Goal: Information Seeking & Learning: Check status

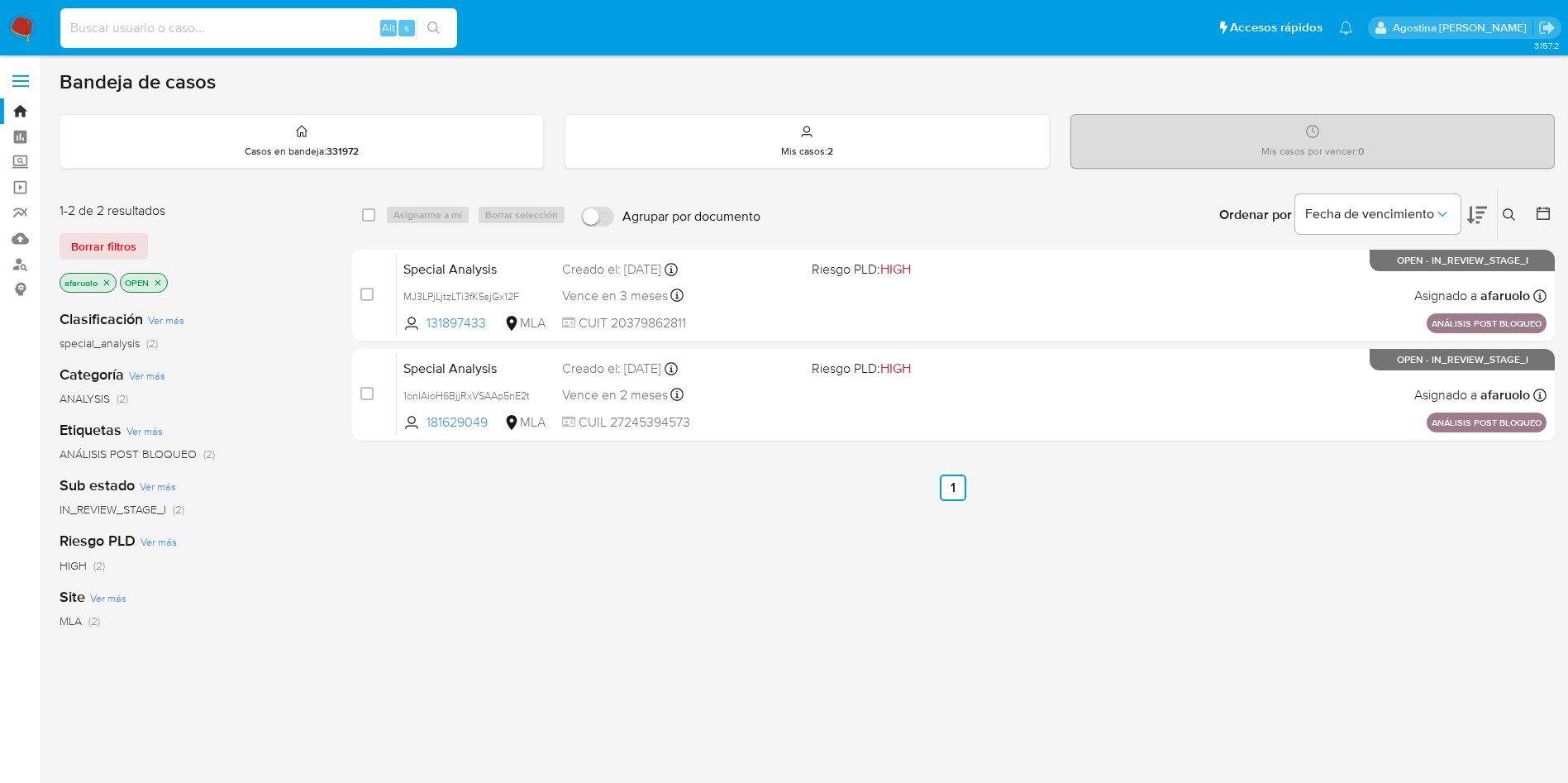
click at [295, 24] on input at bounding box center [259, 27] width 397 height 22
paste input "323188889"
type input "323188889"
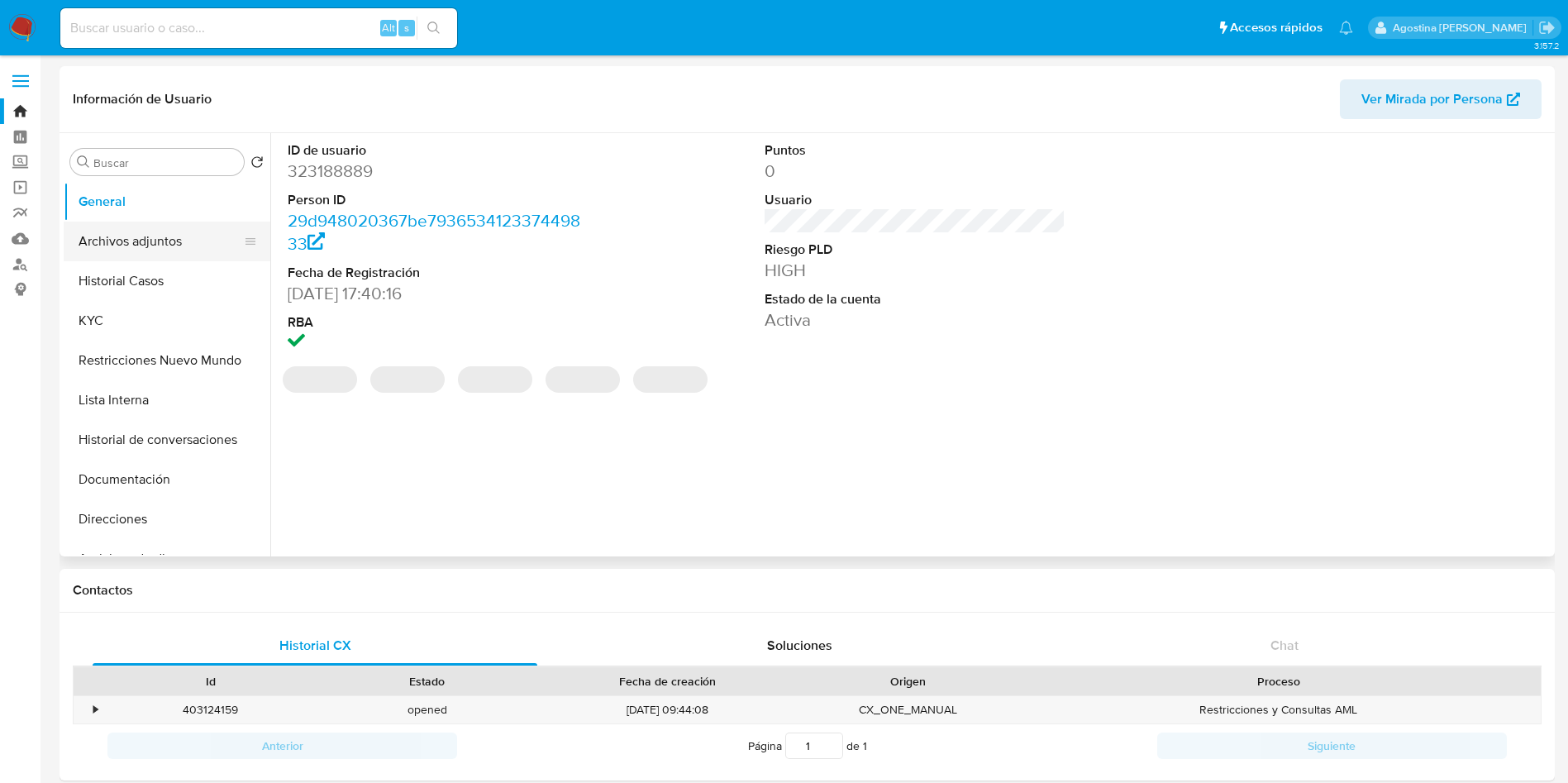
click at [148, 237] on button "Archivos adjuntos" at bounding box center [161, 242] width 194 height 39
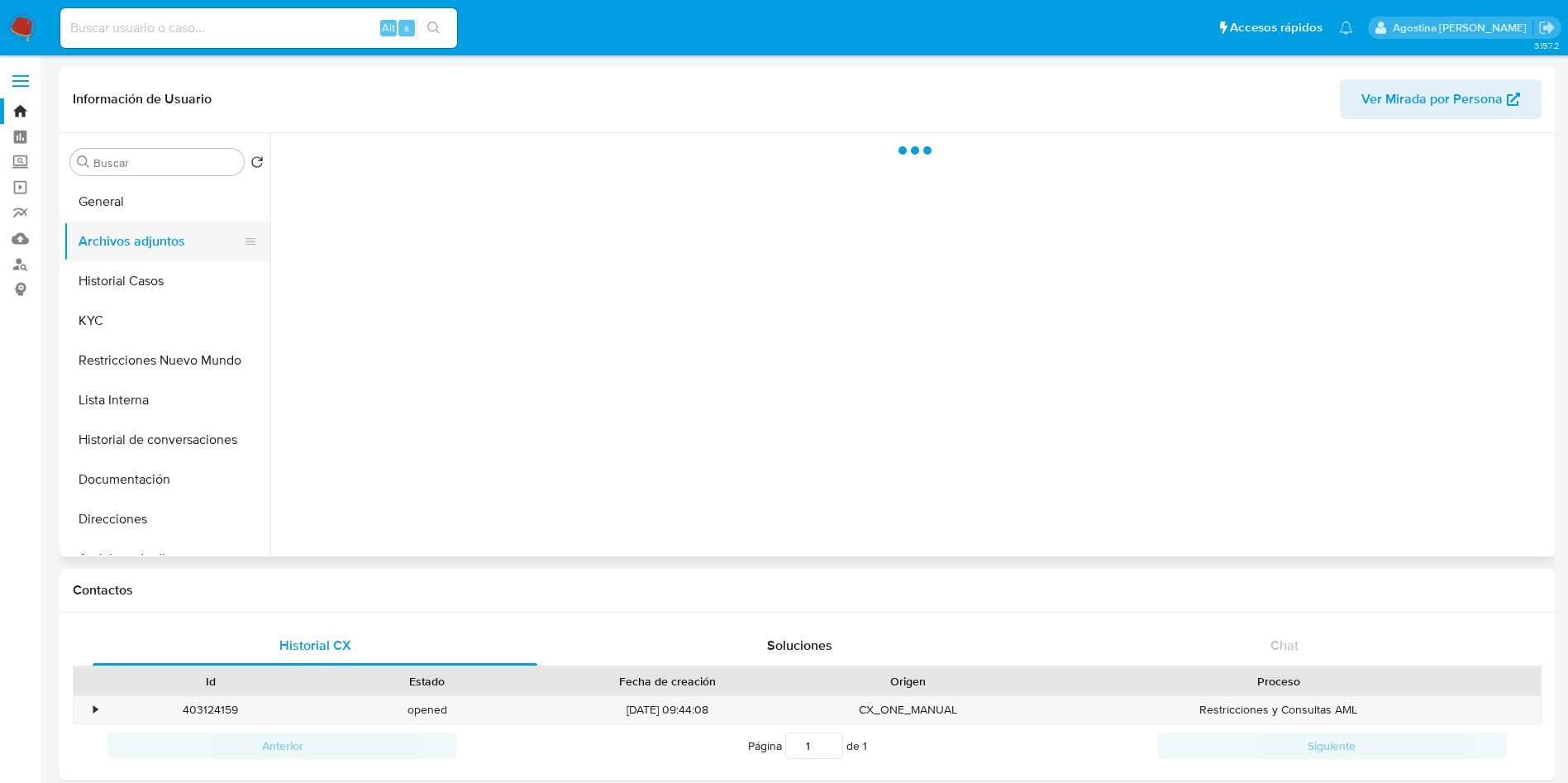
select select "10"
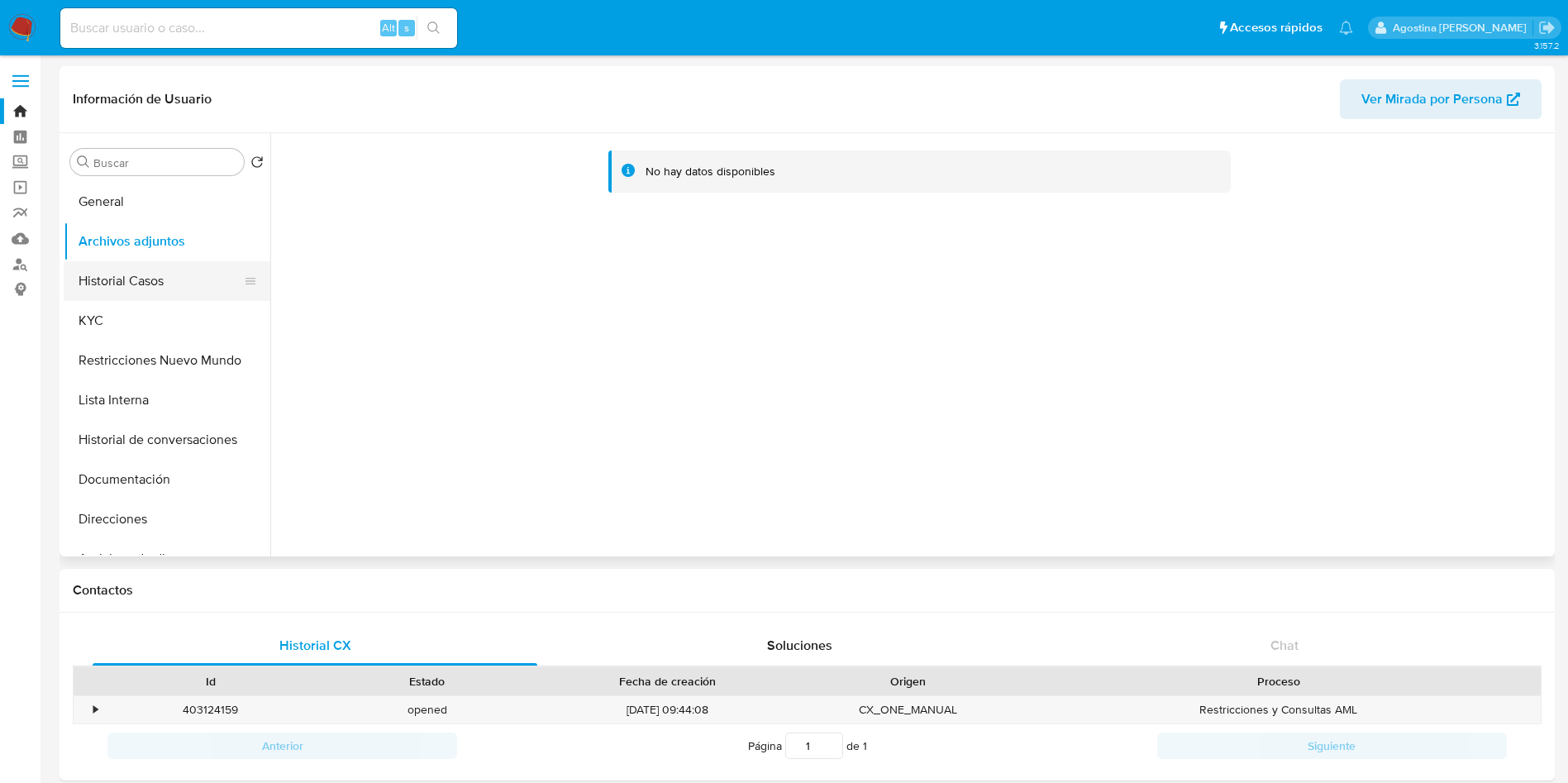
click at [170, 274] on button "Historial Casos" at bounding box center [161, 281] width 194 height 39
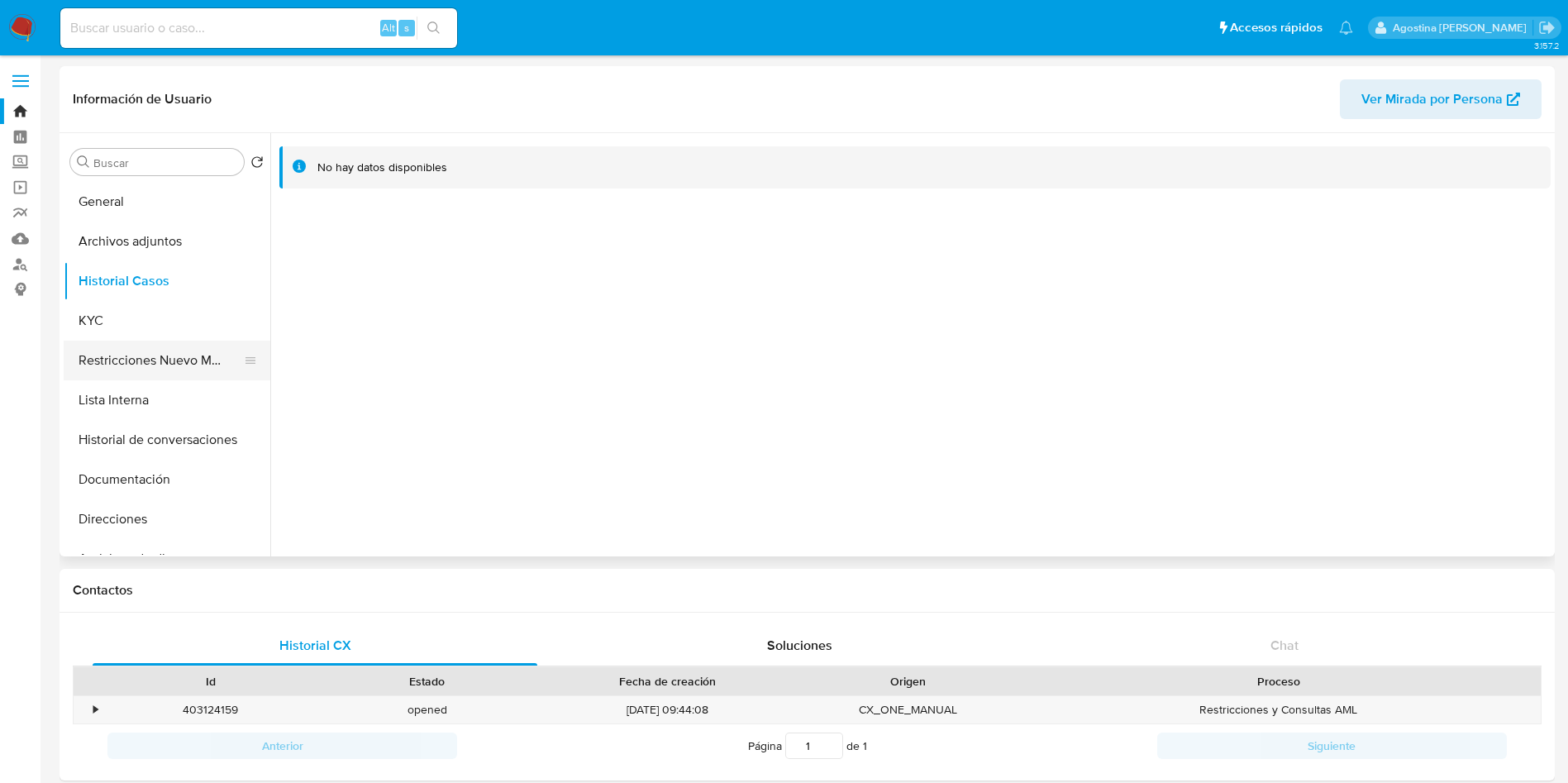
click at [171, 356] on button "Restricciones Nuevo Mundo" at bounding box center [161, 360] width 194 height 39
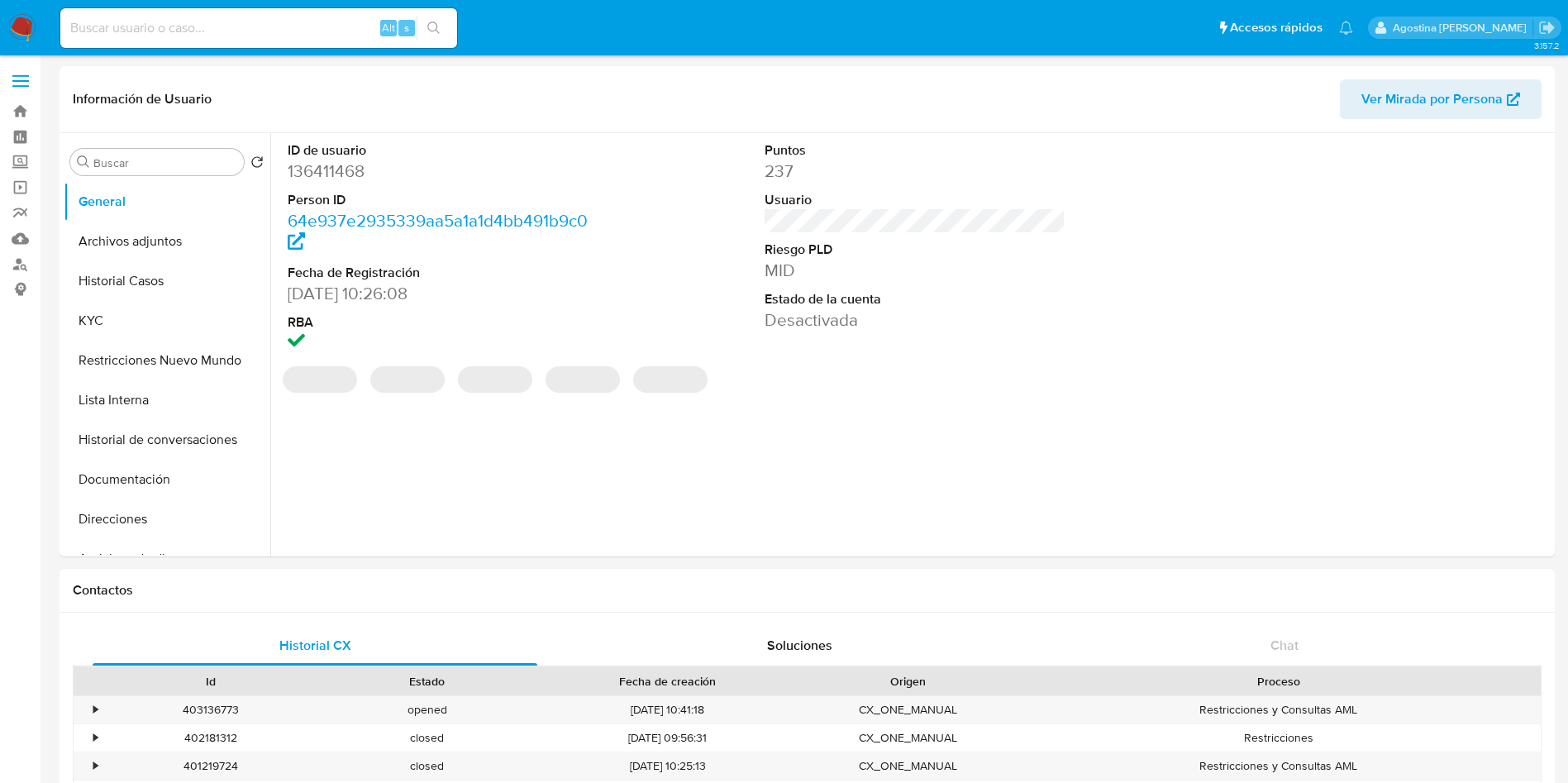
select select "10"
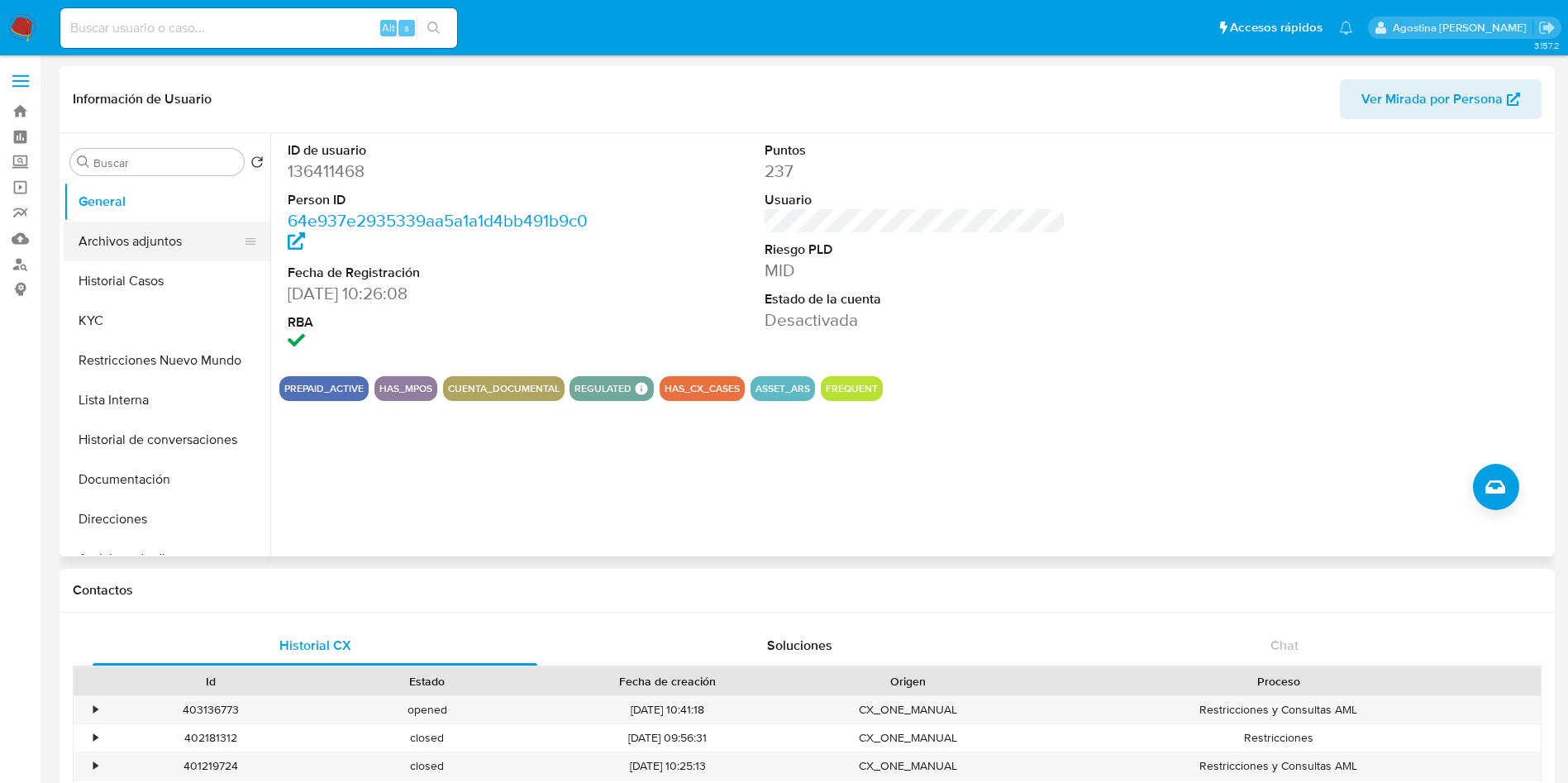
click at [177, 239] on button "Archivos adjuntos" at bounding box center [161, 242] width 194 height 39
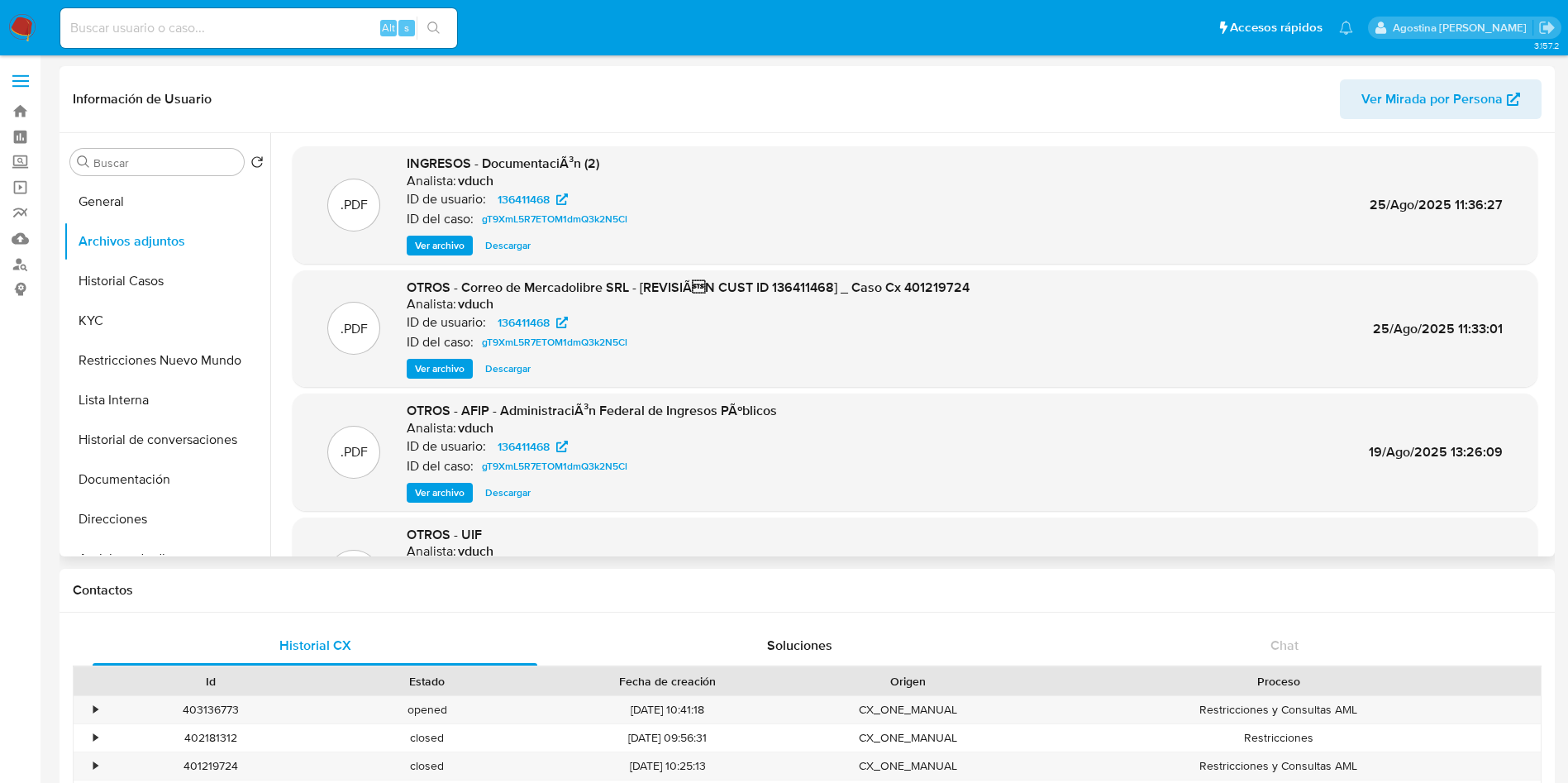
click at [459, 241] on span "Ver archivo" at bounding box center [440, 245] width 50 height 17
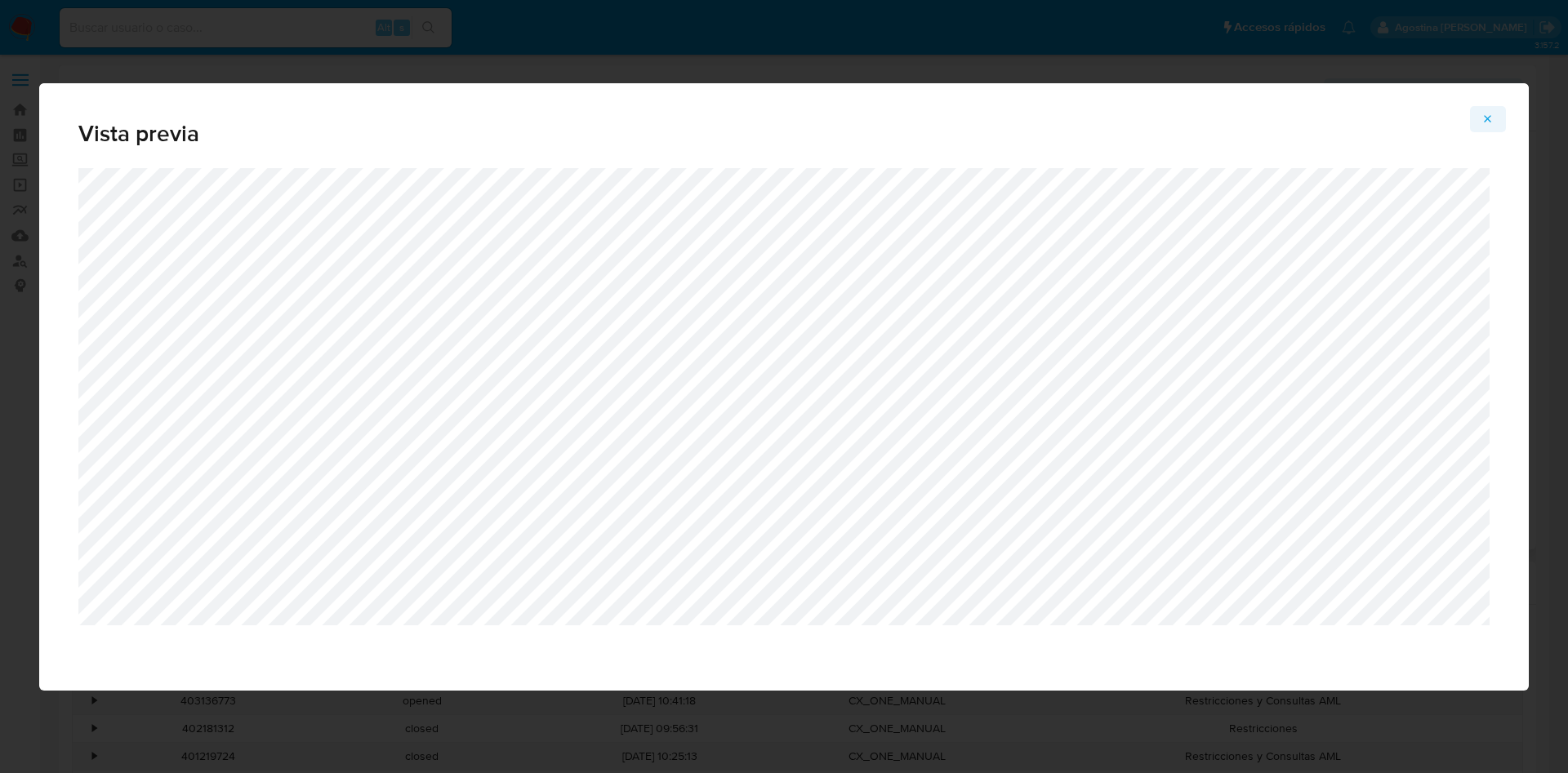
click at [1488, 117] on icon "Attachment preview" at bounding box center [1487, 119] width 13 height 13
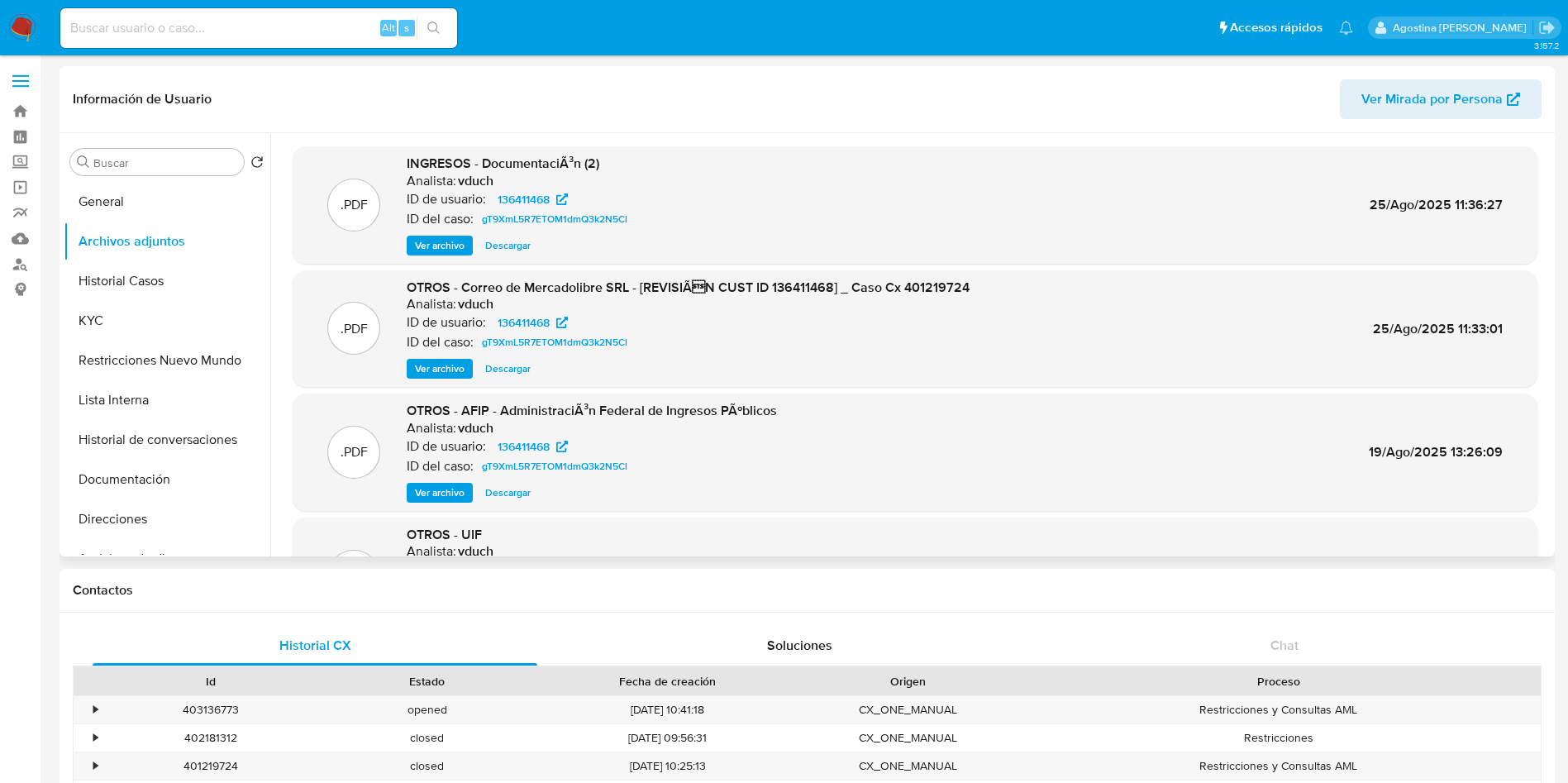
click at [455, 244] on span "Ver archivo" at bounding box center [440, 245] width 50 height 17
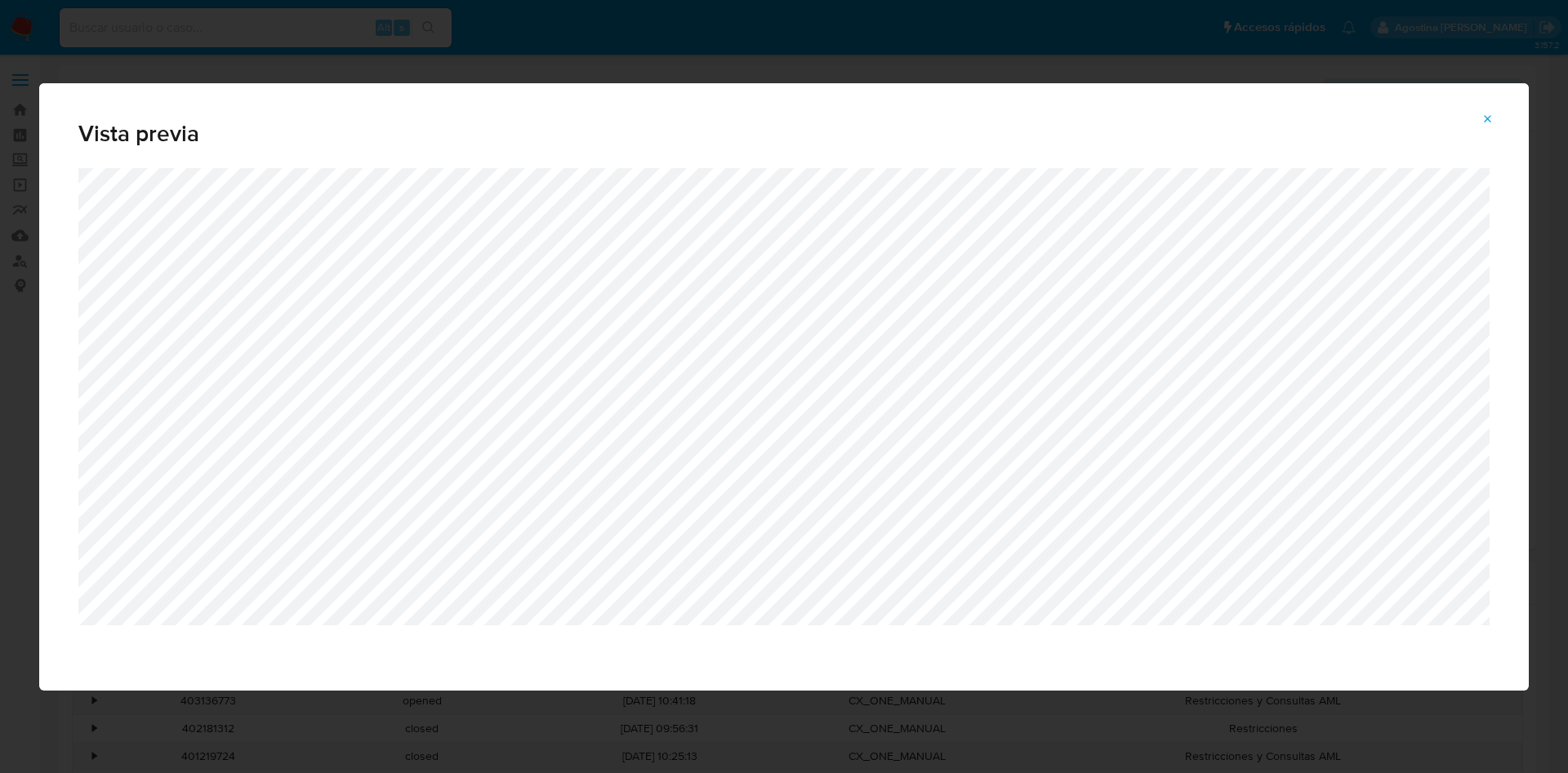
click at [1489, 116] on icon "Attachment preview" at bounding box center [1487, 119] width 13 height 13
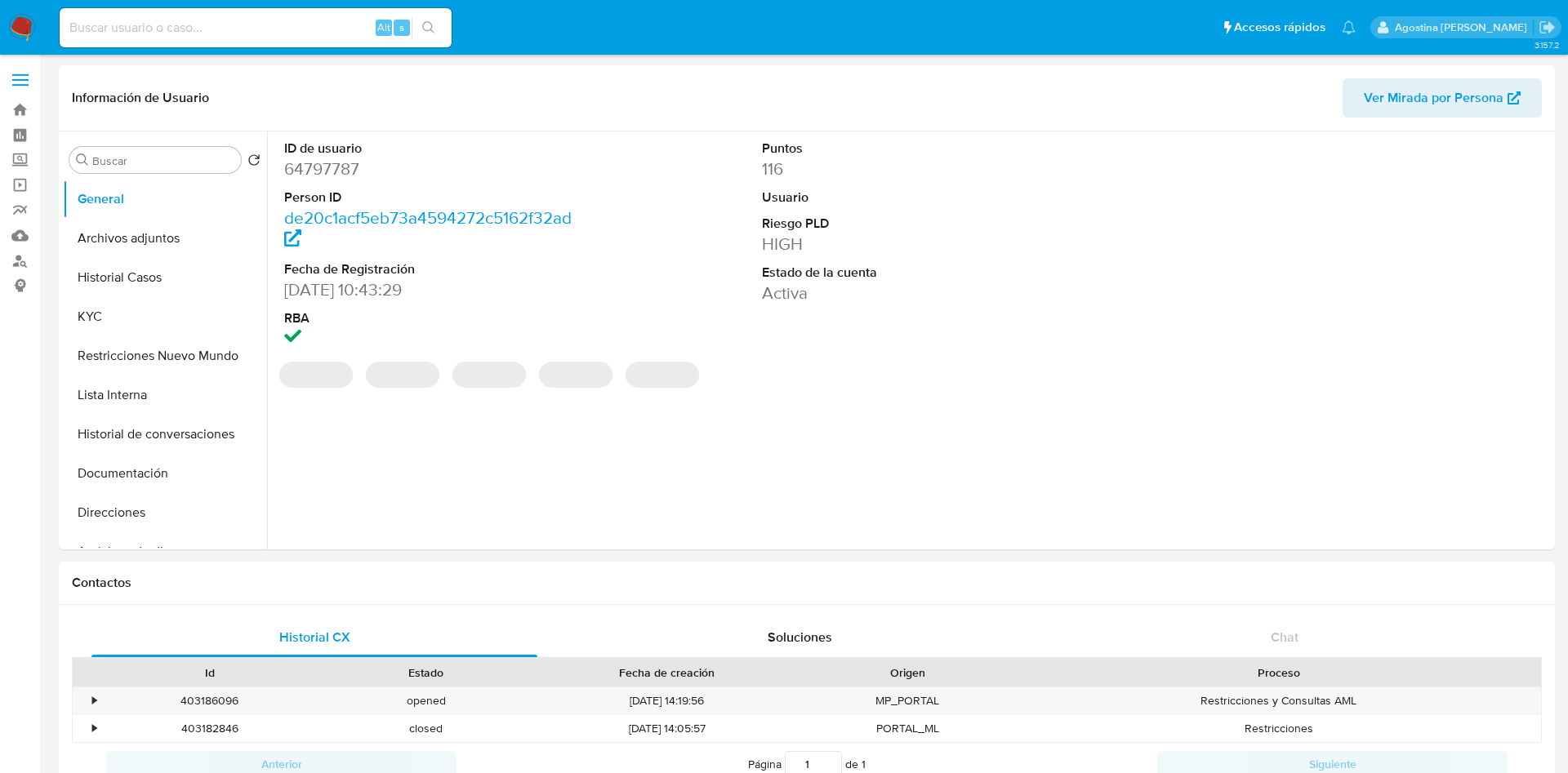
select select "10"
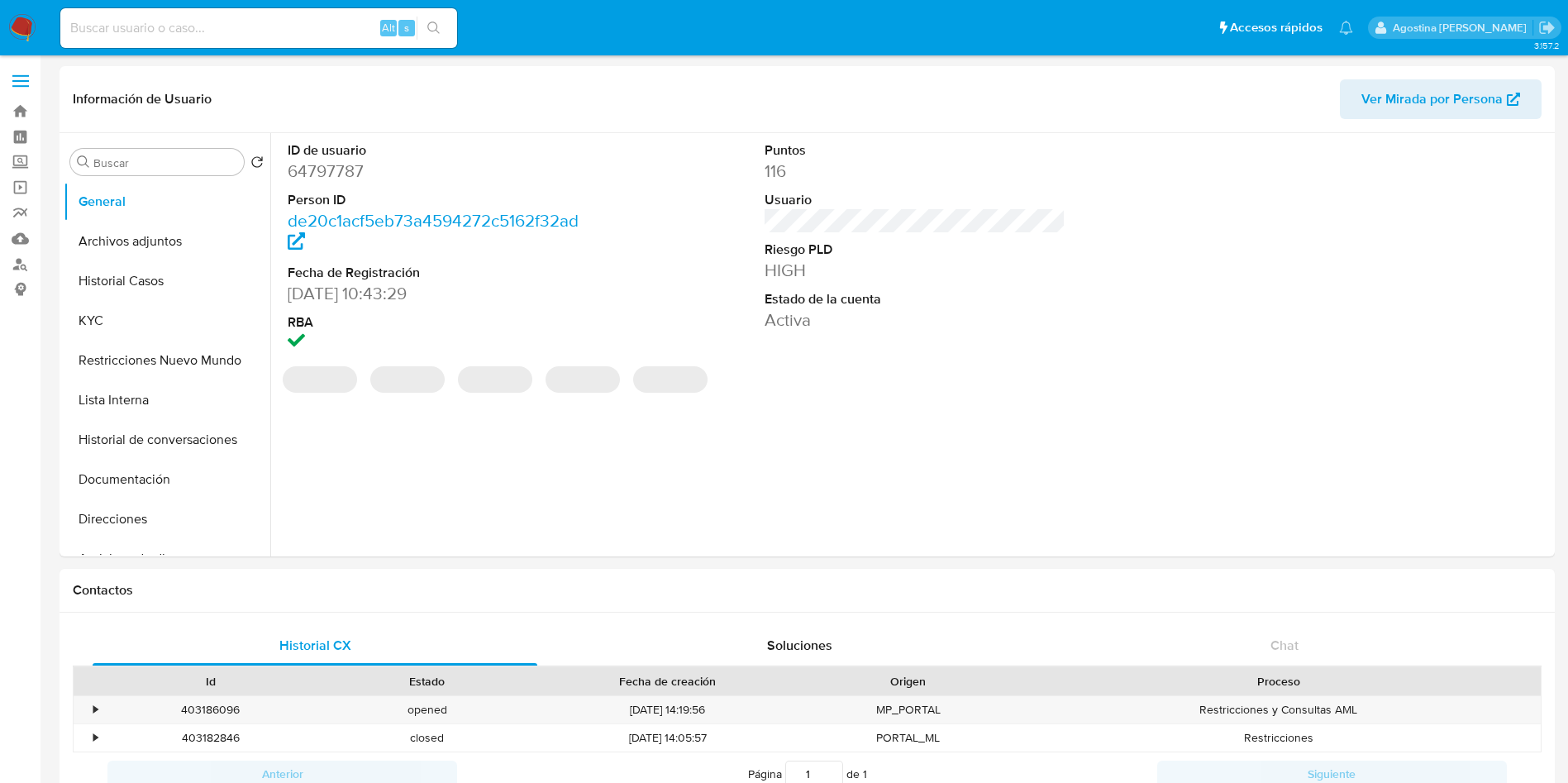
select select "10"
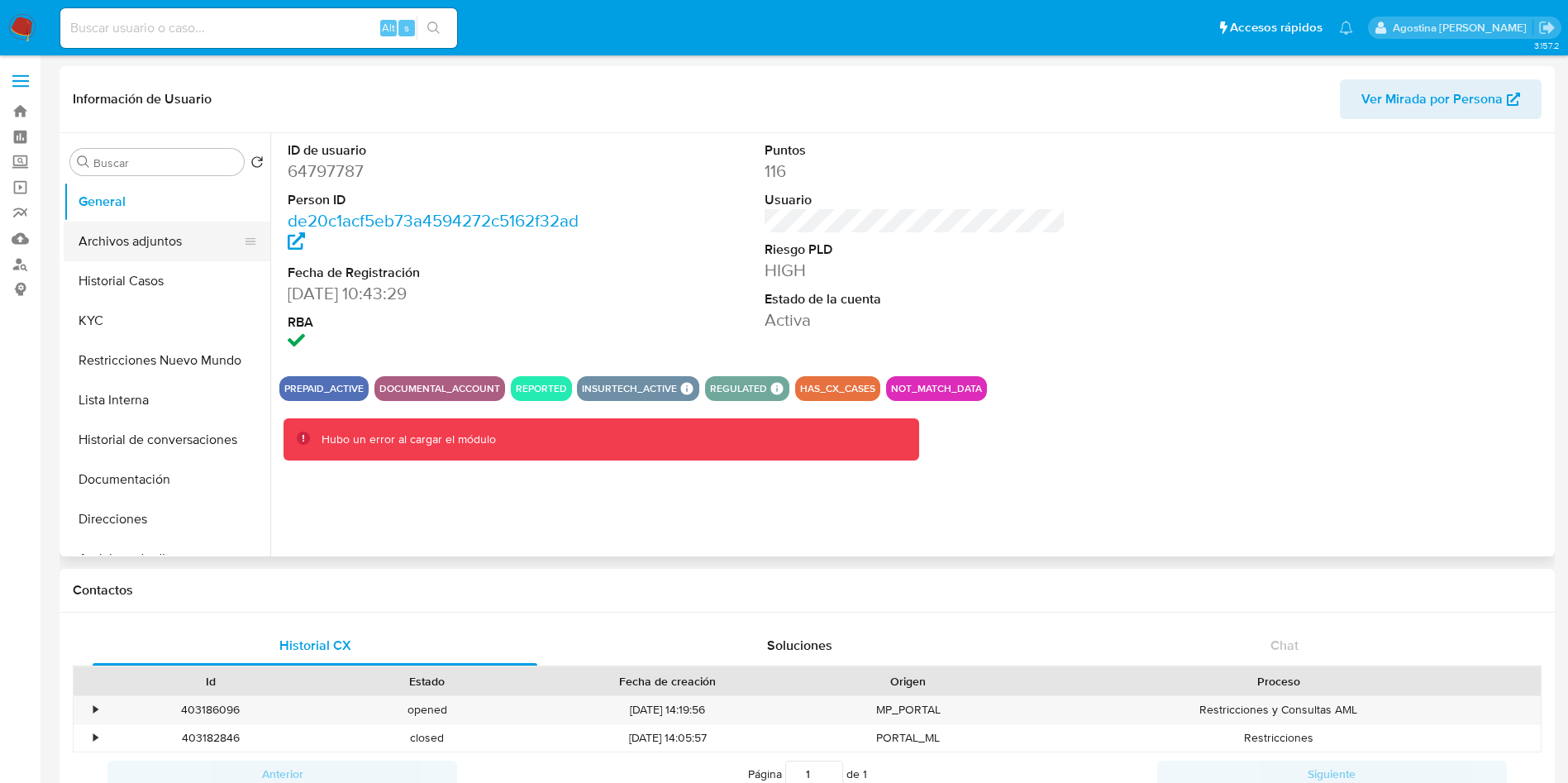
click at [165, 243] on button "Archivos adjuntos" at bounding box center [161, 242] width 194 height 39
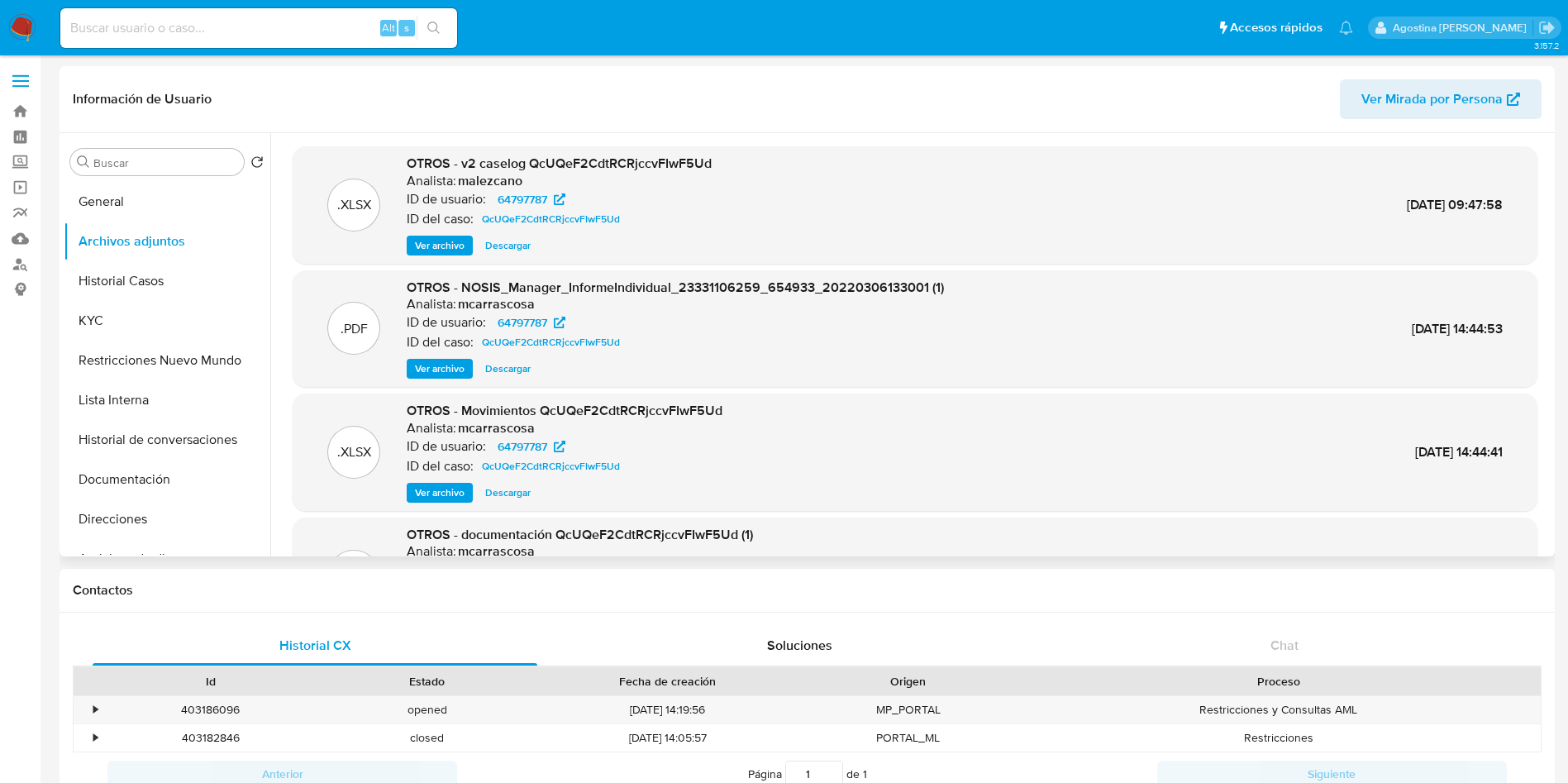
click at [444, 240] on span "Ver archivo" at bounding box center [440, 245] width 50 height 17
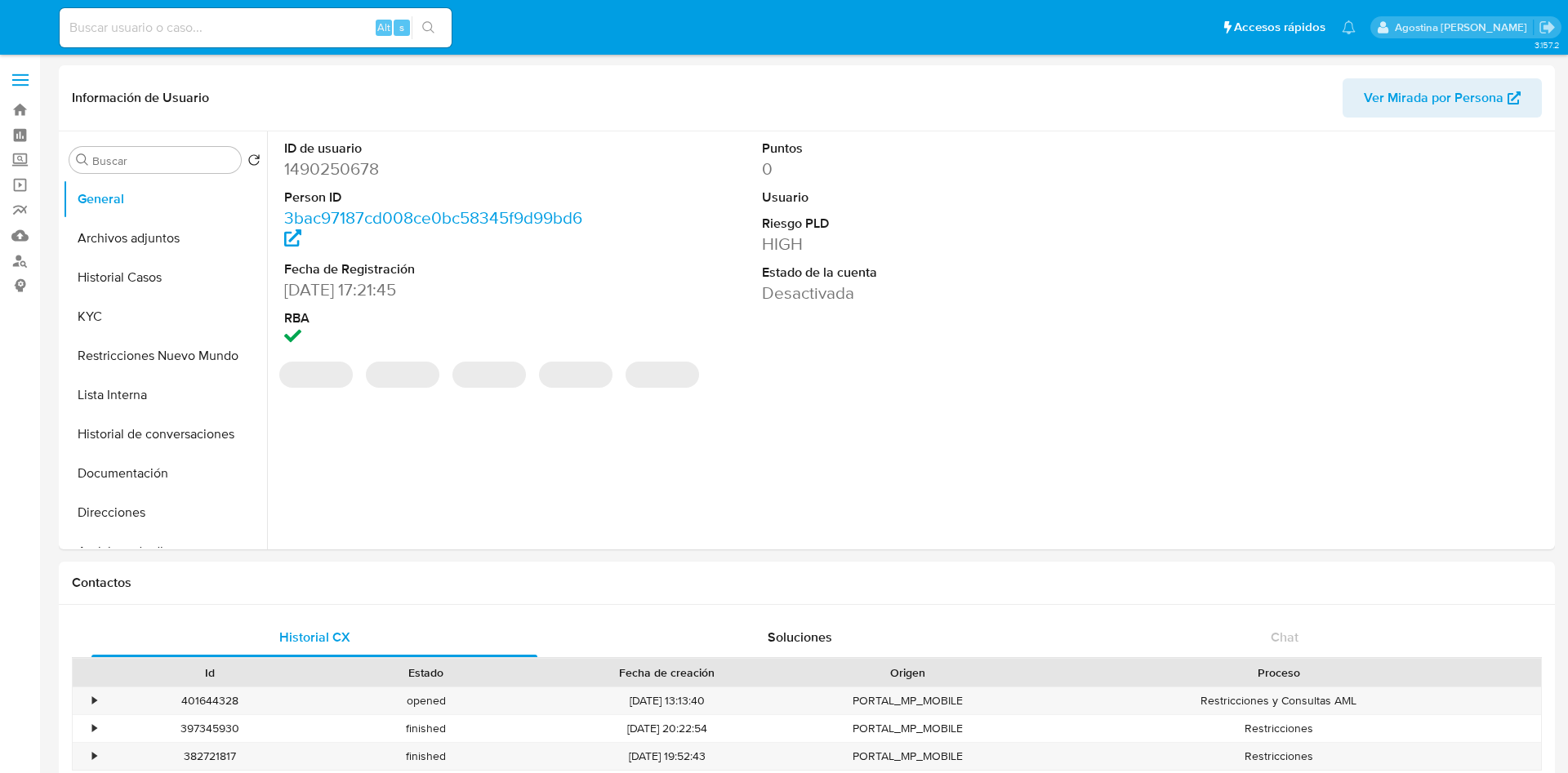
select select "10"
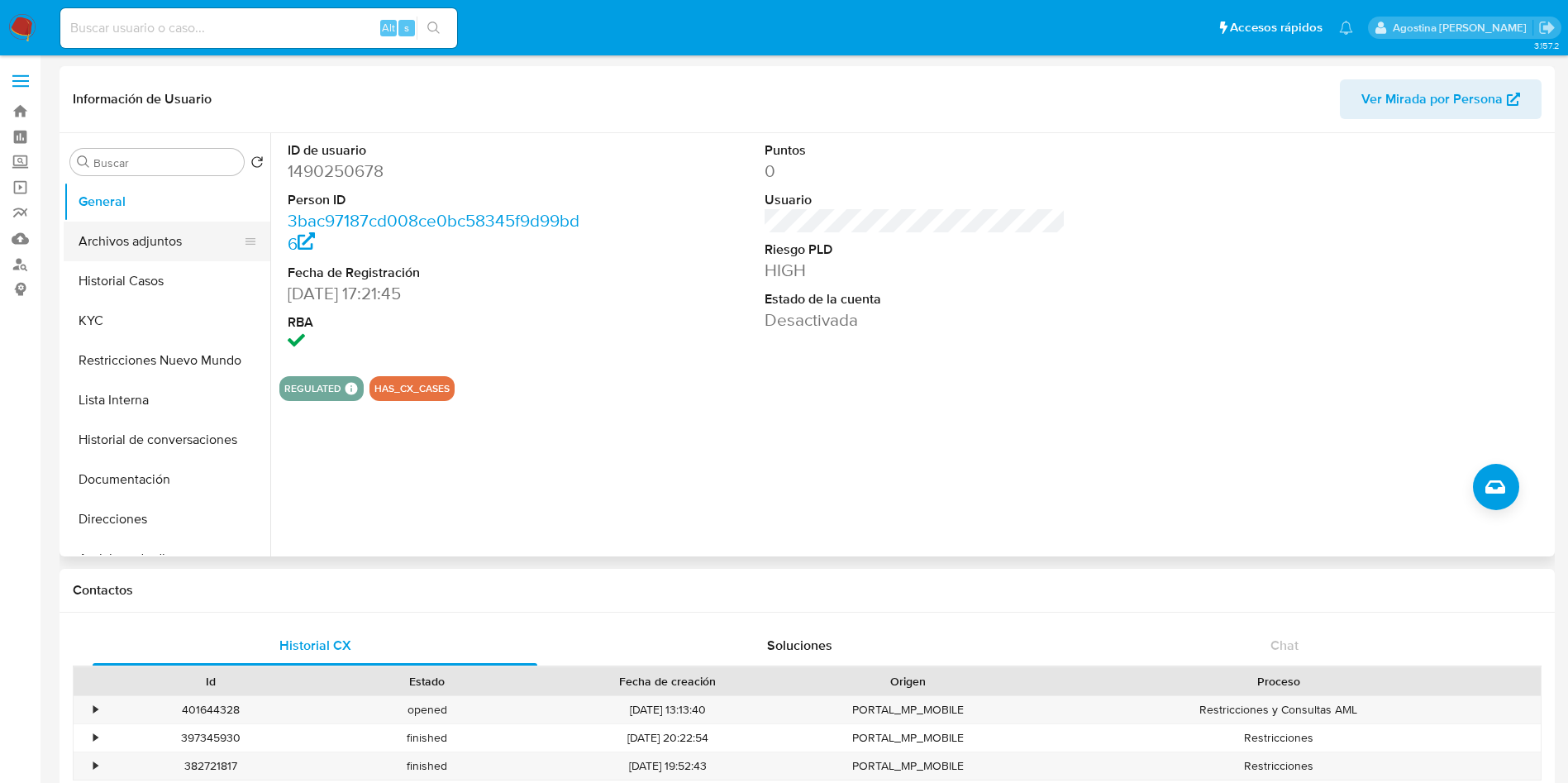
click at [149, 248] on button "Archivos adjuntos" at bounding box center [161, 242] width 194 height 39
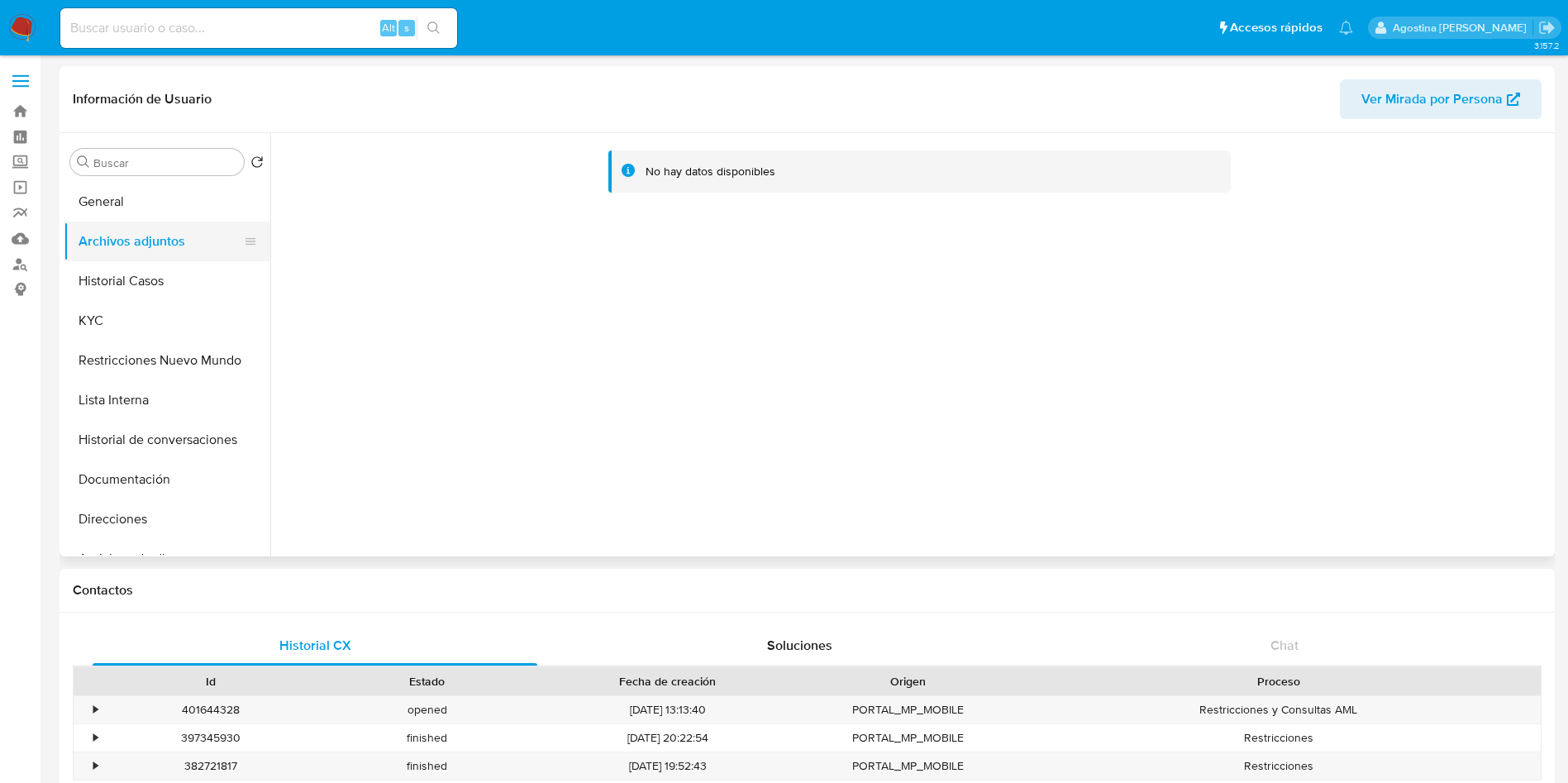
click at [148, 258] on button "Archivos adjuntos" at bounding box center [161, 242] width 194 height 39
click at [165, 274] on button "Historial Casos" at bounding box center [161, 281] width 194 height 39
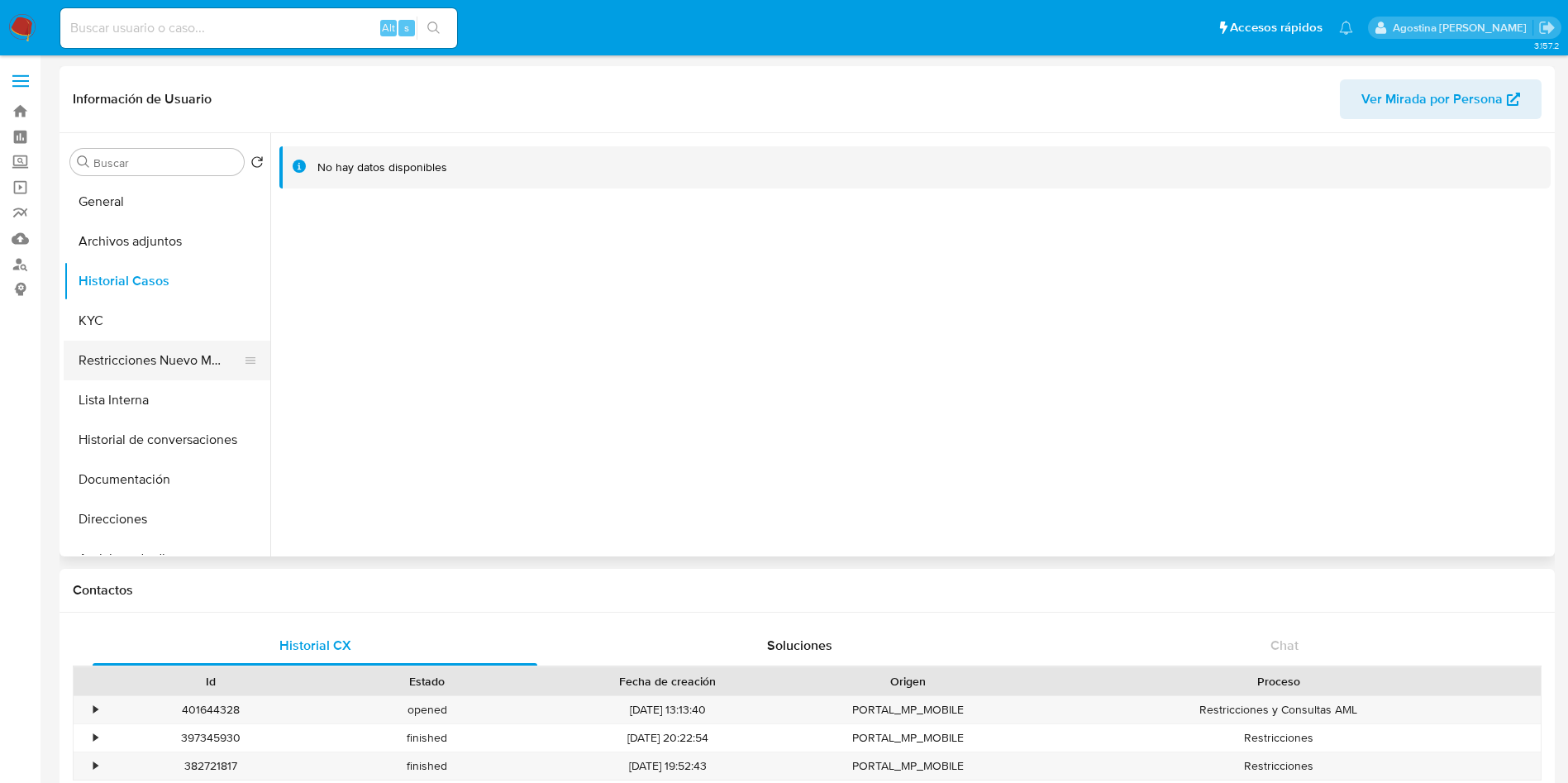
click at [189, 351] on button "Restricciones Nuevo Mundo" at bounding box center [161, 360] width 194 height 39
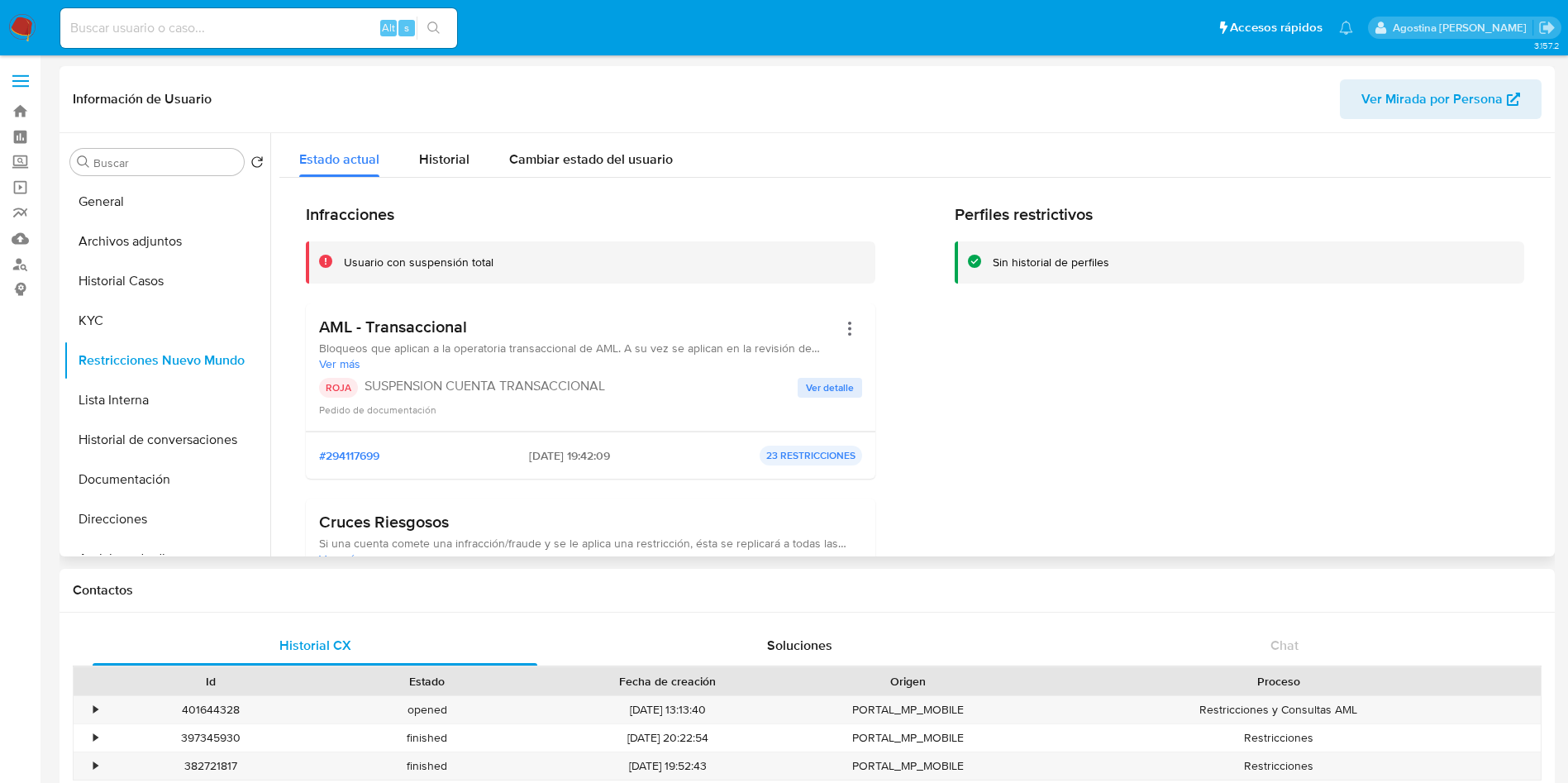
click at [823, 391] on span "Ver detalle" at bounding box center [830, 388] width 48 height 17
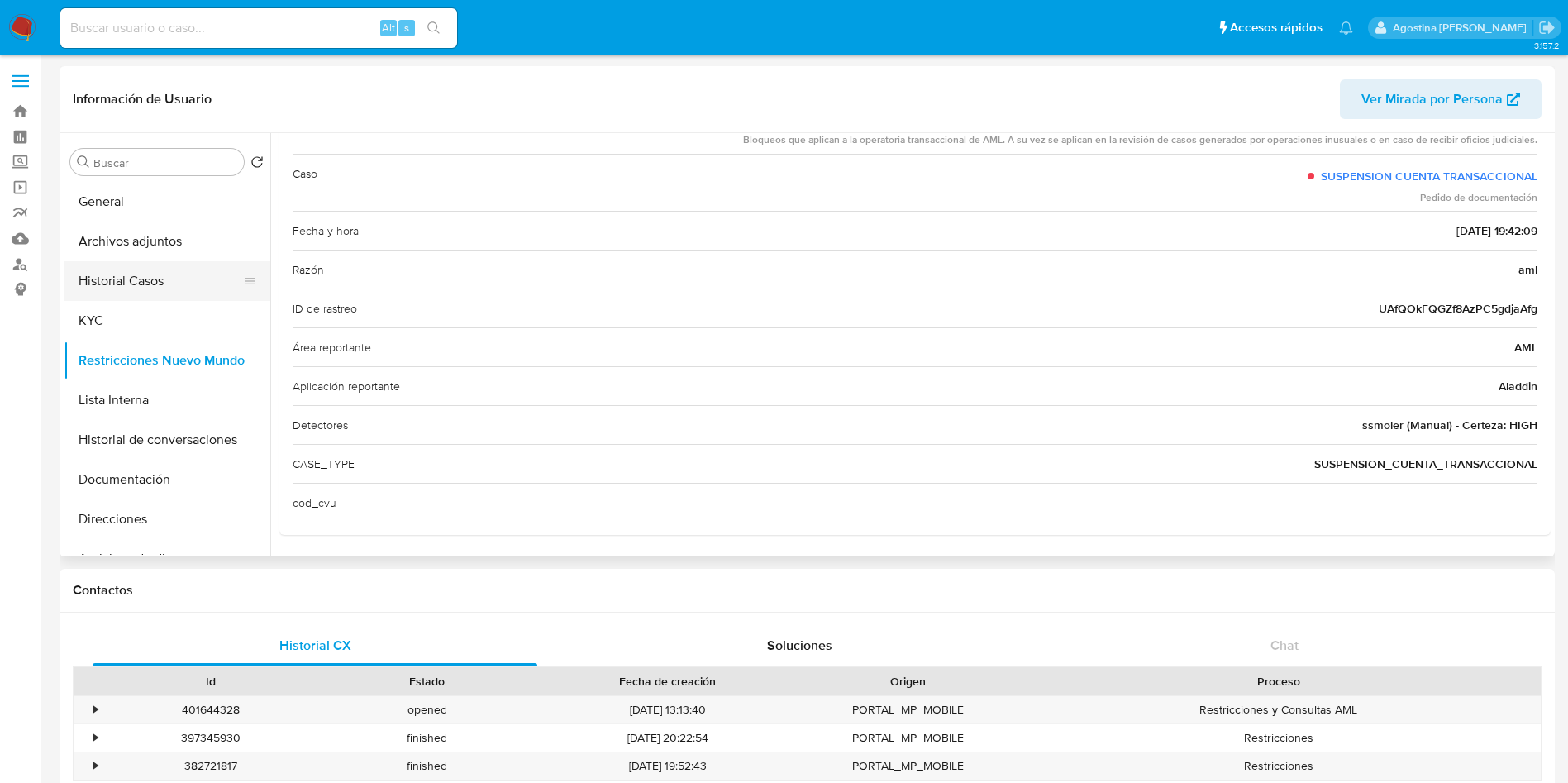
click at [151, 283] on button "Historial Casos" at bounding box center [161, 281] width 194 height 39
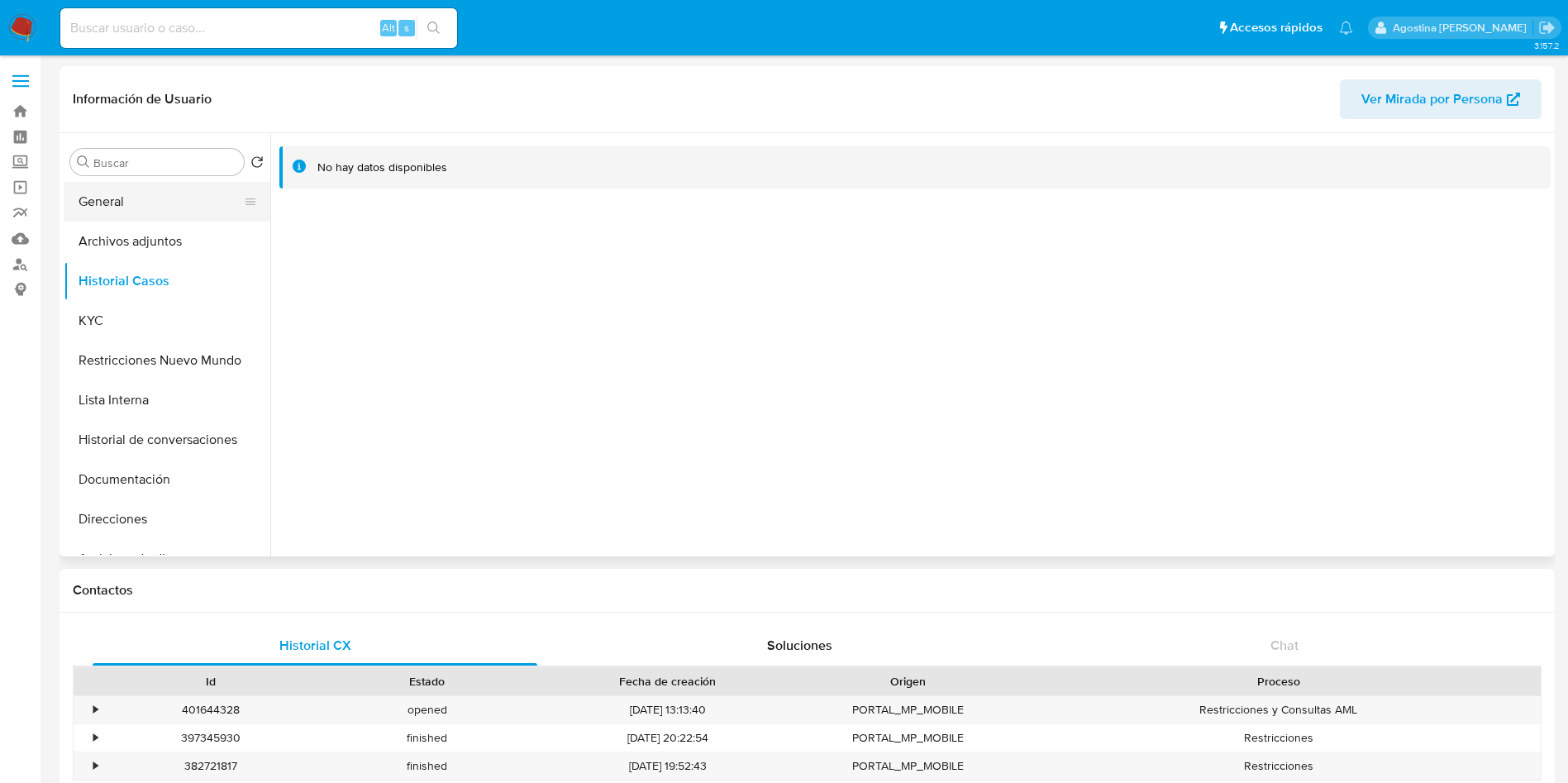
click at [197, 208] on button "General" at bounding box center [161, 201] width 194 height 39
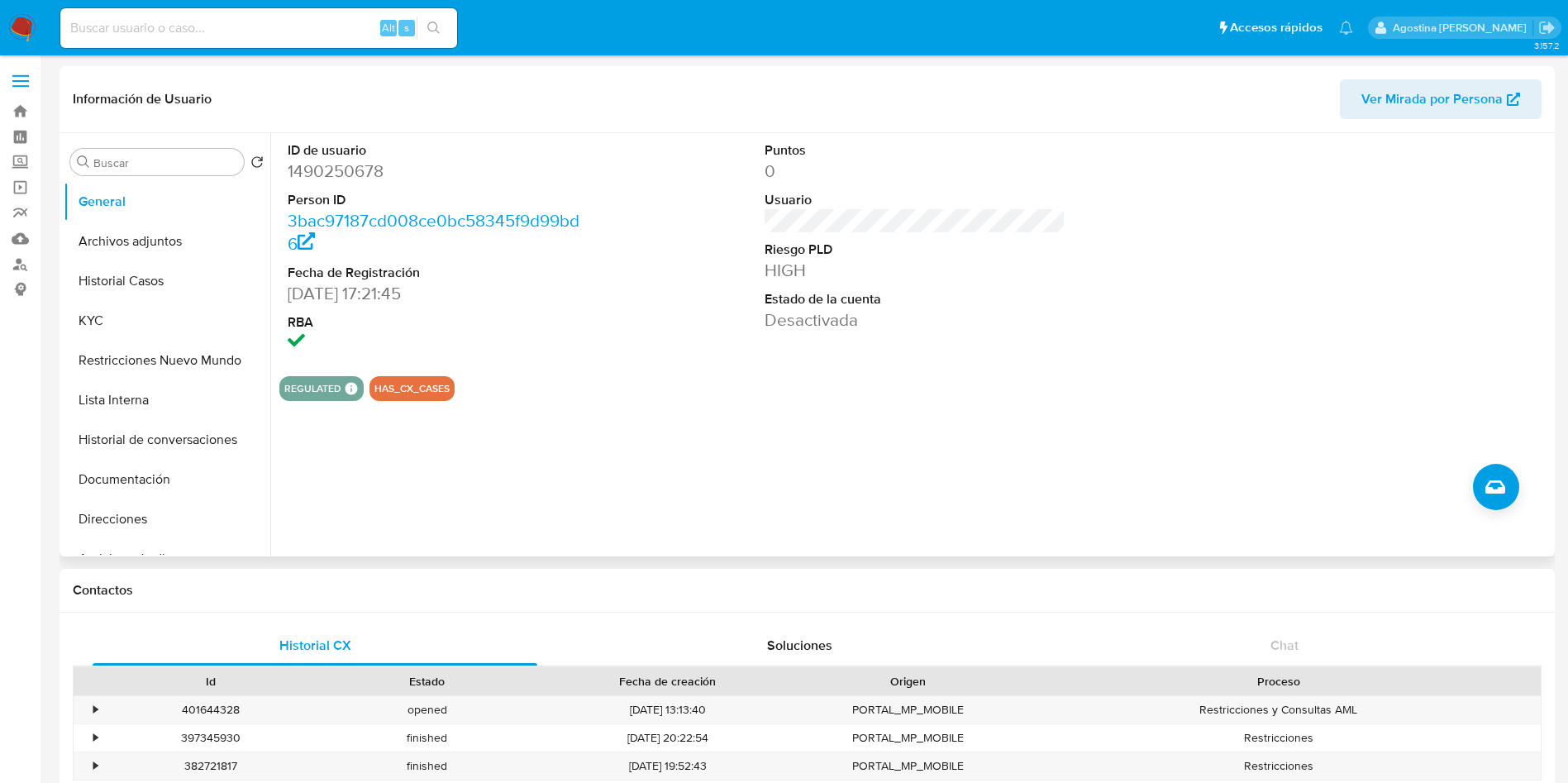
click at [1426, 280] on div at bounding box center [1392, 248] width 319 height 230
click at [116, 246] on button "Archivos adjuntos" at bounding box center [161, 242] width 194 height 39
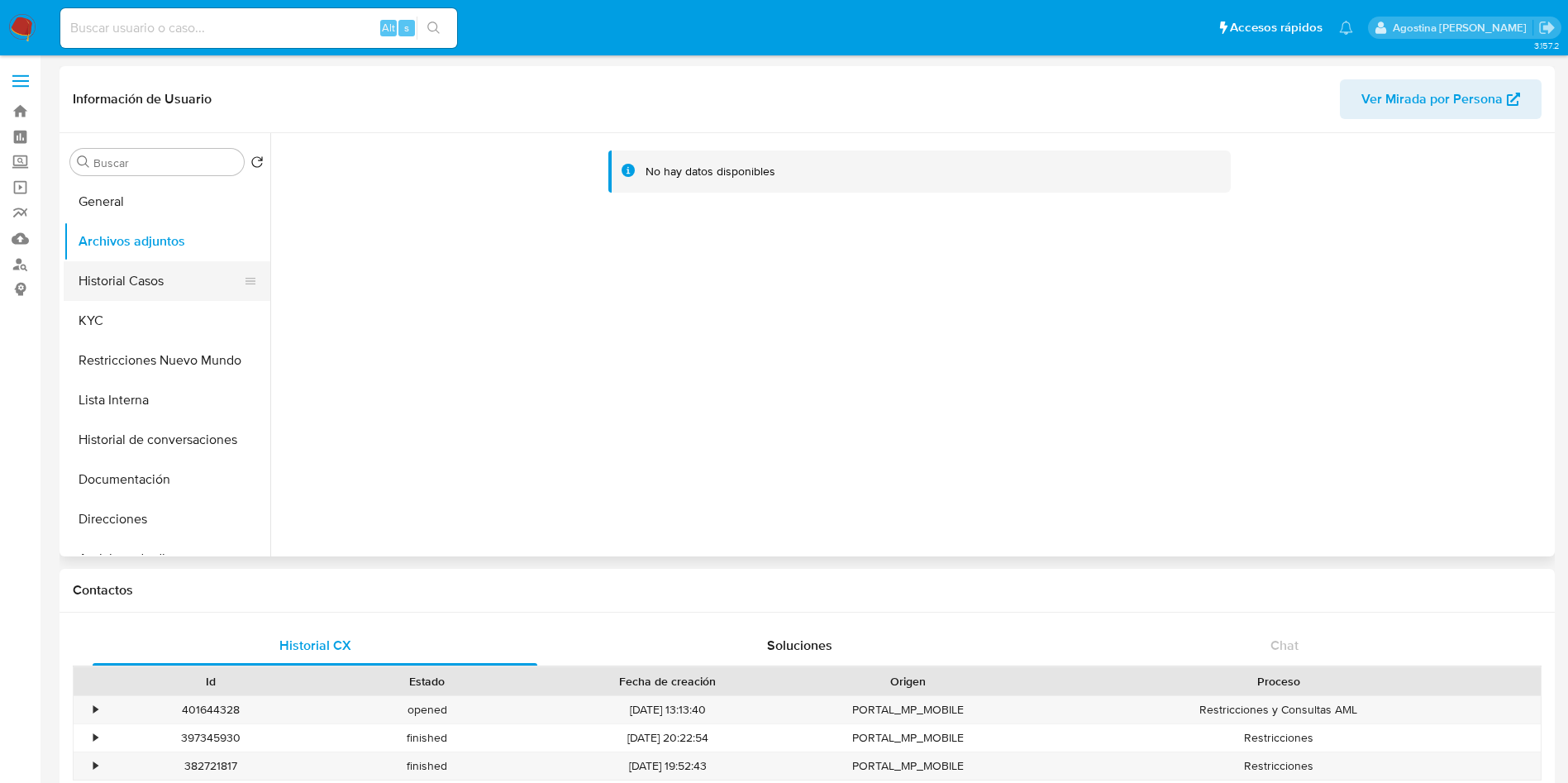
click at [159, 287] on button "Historial Casos" at bounding box center [161, 281] width 194 height 39
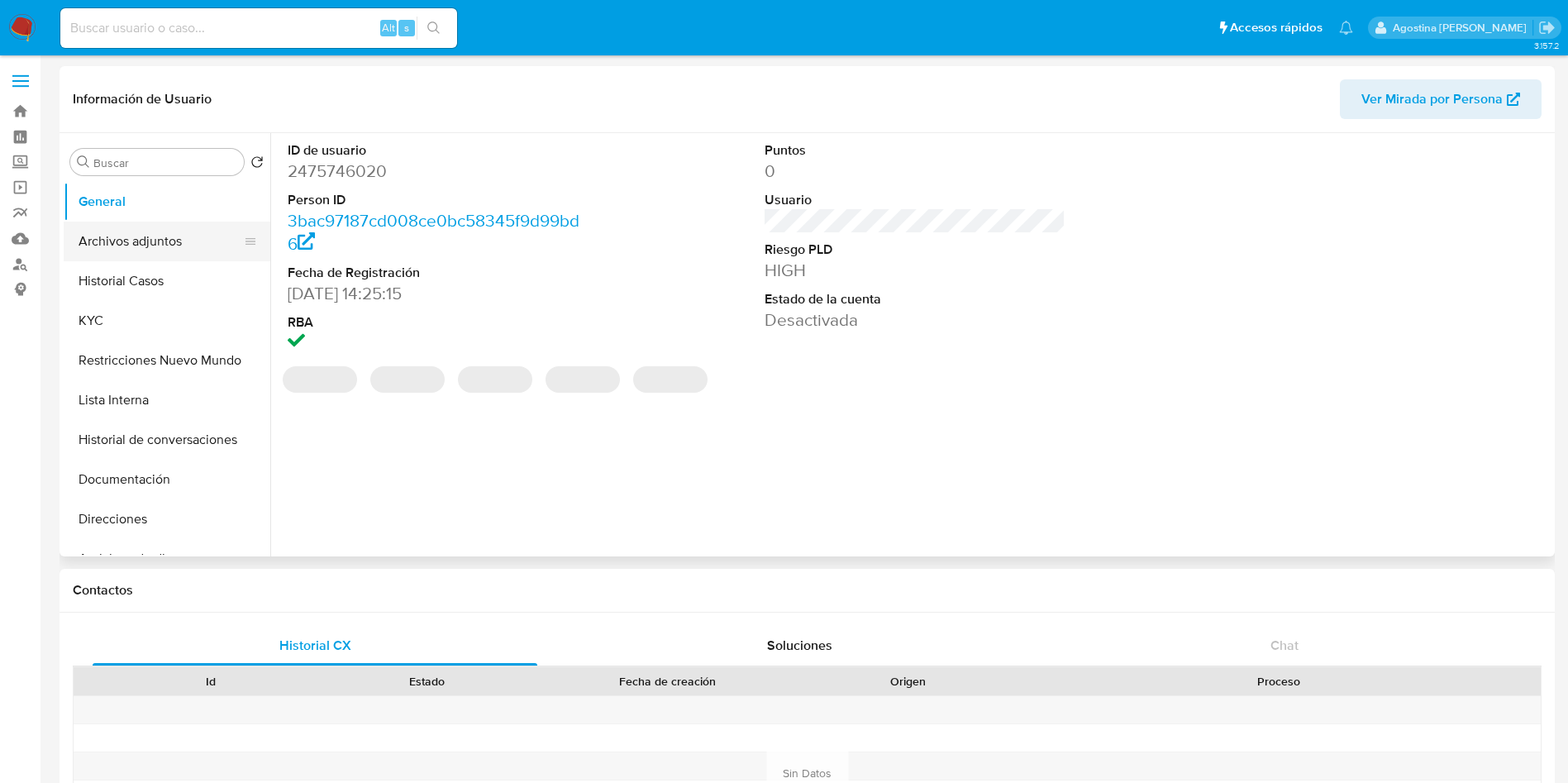
click at [109, 248] on button "Archivos adjuntos" at bounding box center [161, 242] width 194 height 39
select select "10"
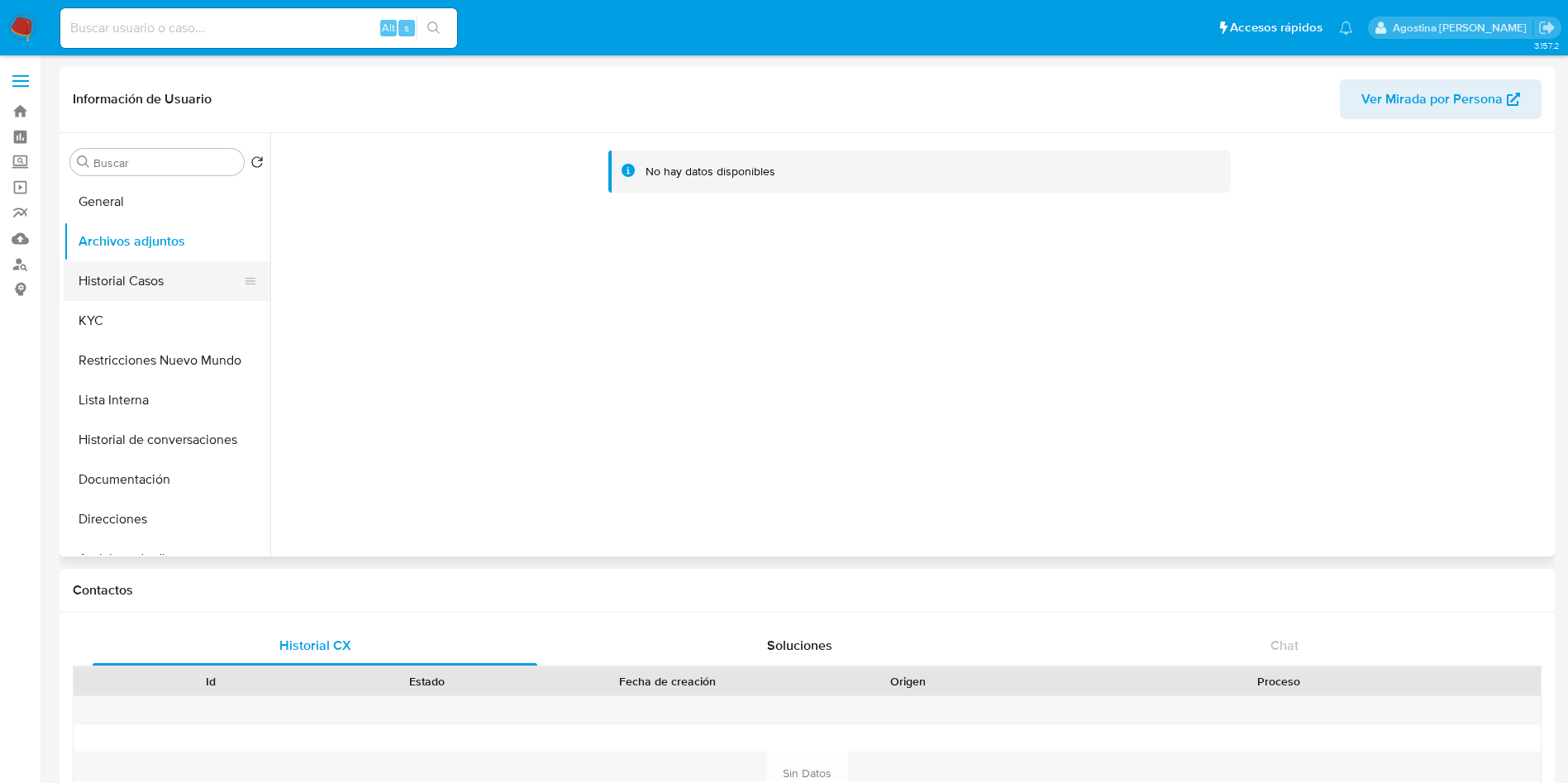
click at [141, 276] on button "Historial Casos" at bounding box center [161, 281] width 194 height 39
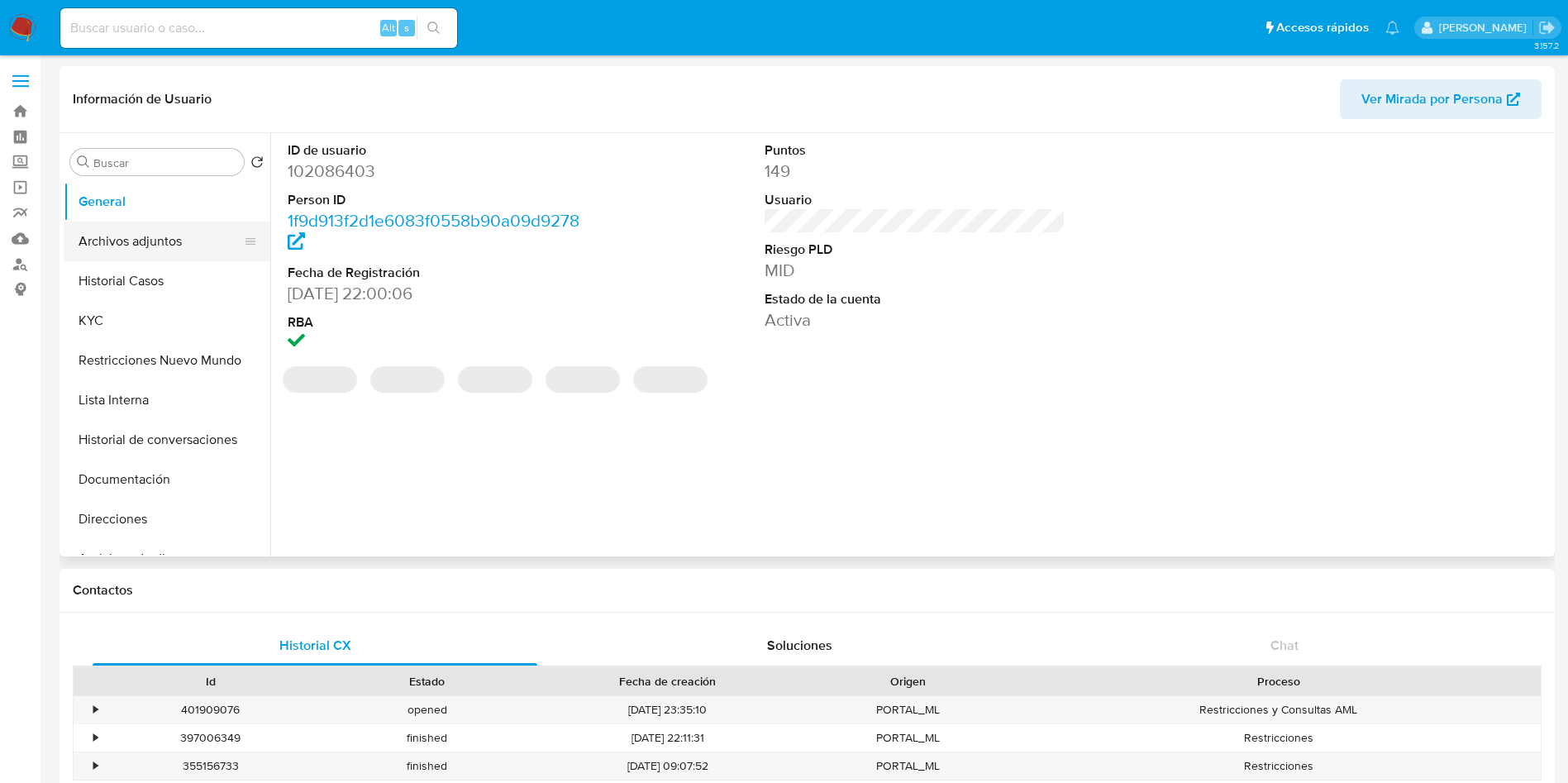
select select "10"
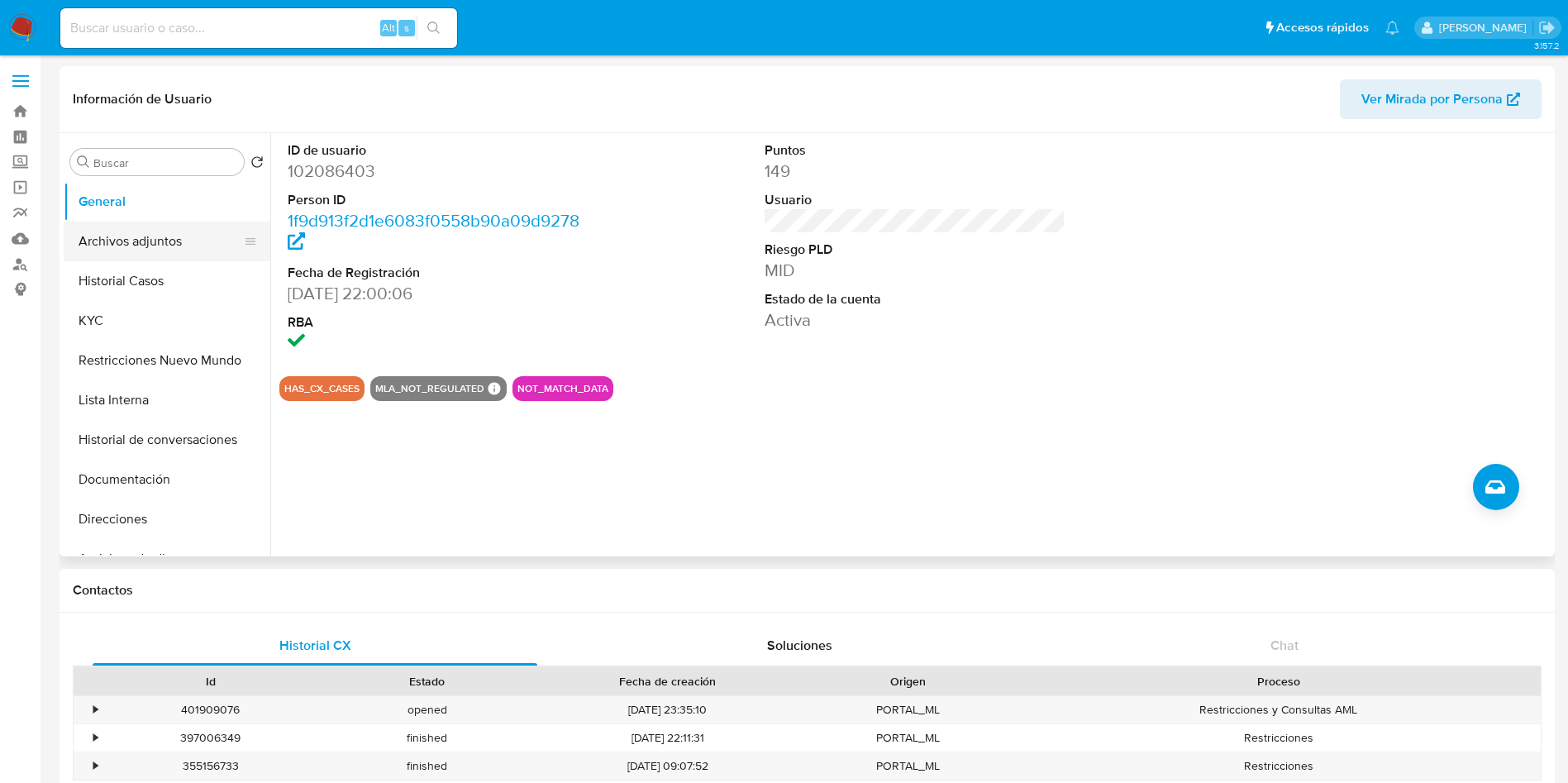
click at [176, 240] on button "Archivos adjuntos" at bounding box center [161, 242] width 194 height 39
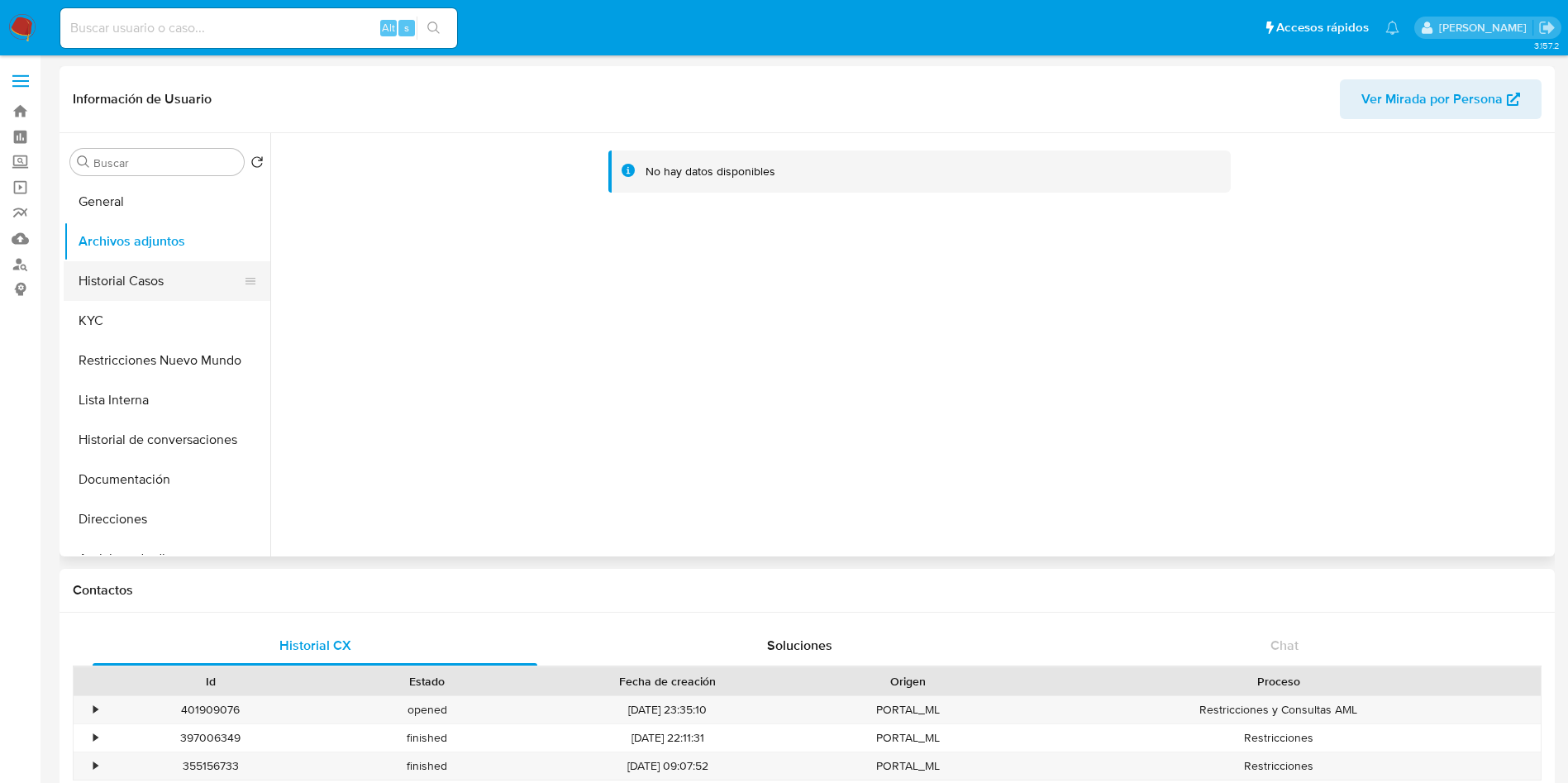
click at [145, 261] on button "Historial Casos" at bounding box center [161, 281] width 194 height 39
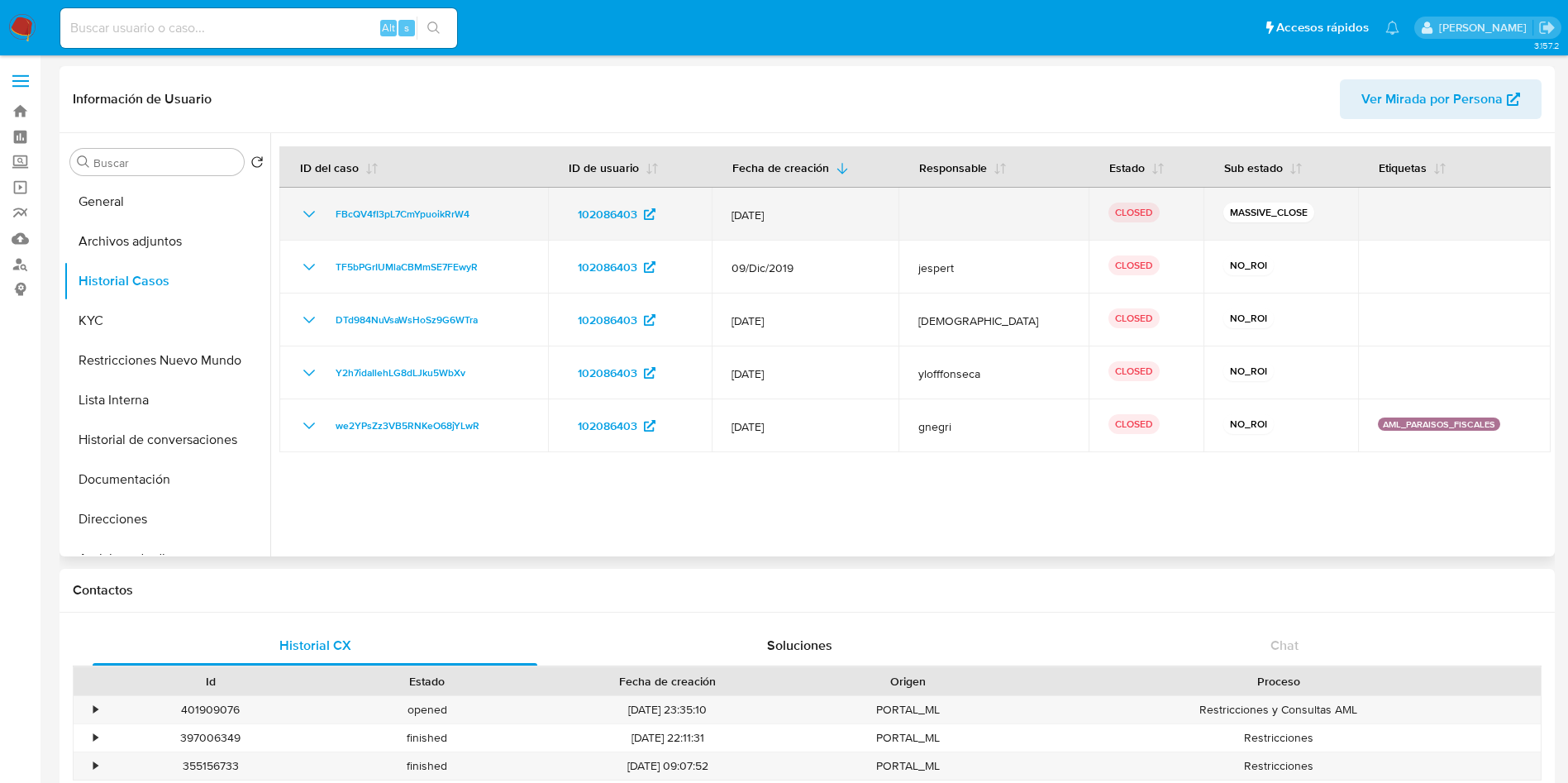
click at [301, 221] on icon "Mostrar/Ocultar" at bounding box center [308, 213] width 20 height 20
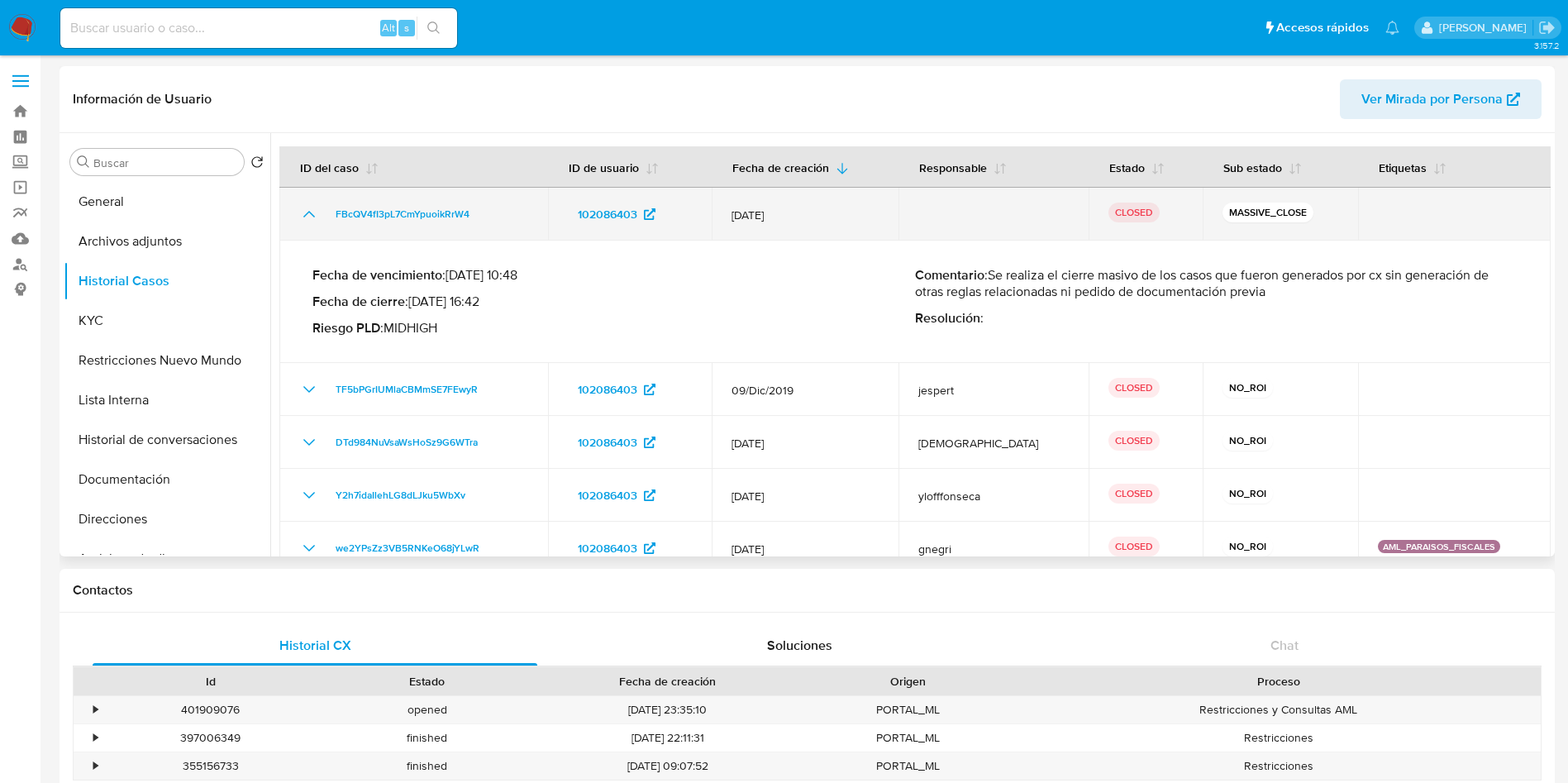
click at [311, 217] on icon "Mostrar/Ocultar" at bounding box center [308, 213] width 20 height 20
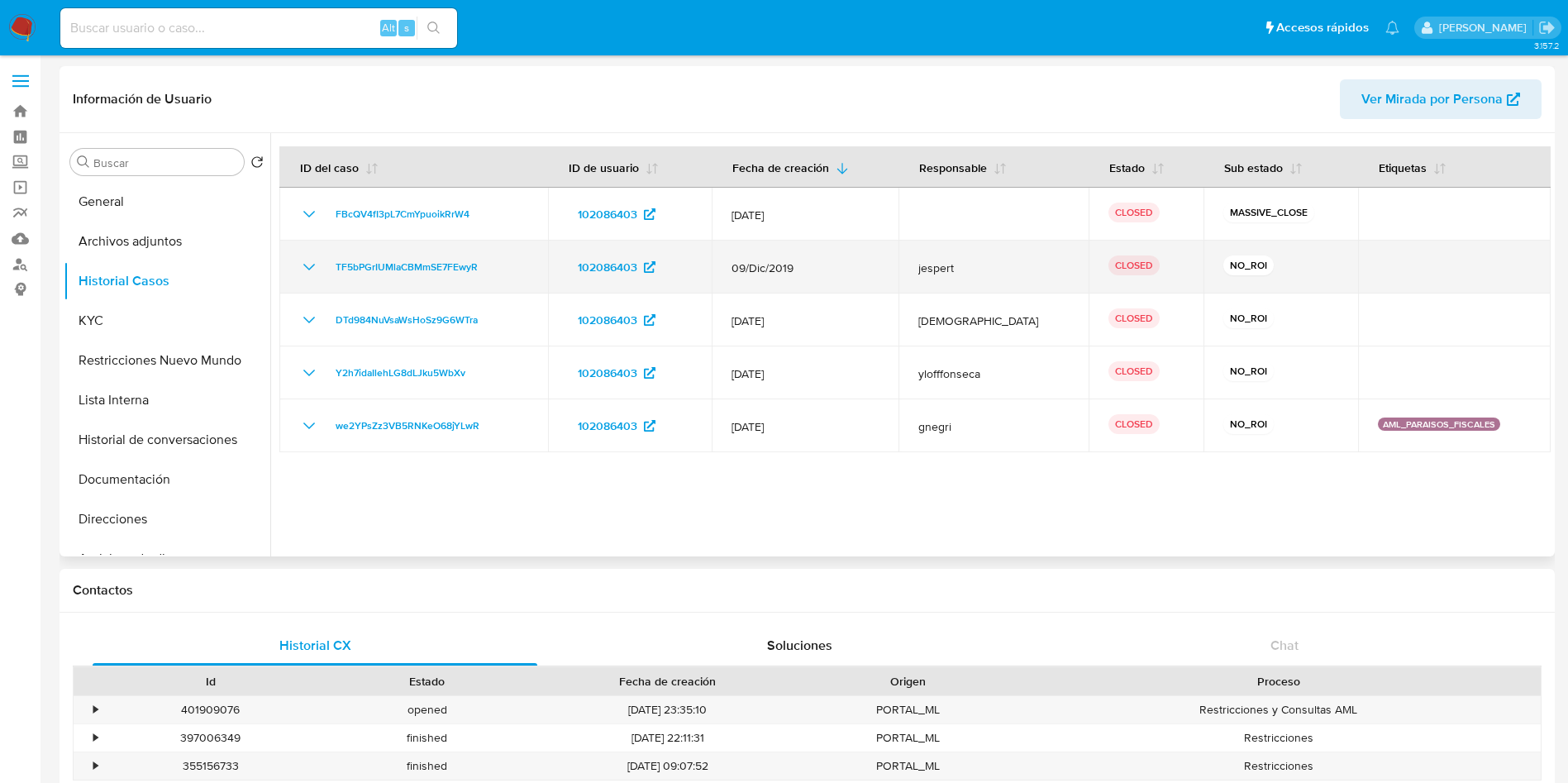
click at [311, 264] on icon "Mostrar/Ocultar" at bounding box center [308, 267] width 20 height 20
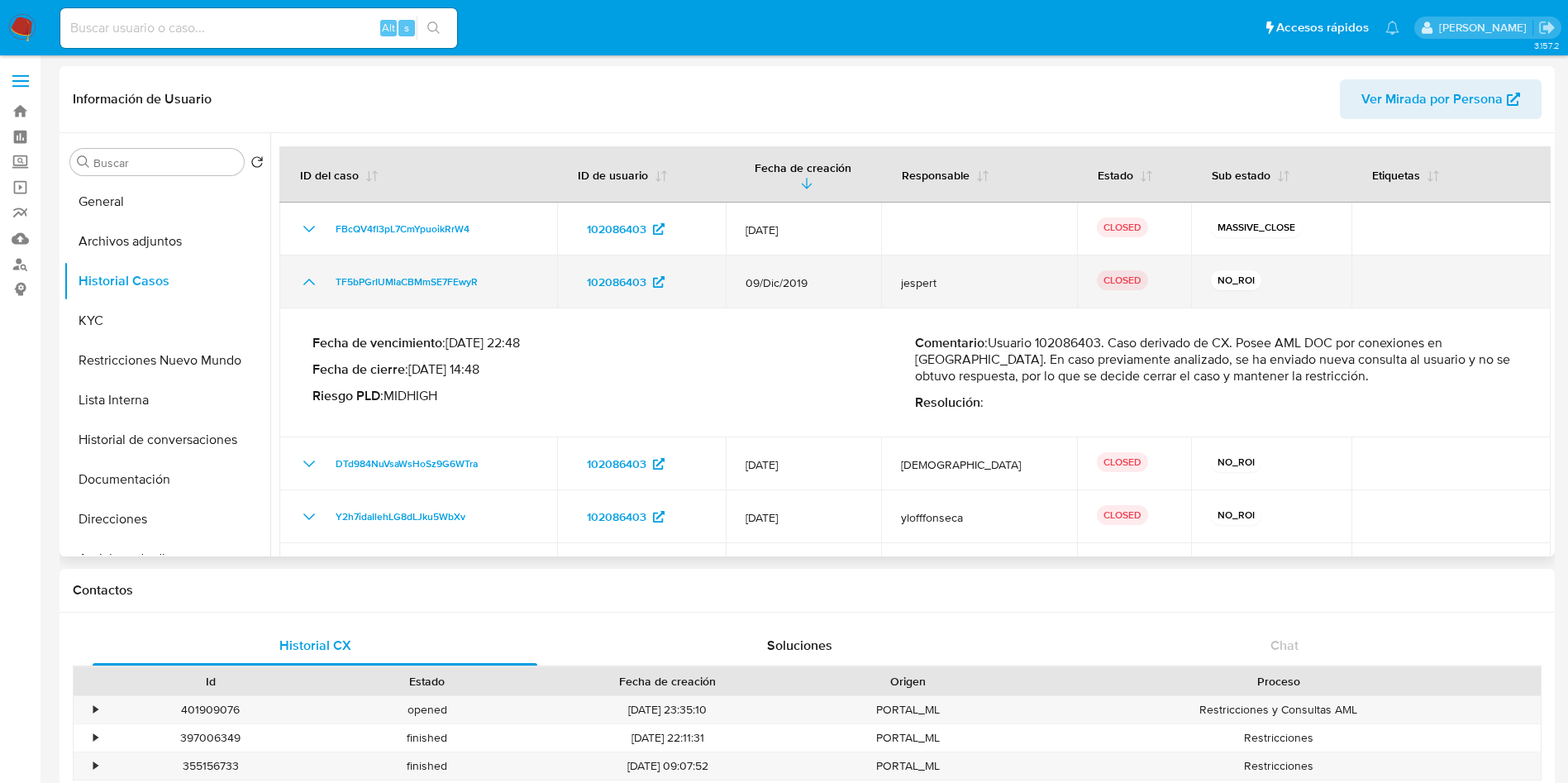
click at [311, 278] on icon "Mostrar/Ocultar" at bounding box center [309, 281] width 11 height 7
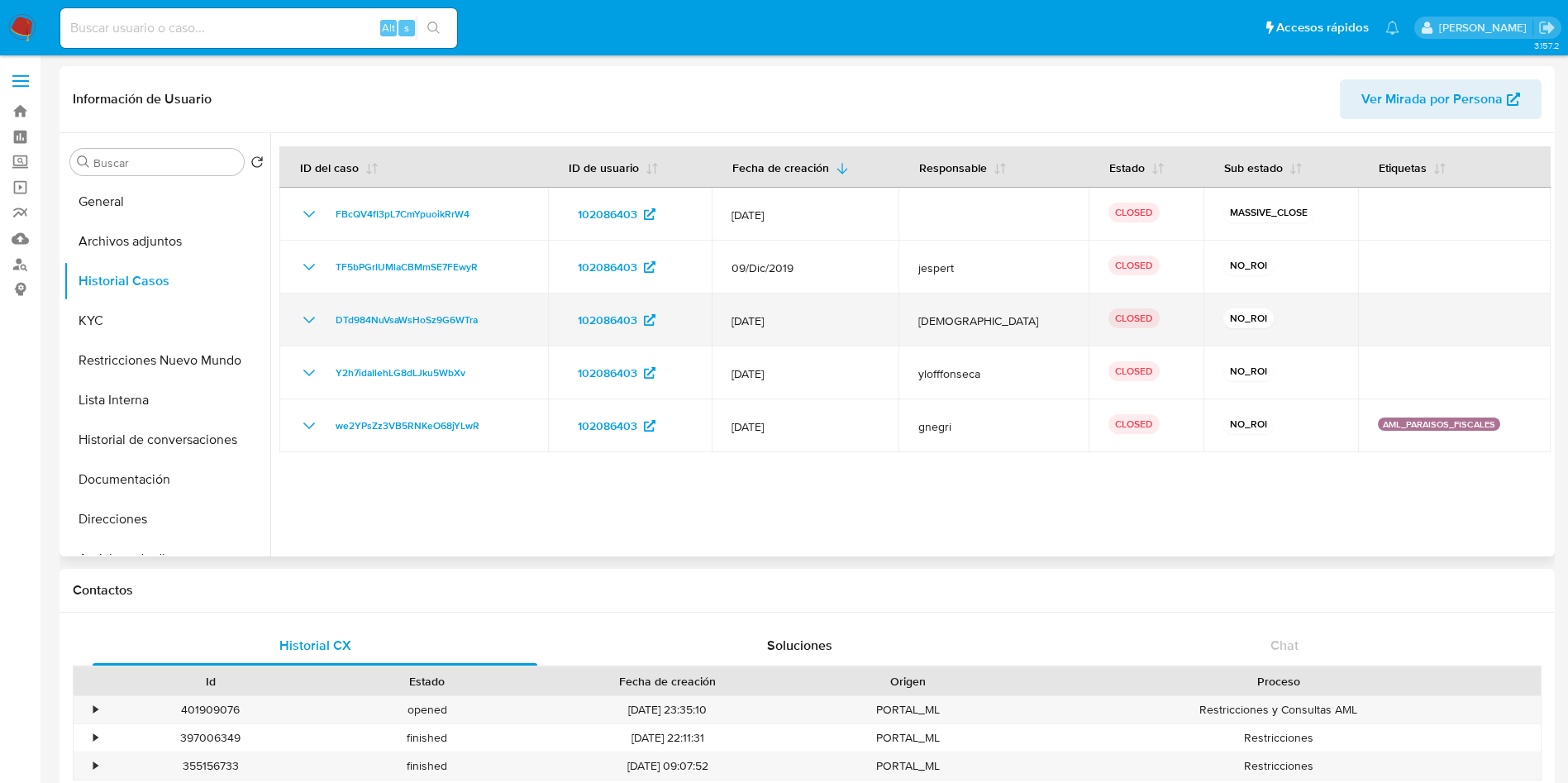
click at [307, 314] on icon "Mostrar/Ocultar" at bounding box center [308, 320] width 20 height 20
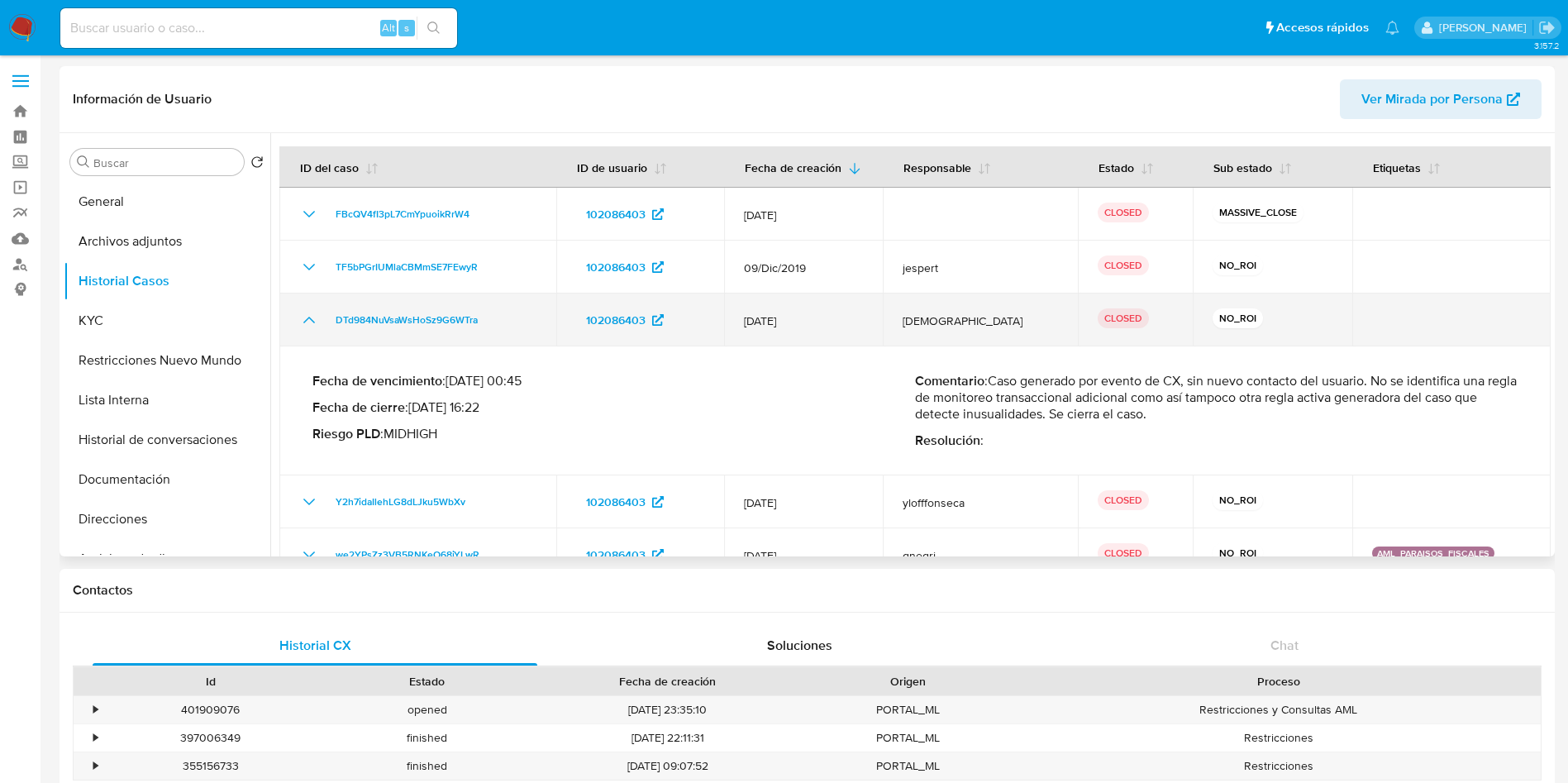
click at [307, 315] on icon "Mostrar/Ocultar" at bounding box center [308, 320] width 20 height 20
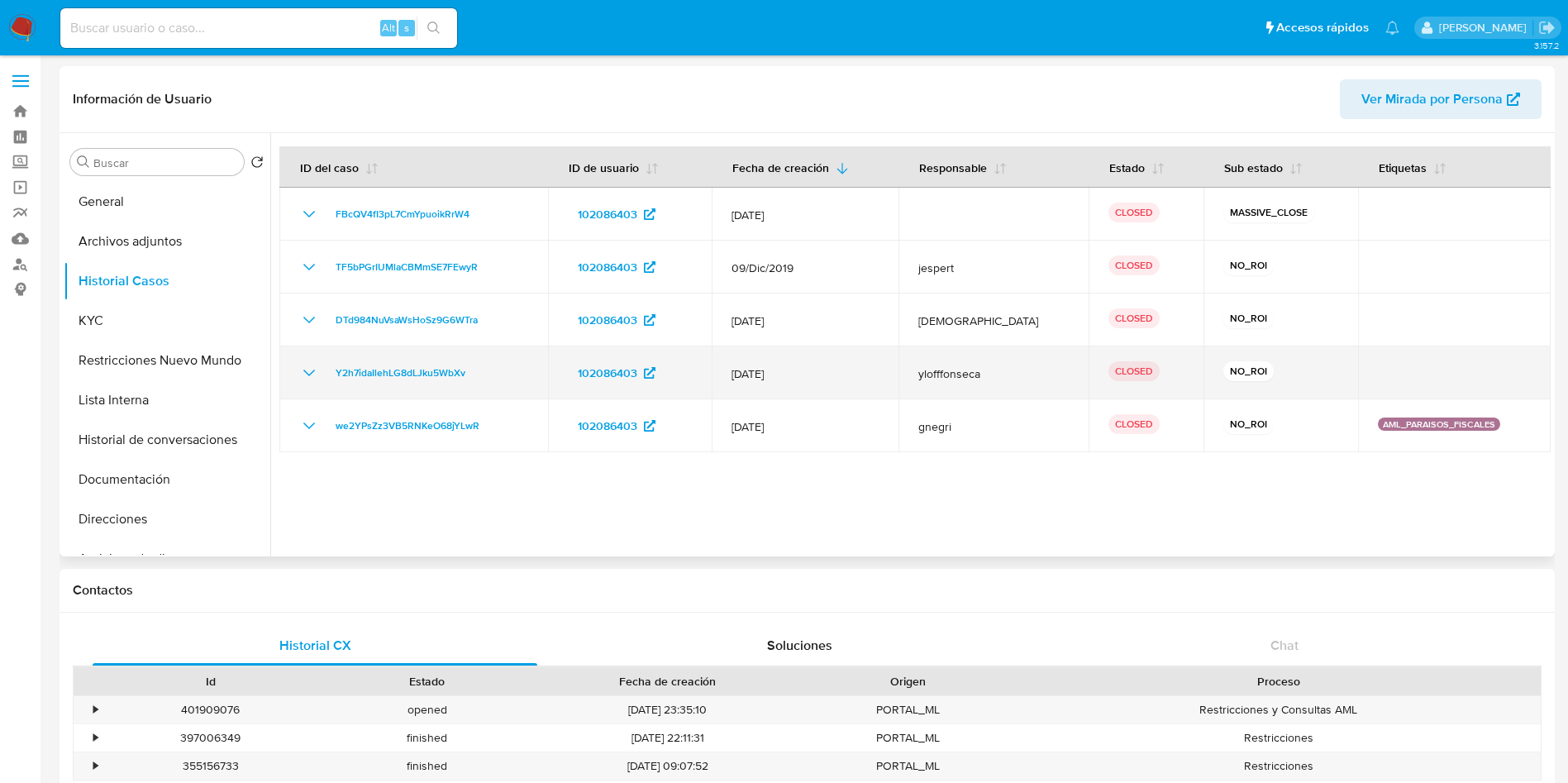
click at [309, 366] on icon "Mostrar/Ocultar" at bounding box center [308, 372] width 20 height 20
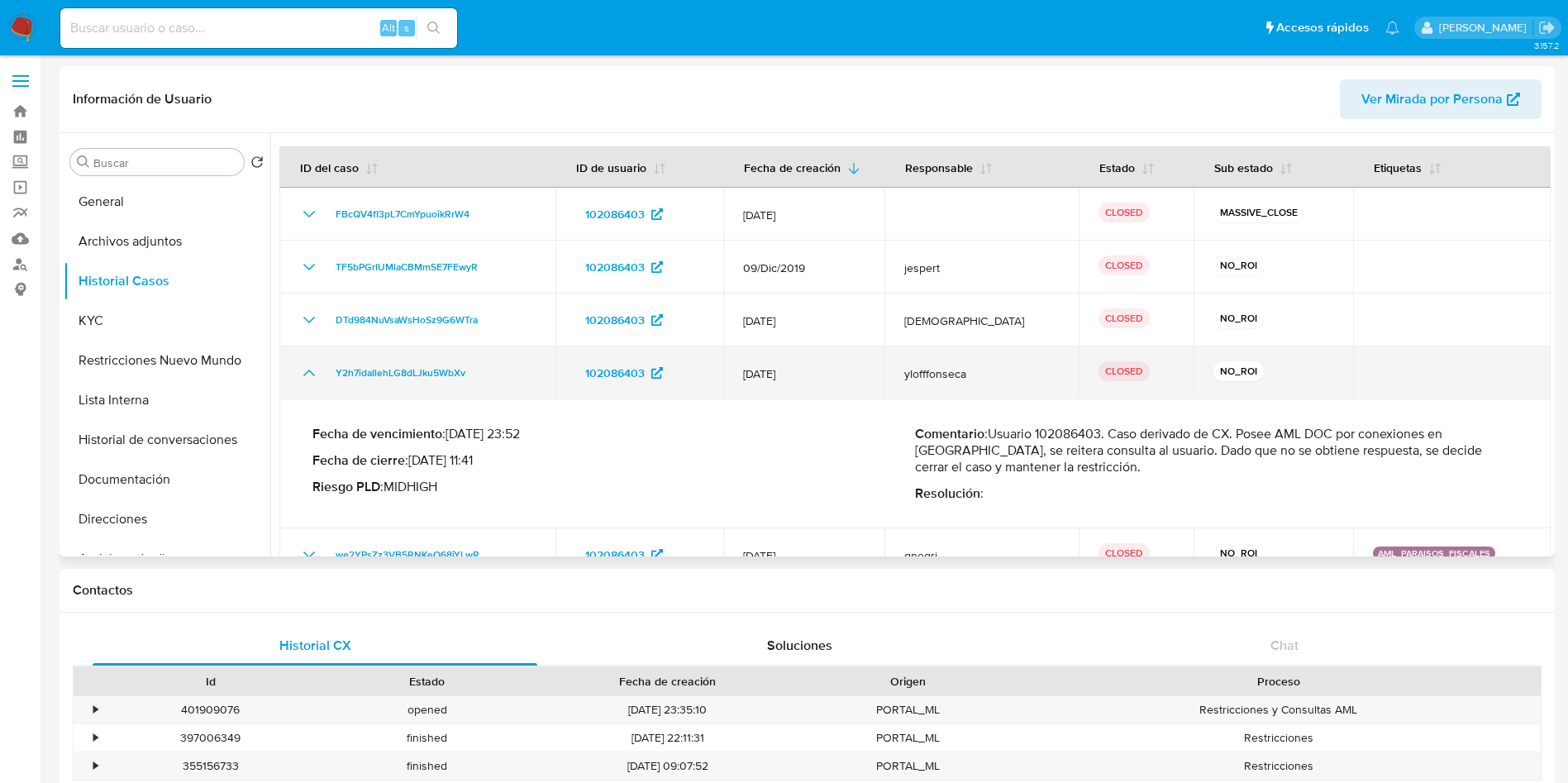
click at [309, 366] on icon "Mostrar/Ocultar" at bounding box center [308, 372] width 20 height 20
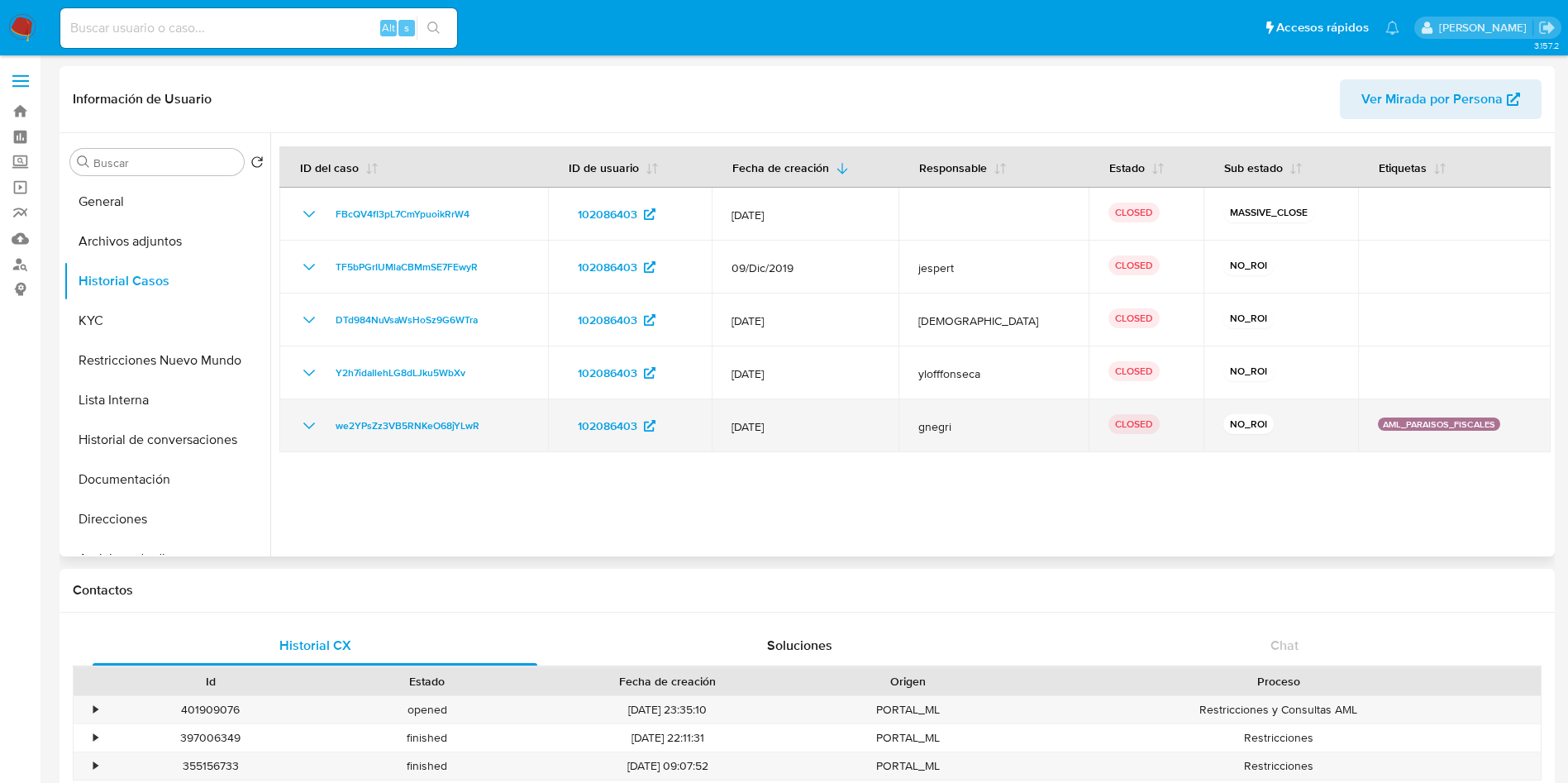
click at [307, 427] on icon "Mostrar/Ocultar" at bounding box center [309, 425] width 11 height 7
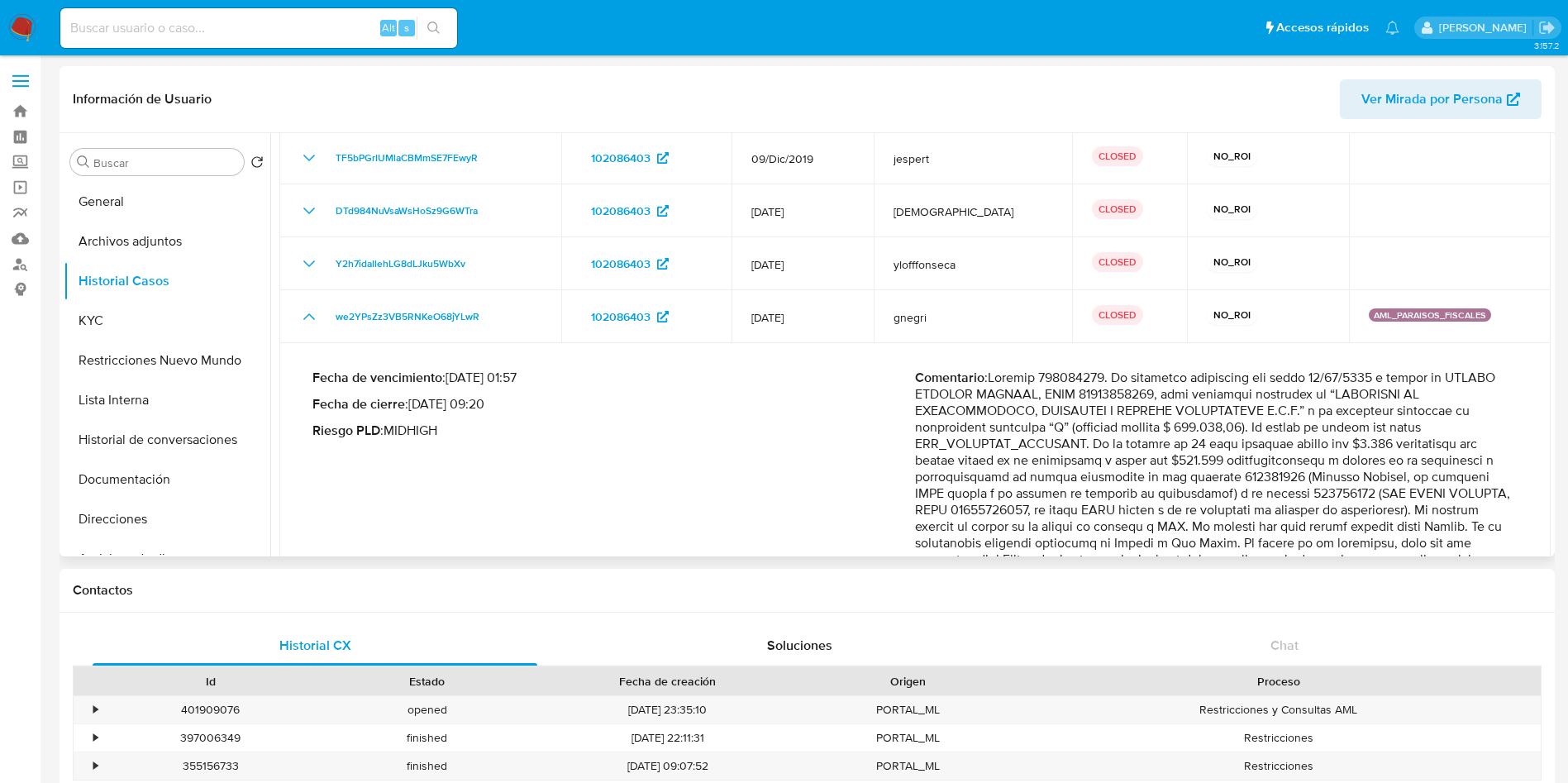
scroll to position [198, 0]
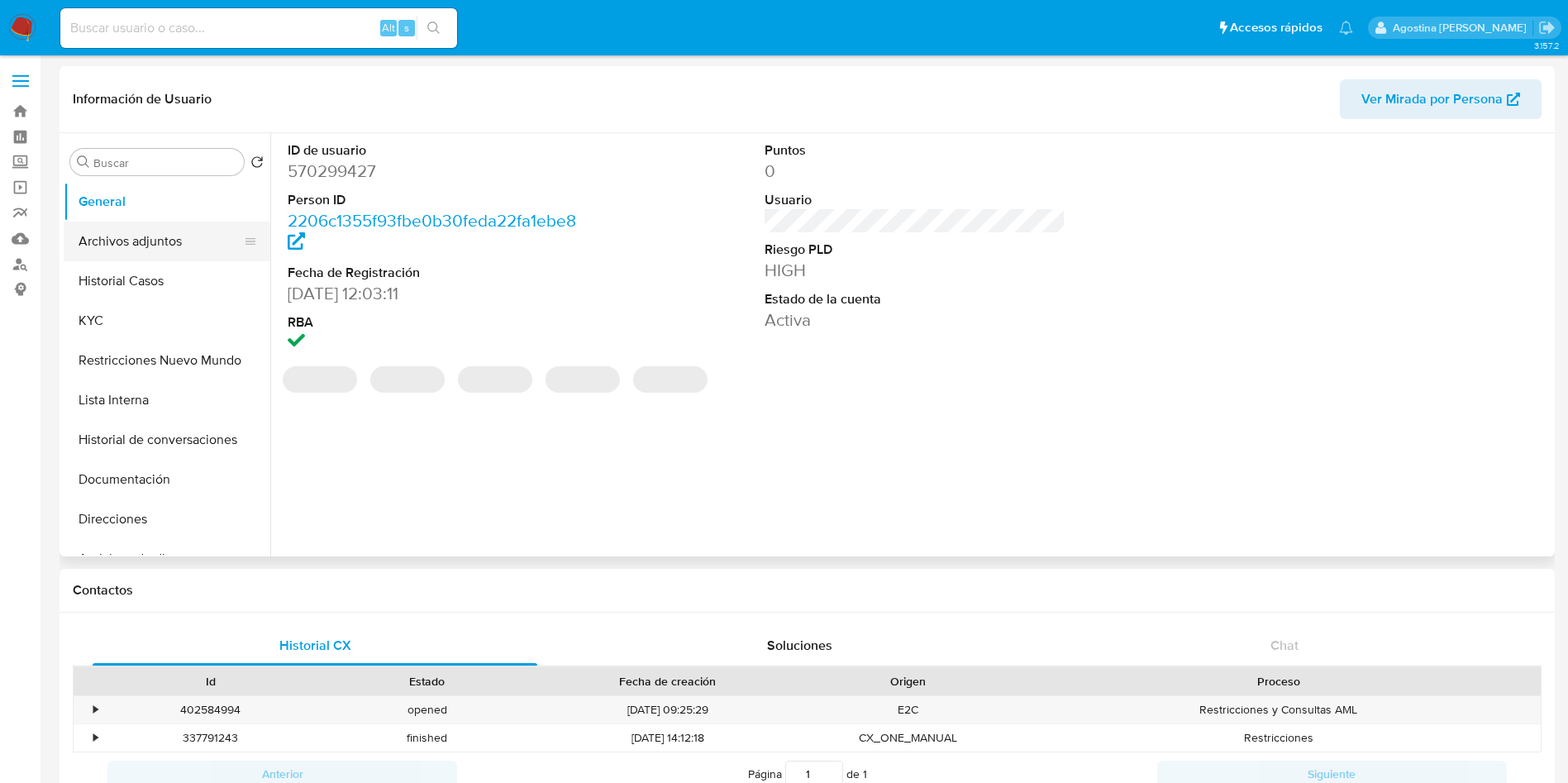
click at [177, 246] on button "Archivos adjuntos" at bounding box center [161, 242] width 194 height 39
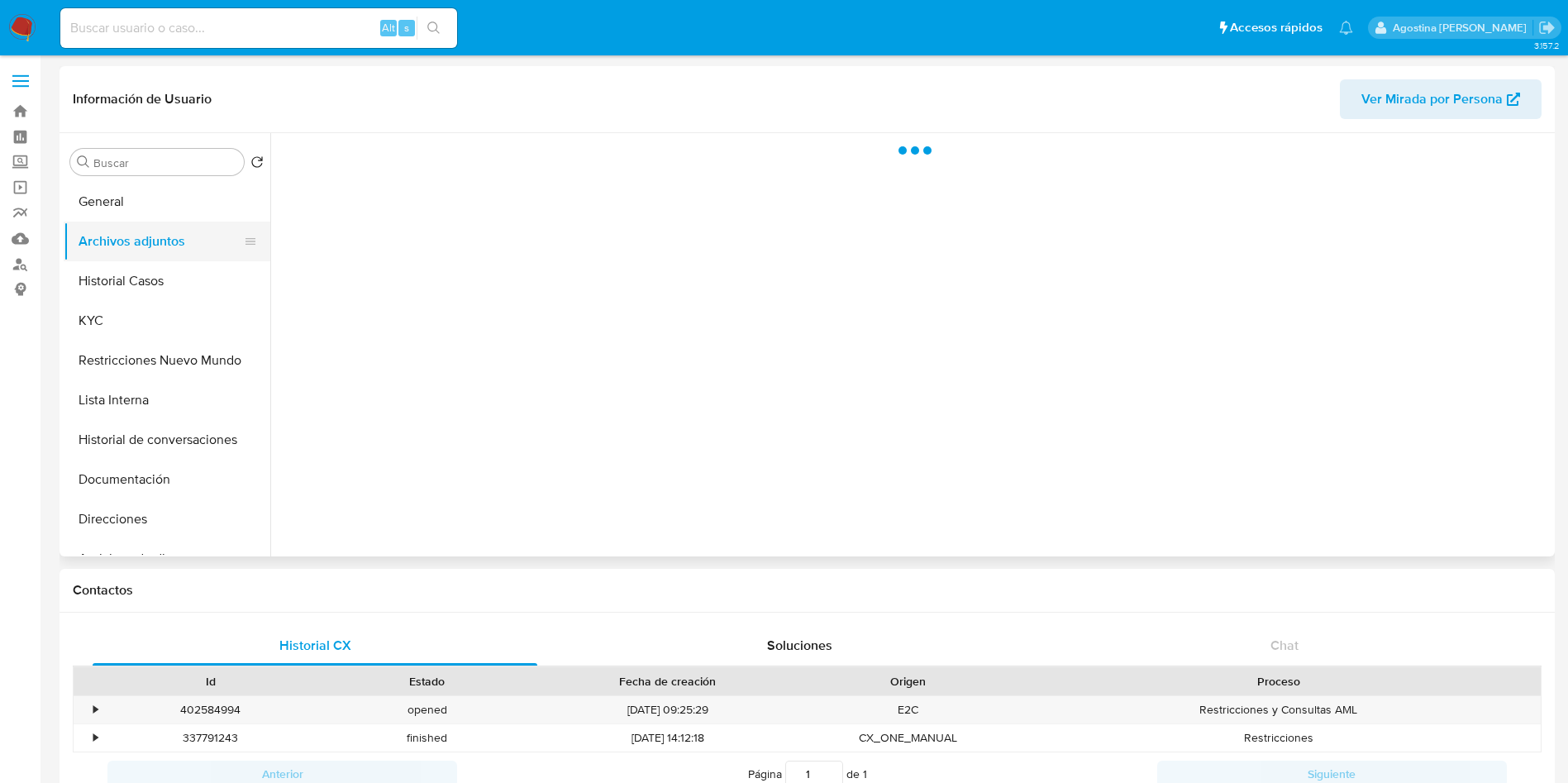
select select "10"
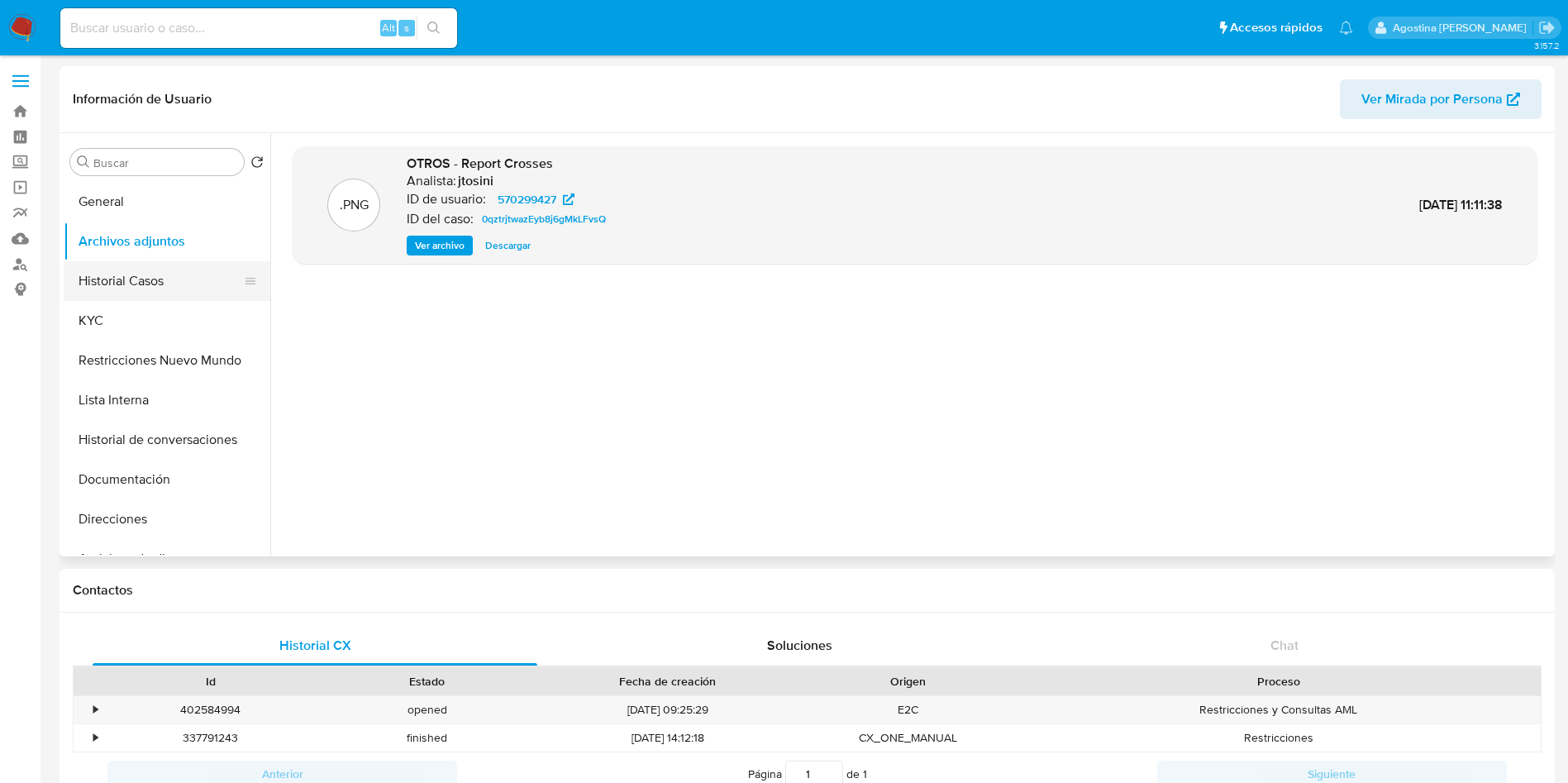
click at [125, 271] on button "Historial Casos" at bounding box center [161, 281] width 194 height 39
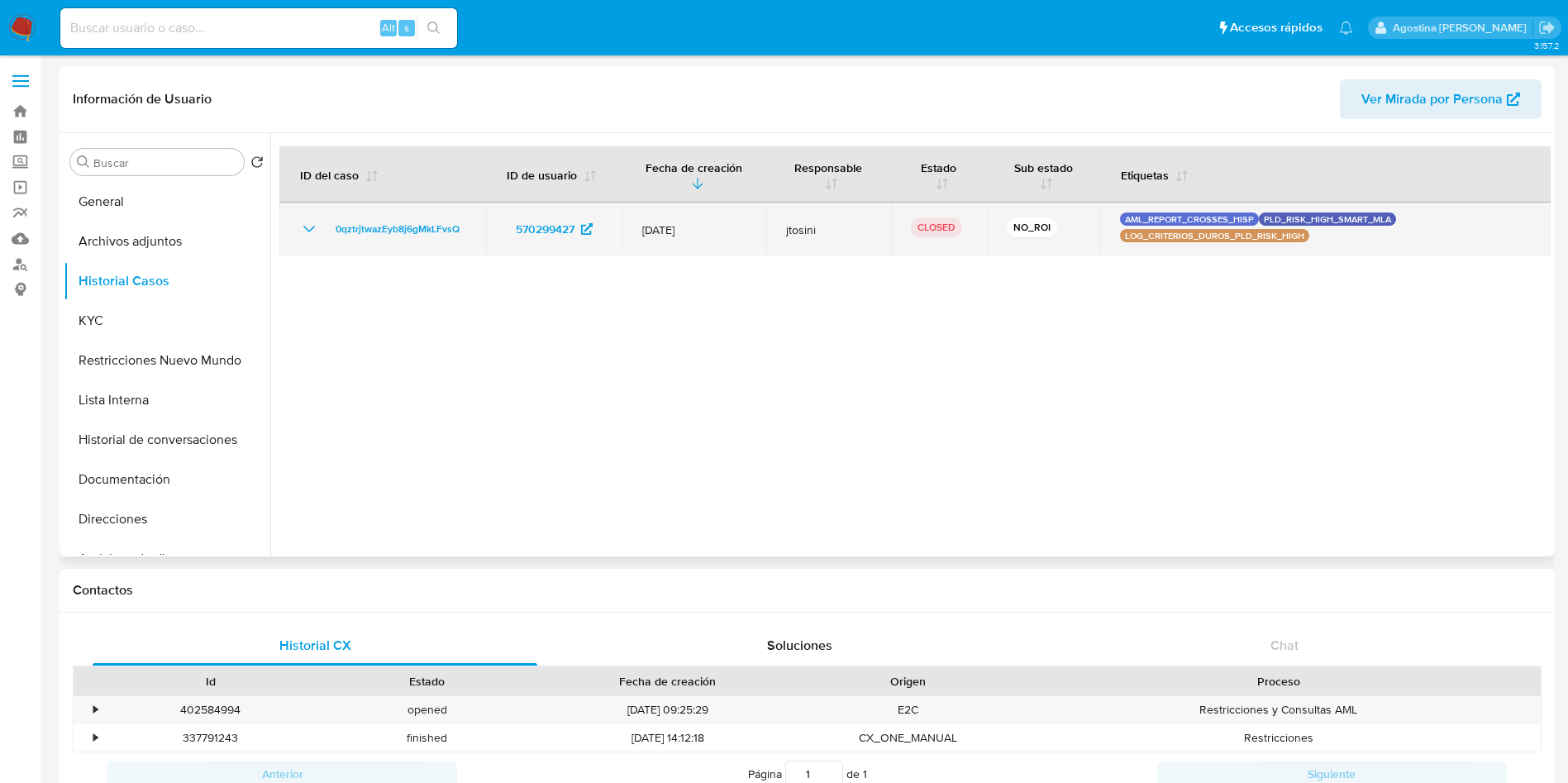
click at [305, 222] on icon "Mostrar/Ocultar" at bounding box center [308, 228] width 20 height 20
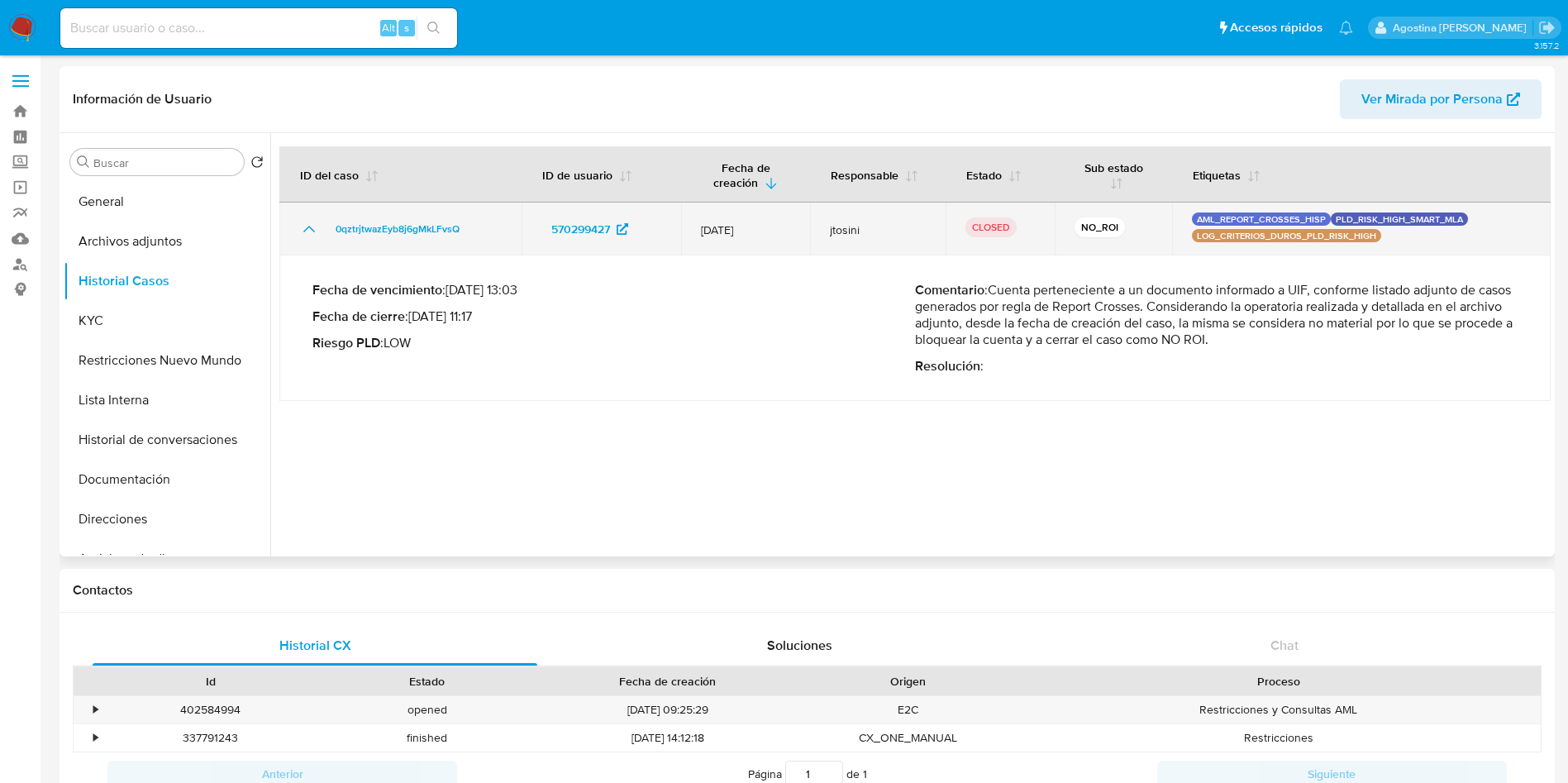
click at [305, 222] on icon "Mostrar/Ocultar" at bounding box center [308, 228] width 20 height 20
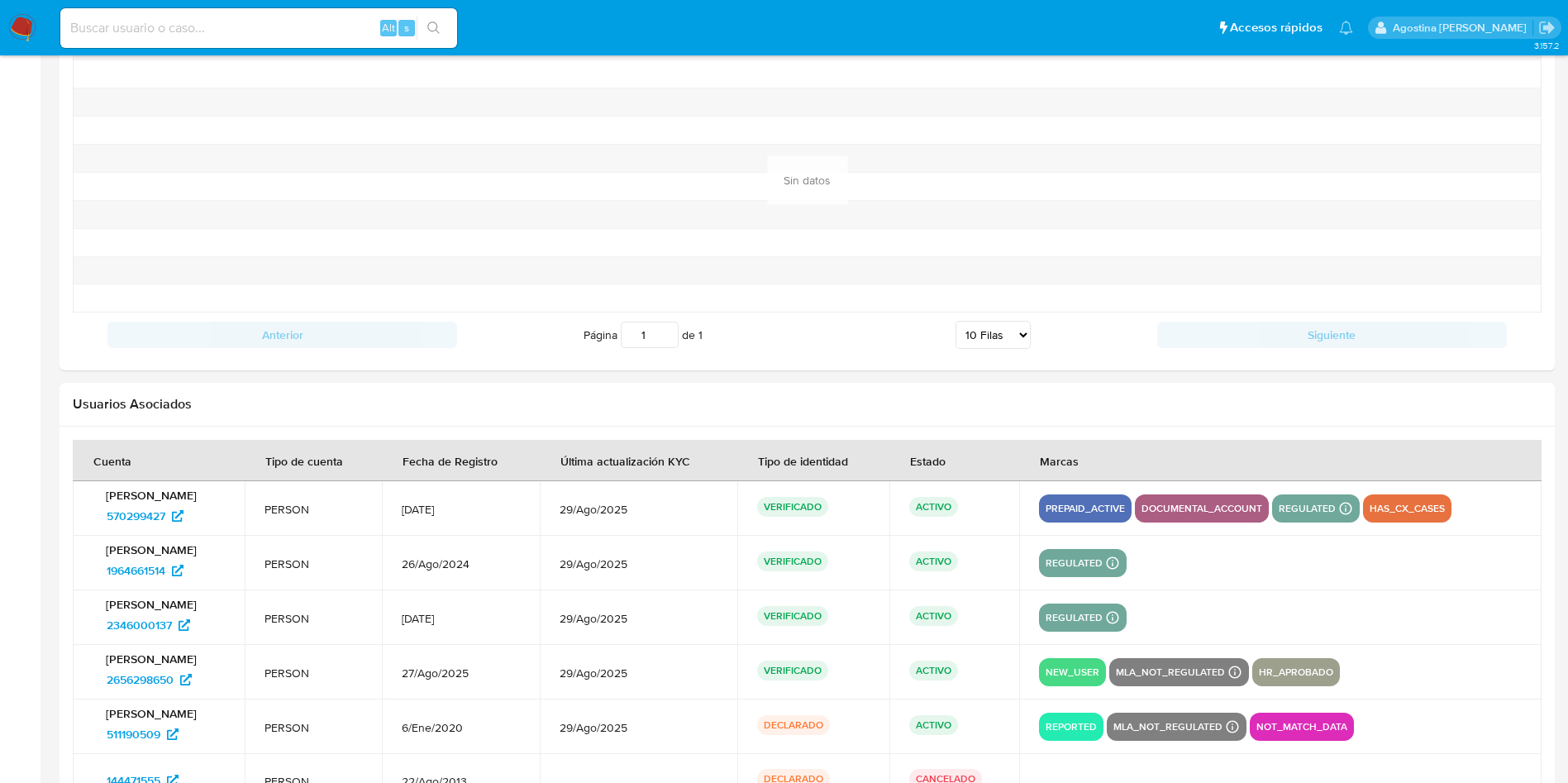
scroll to position [1777, 0]
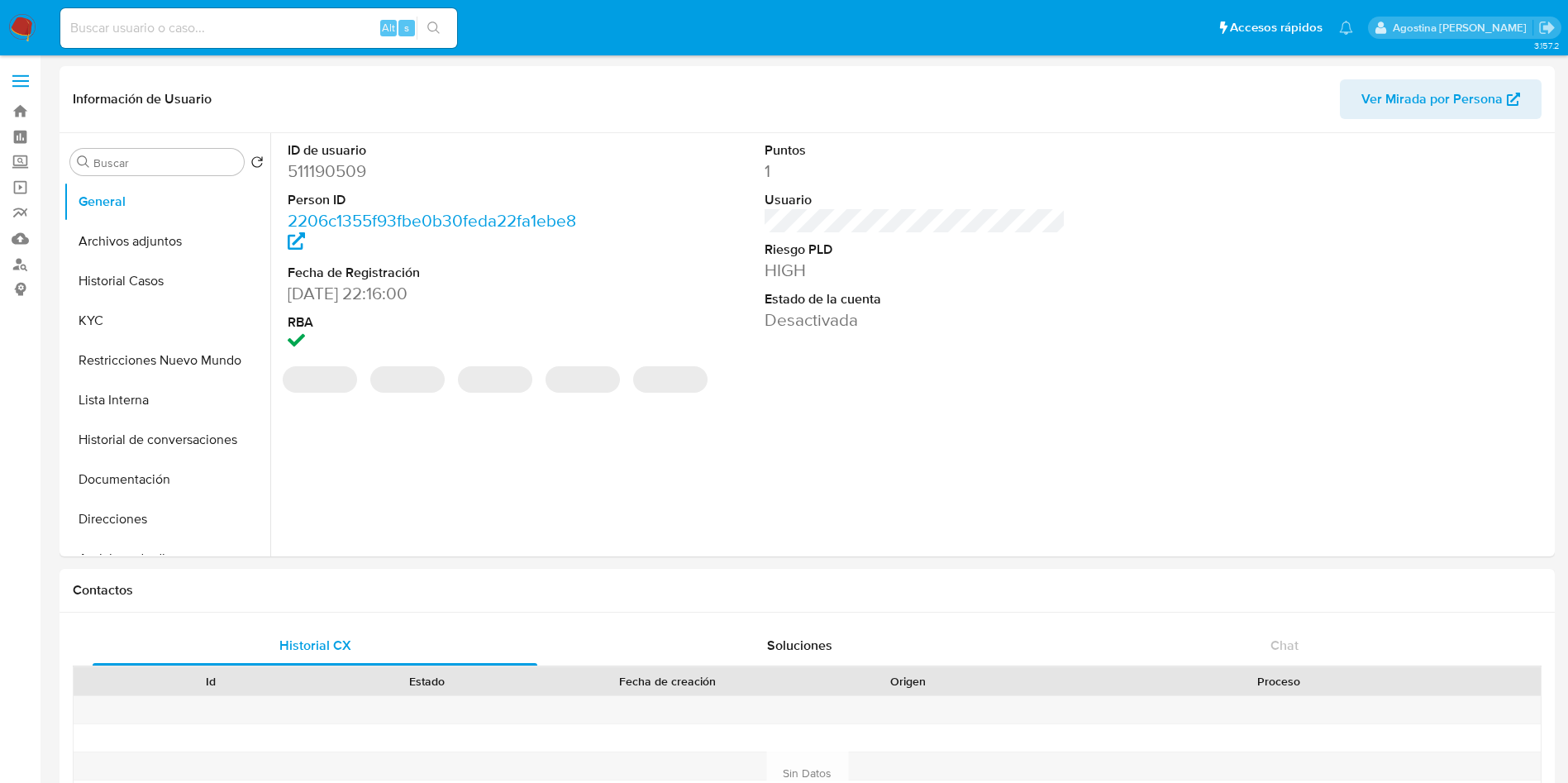
select select "10"
click at [131, 248] on button "Archivos adjuntos" at bounding box center [161, 242] width 194 height 39
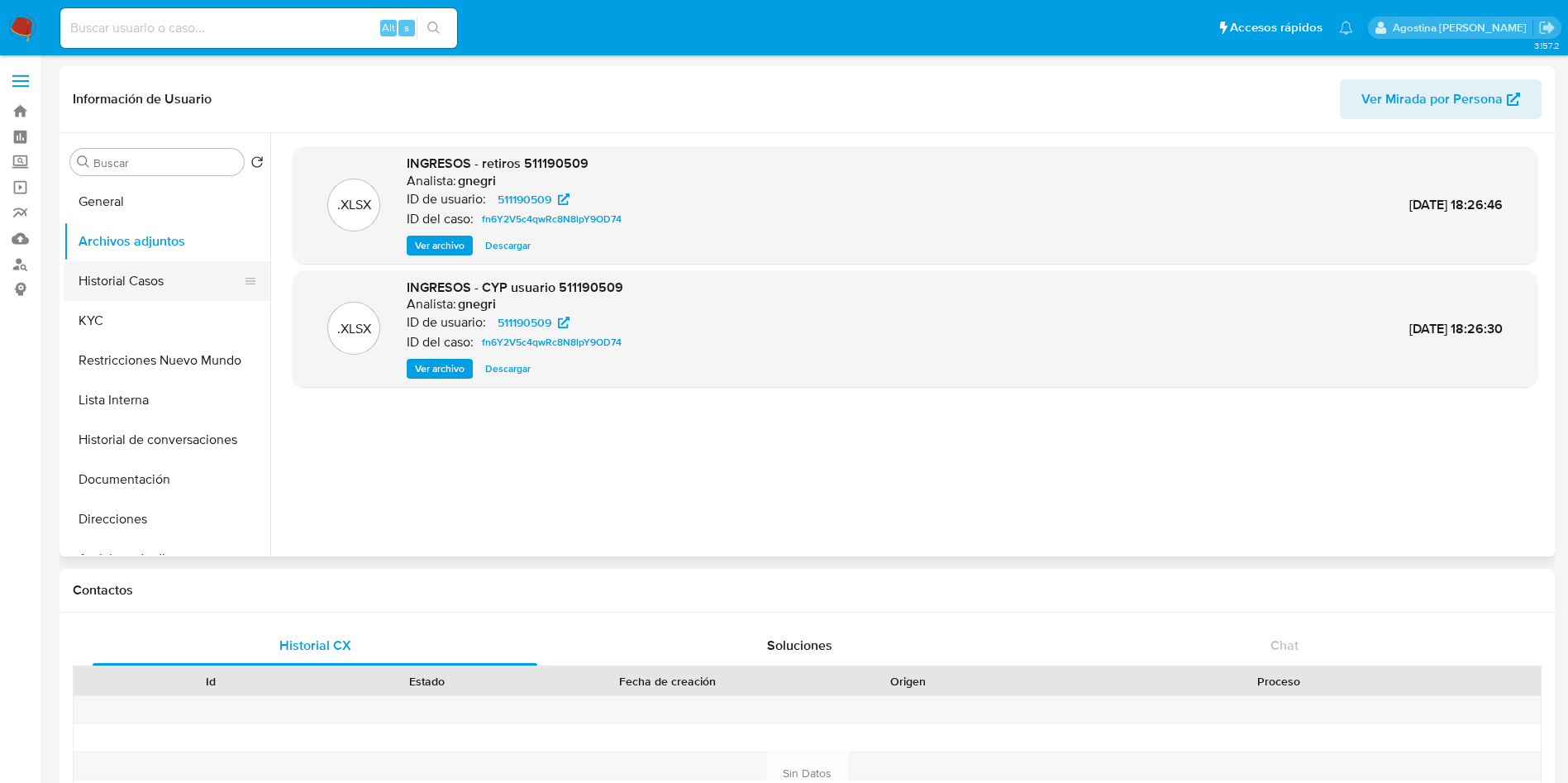
click at [175, 268] on button "Historial Casos" at bounding box center [161, 281] width 194 height 39
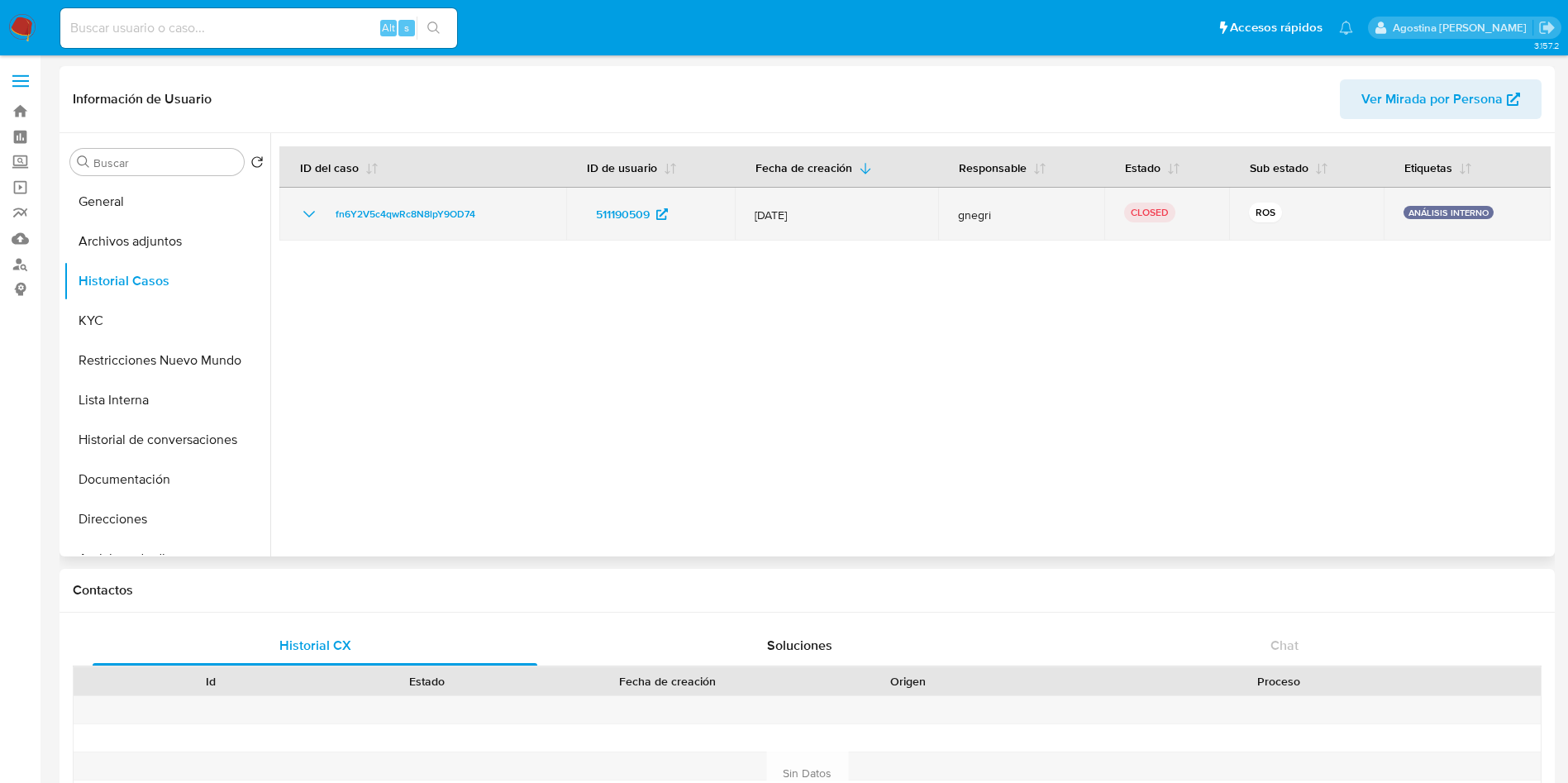
click at [307, 216] on icon "Mostrar/Ocultar" at bounding box center [308, 213] width 20 height 20
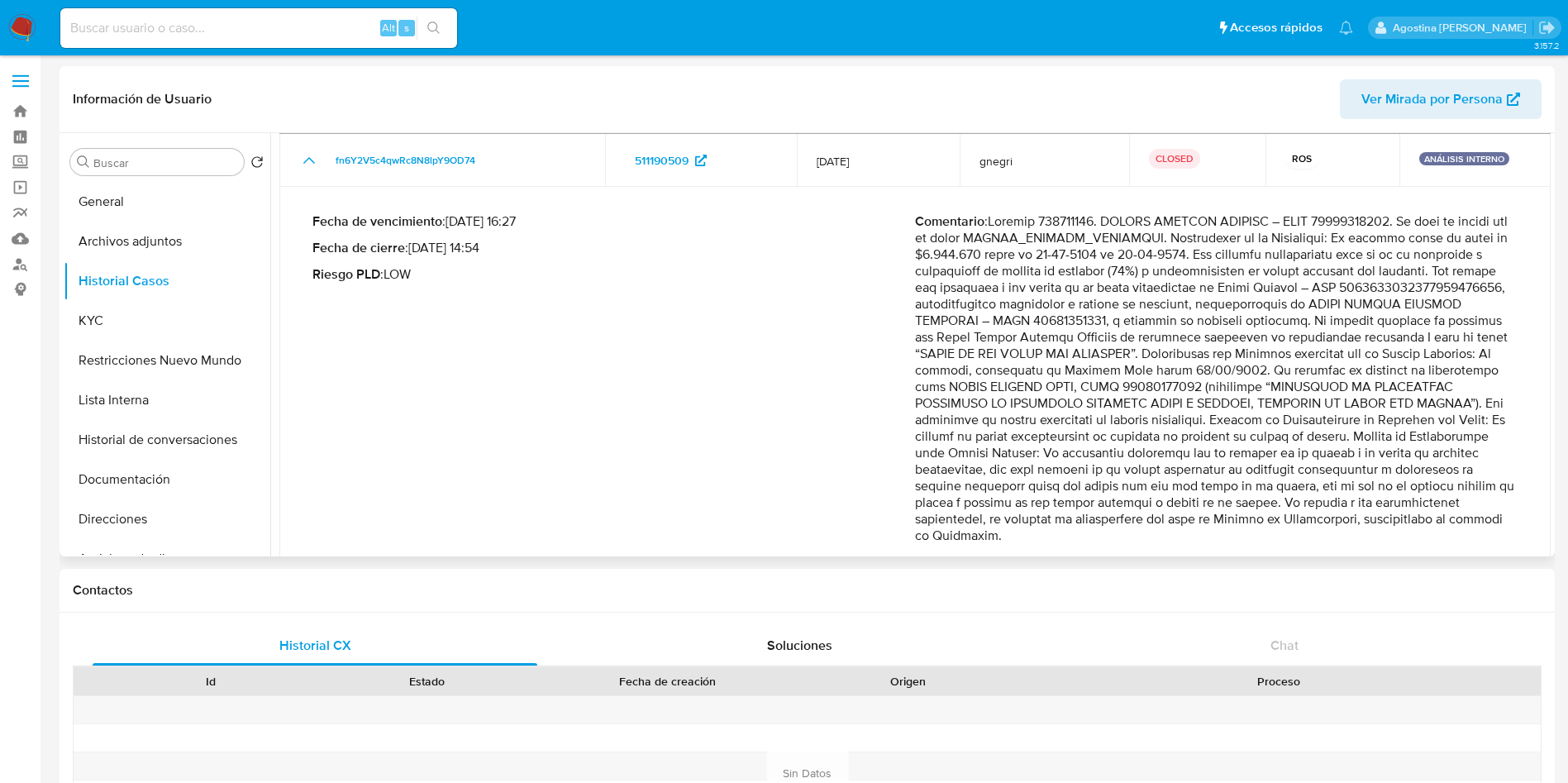
scroll to position [102, 0]
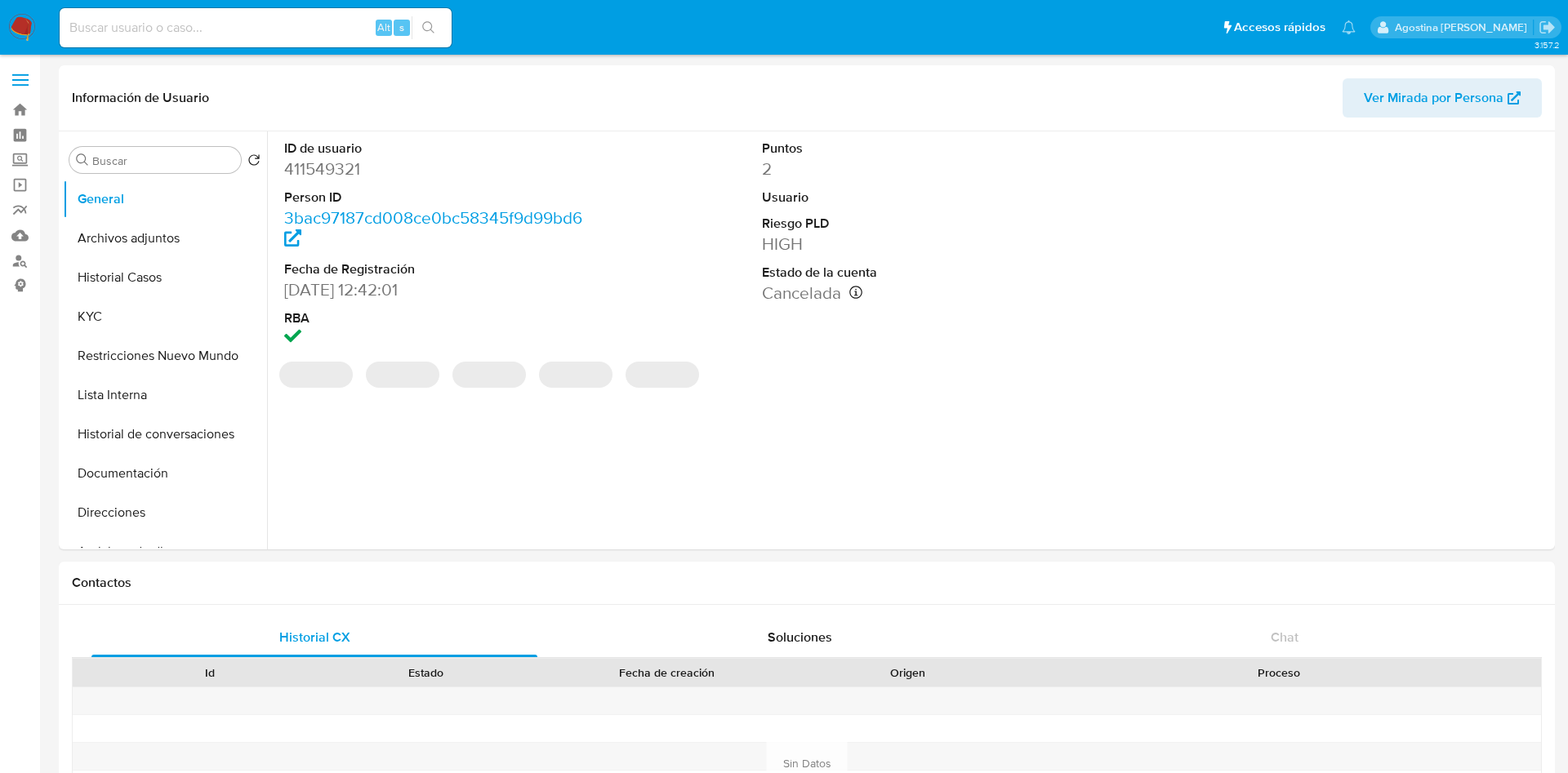
select select "10"
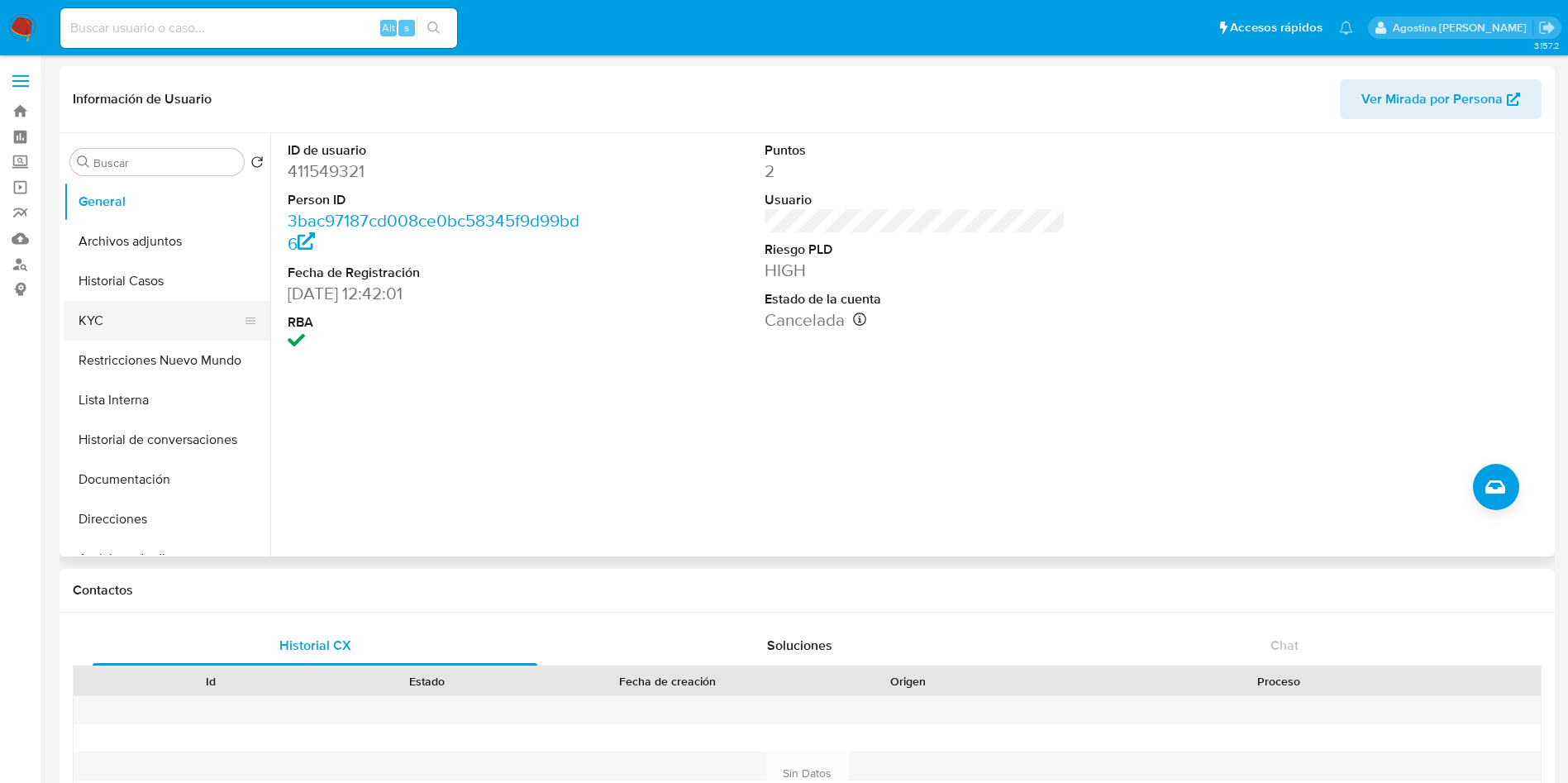
click at [121, 325] on button "KYC" at bounding box center [161, 321] width 194 height 39
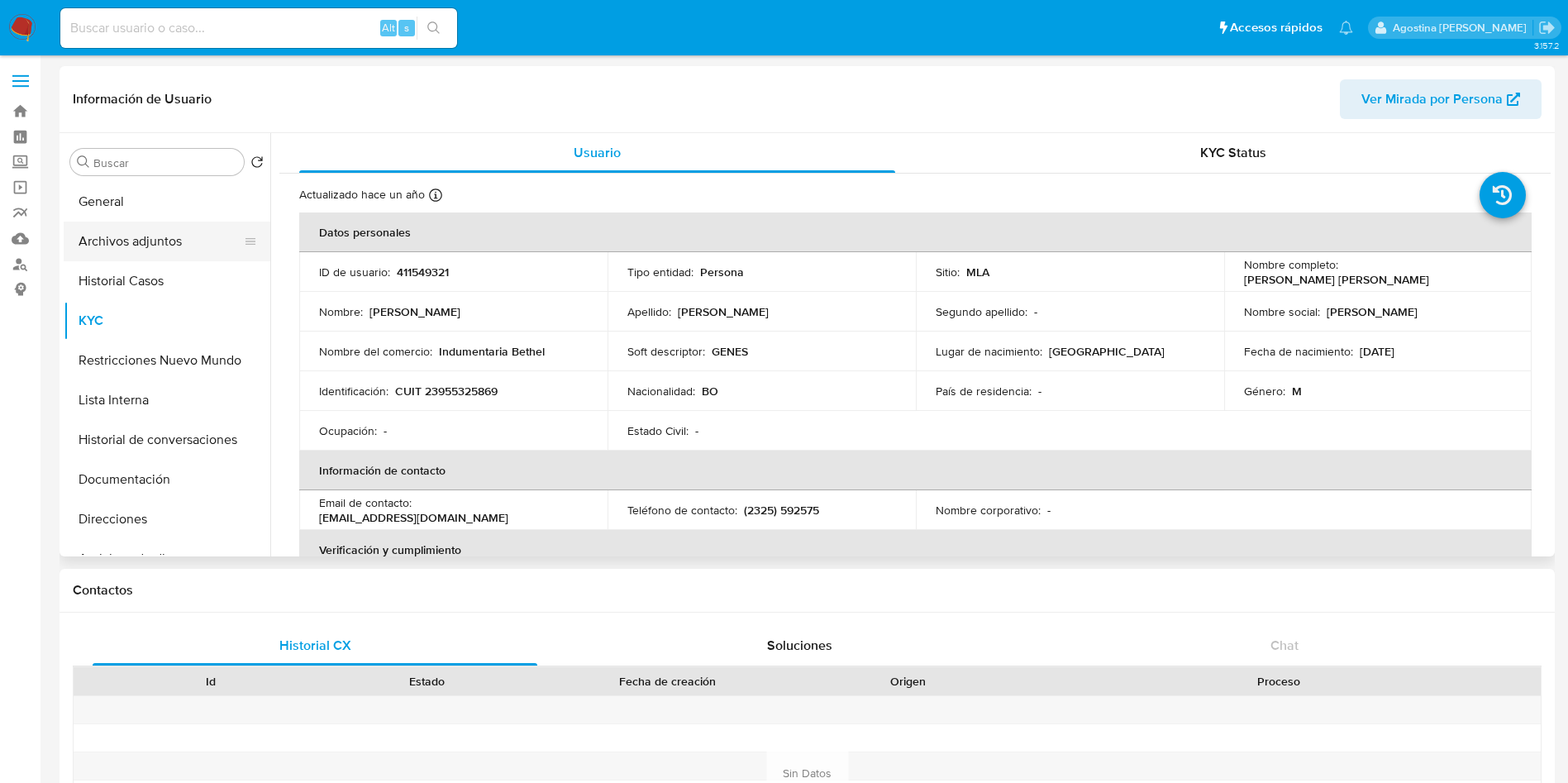
click at [130, 255] on button "Archivos adjuntos" at bounding box center [161, 242] width 194 height 39
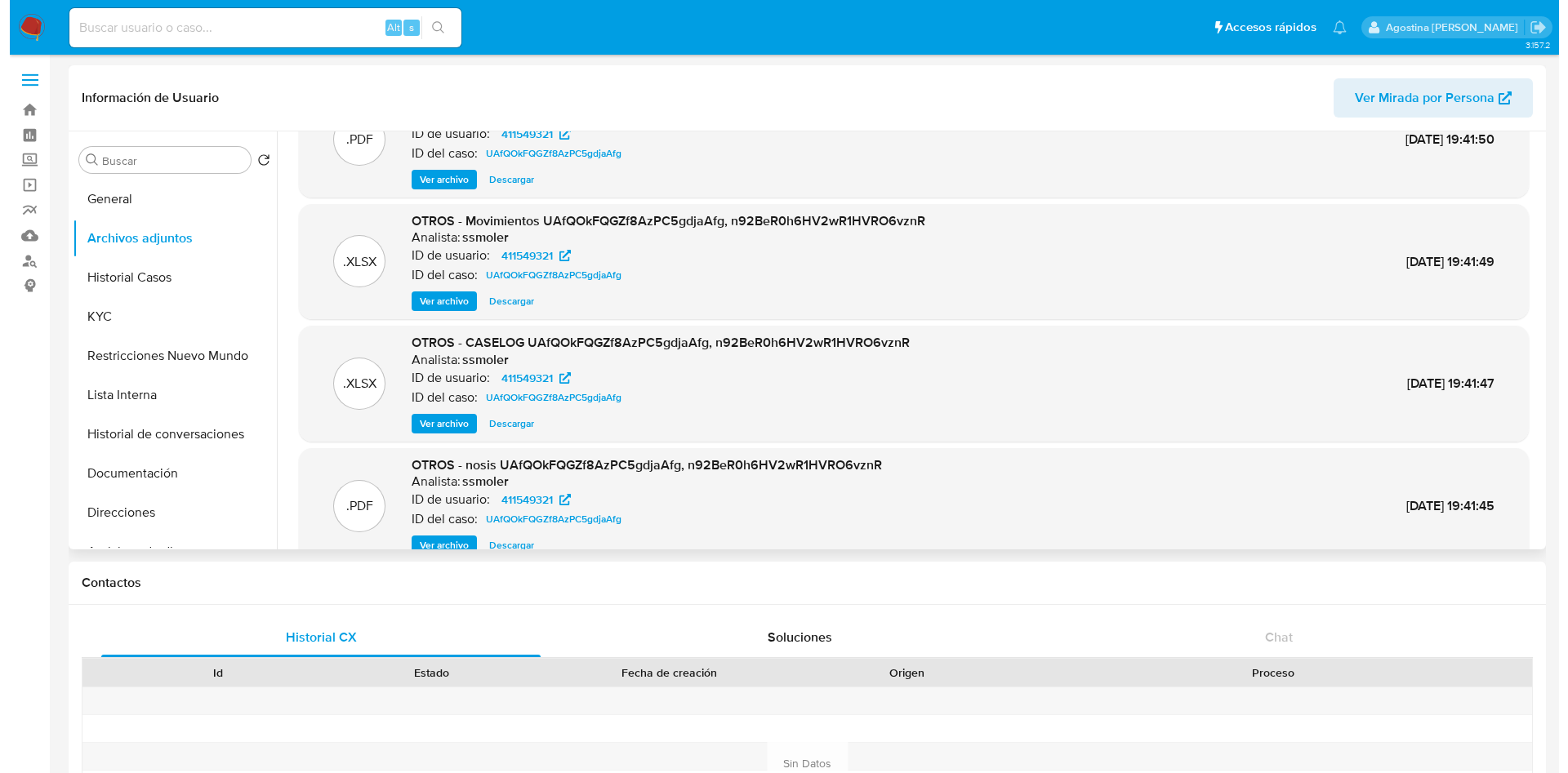
scroll to position [92, 0]
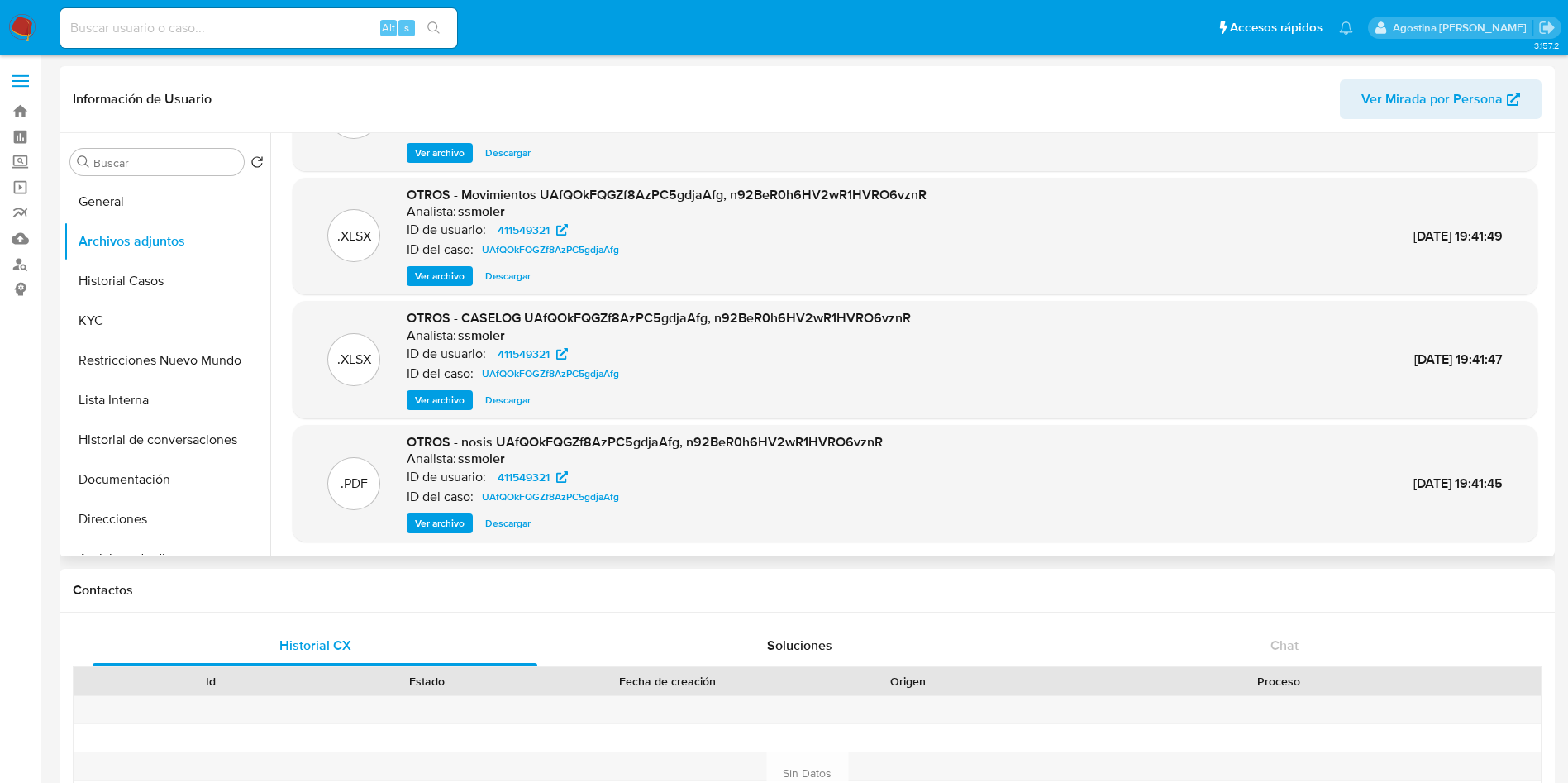
click at [443, 400] on span "Ver archivo" at bounding box center [440, 400] width 50 height 17
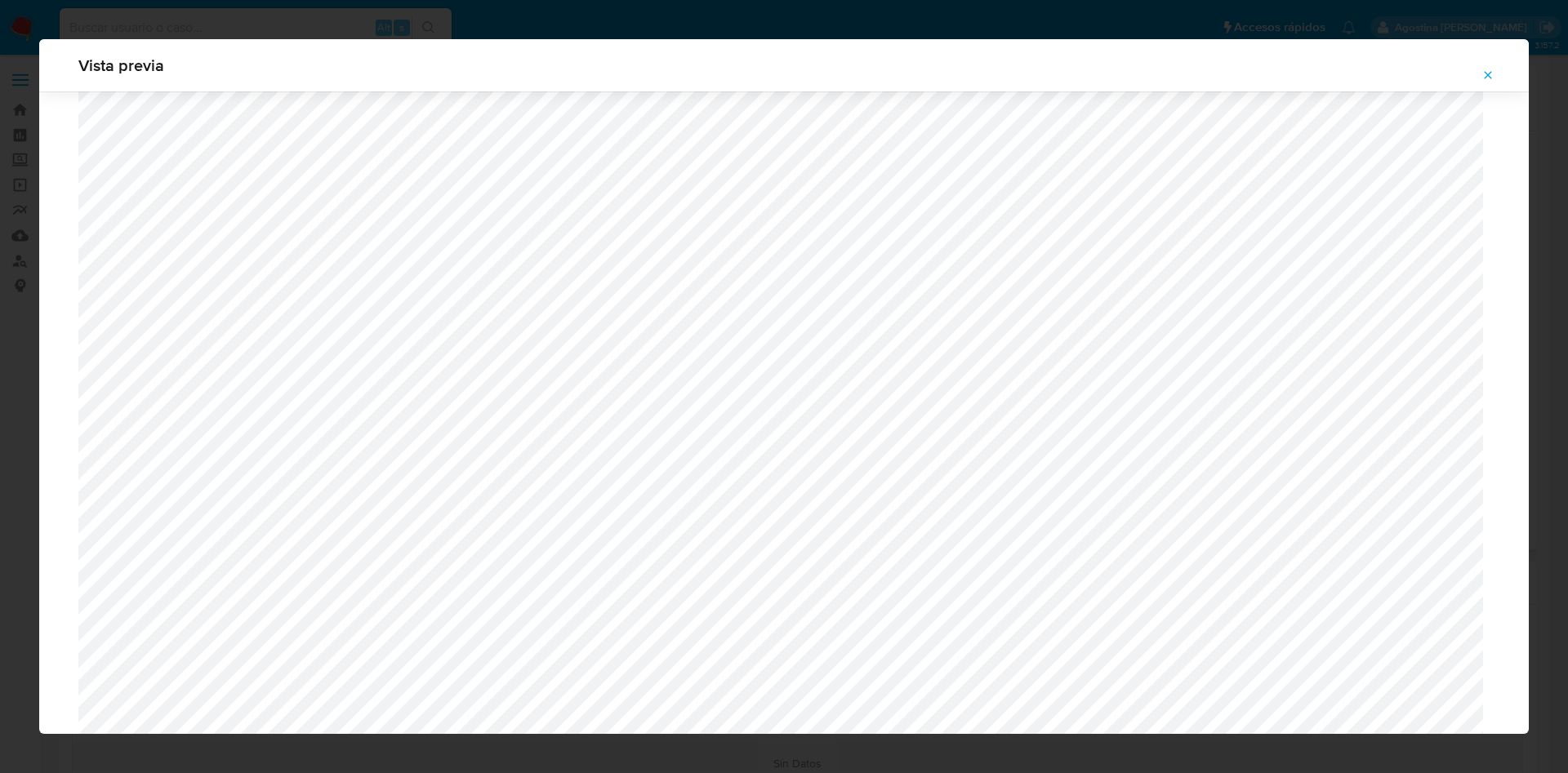
scroll to position [1069, 0]
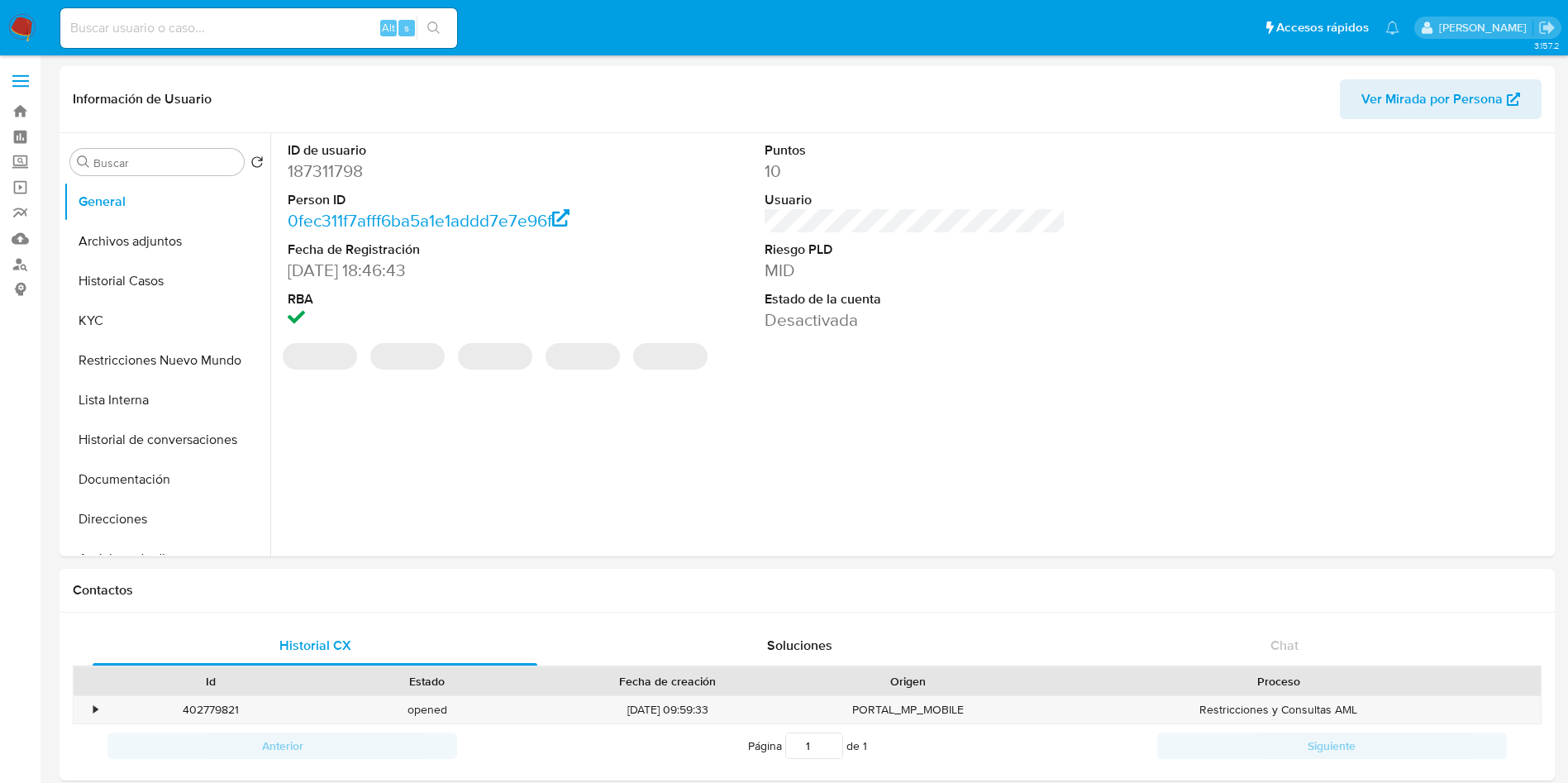
select select "10"
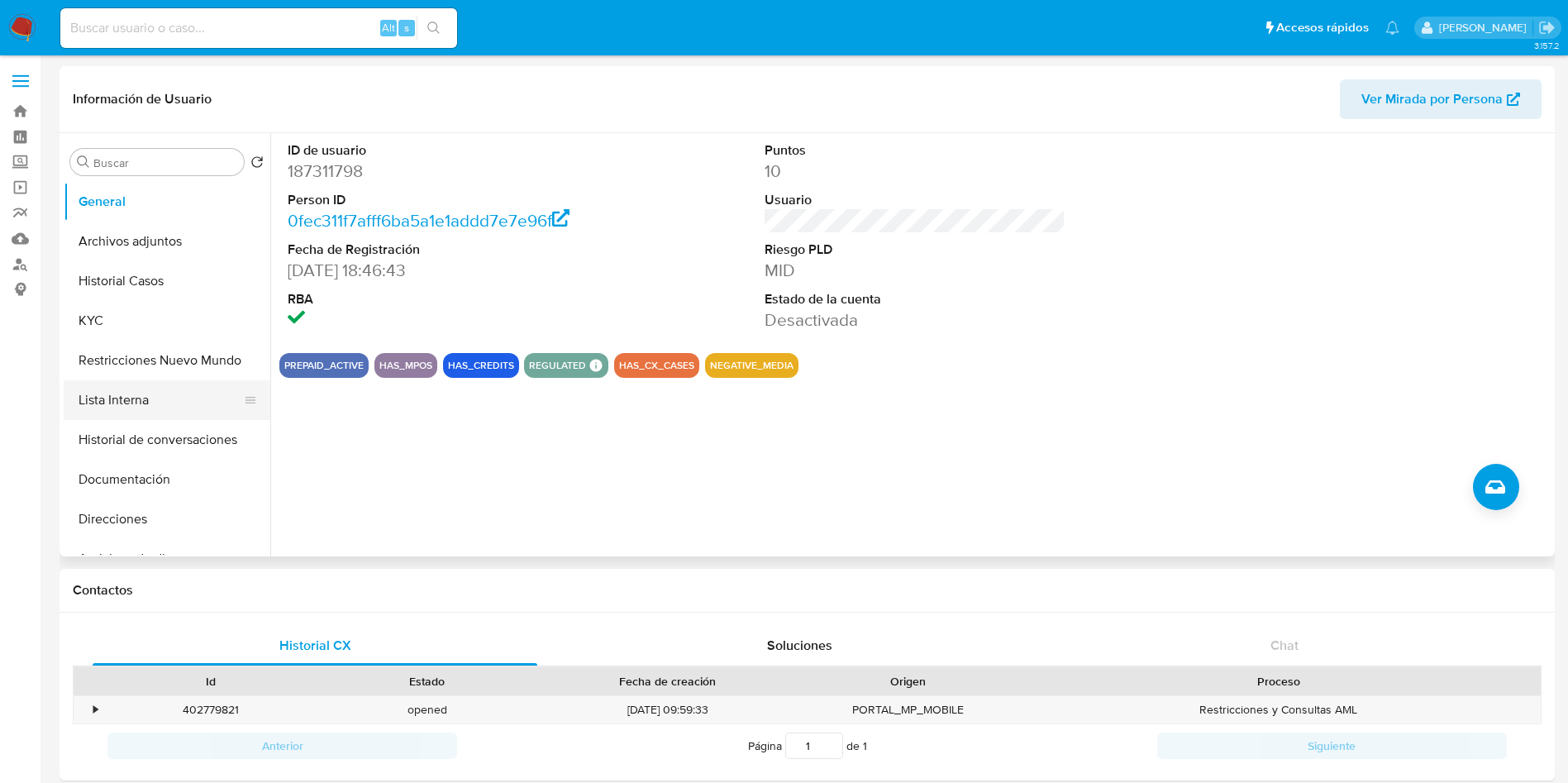
click at [153, 386] on button "Lista Interna" at bounding box center [161, 400] width 194 height 39
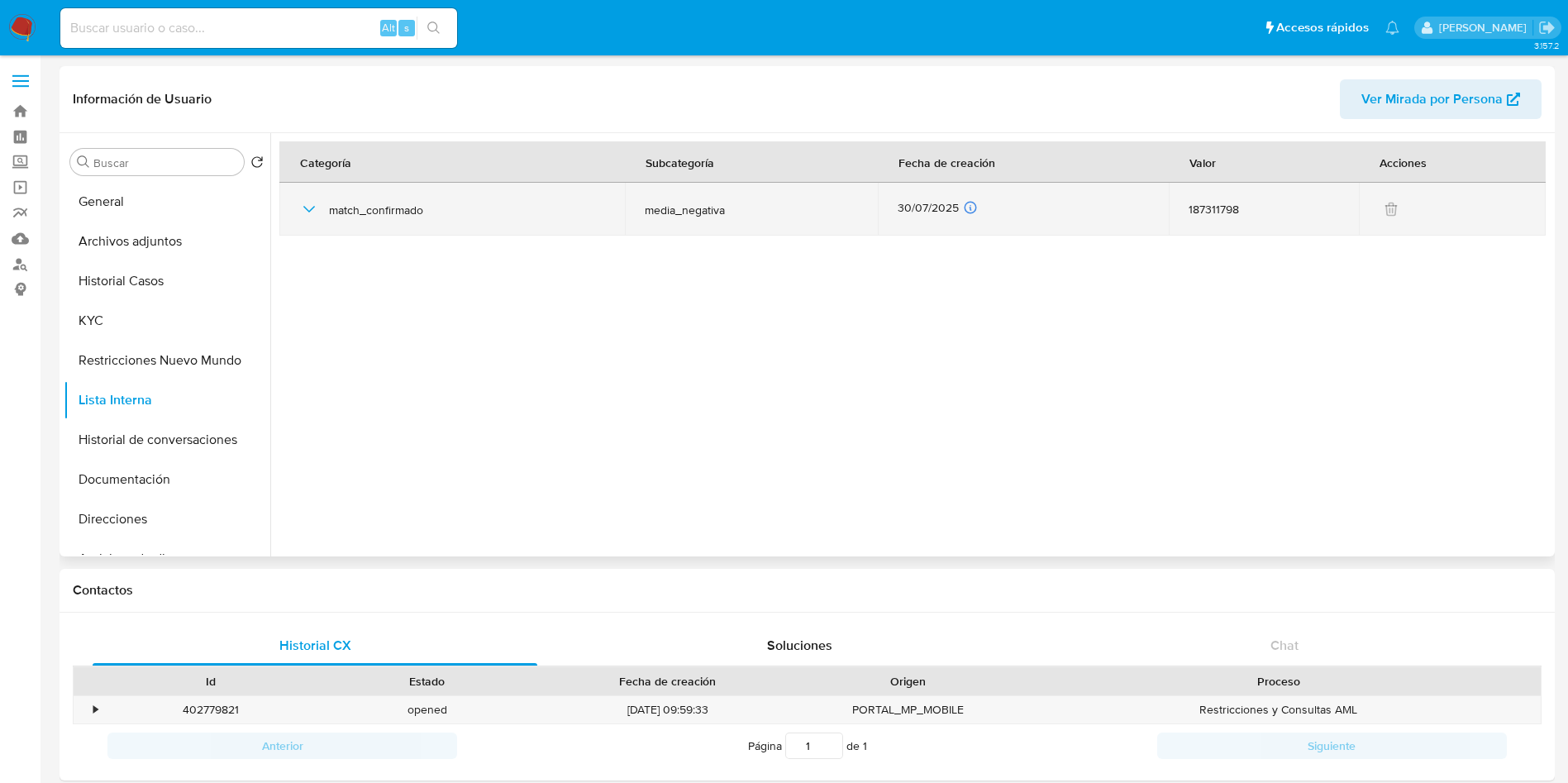
click at [312, 208] on icon "button" at bounding box center [309, 209] width 11 height 7
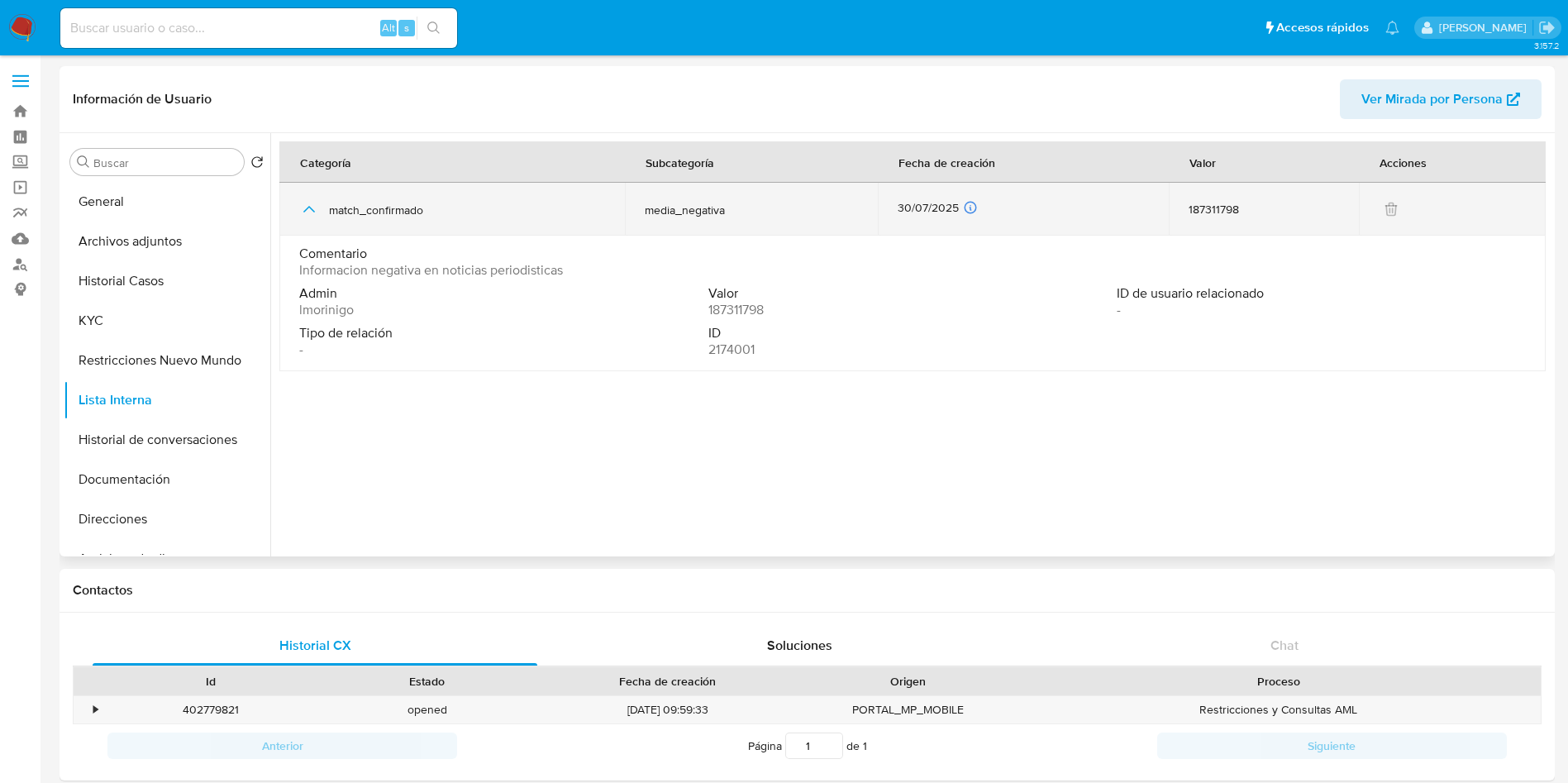
click at [312, 208] on icon "button" at bounding box center [308, 209] width 20 height 20
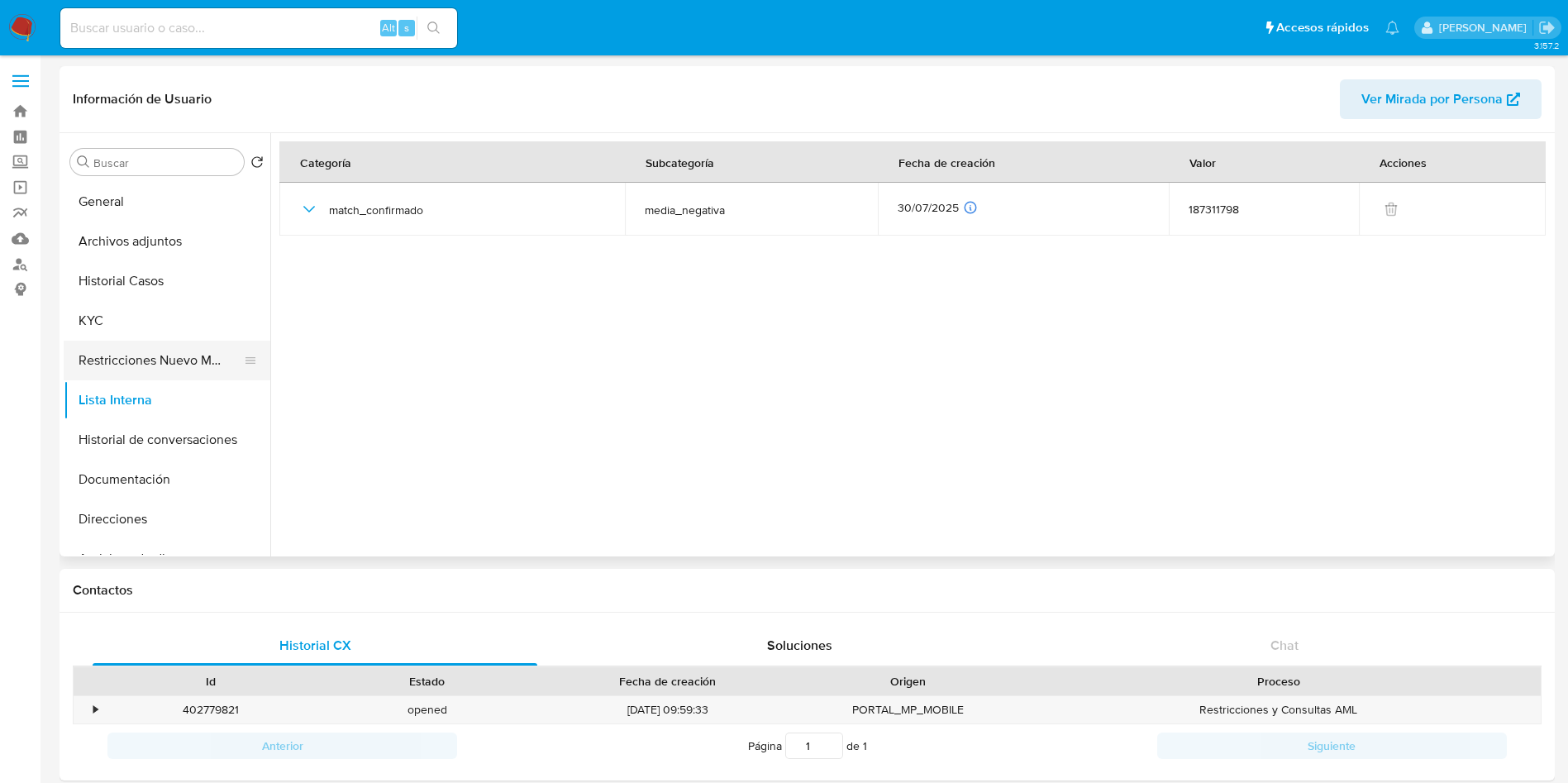
click at [154, 369] on button "Restricciones Nuevo Mundo" at bounding box center [161, 360] width 194 height 39
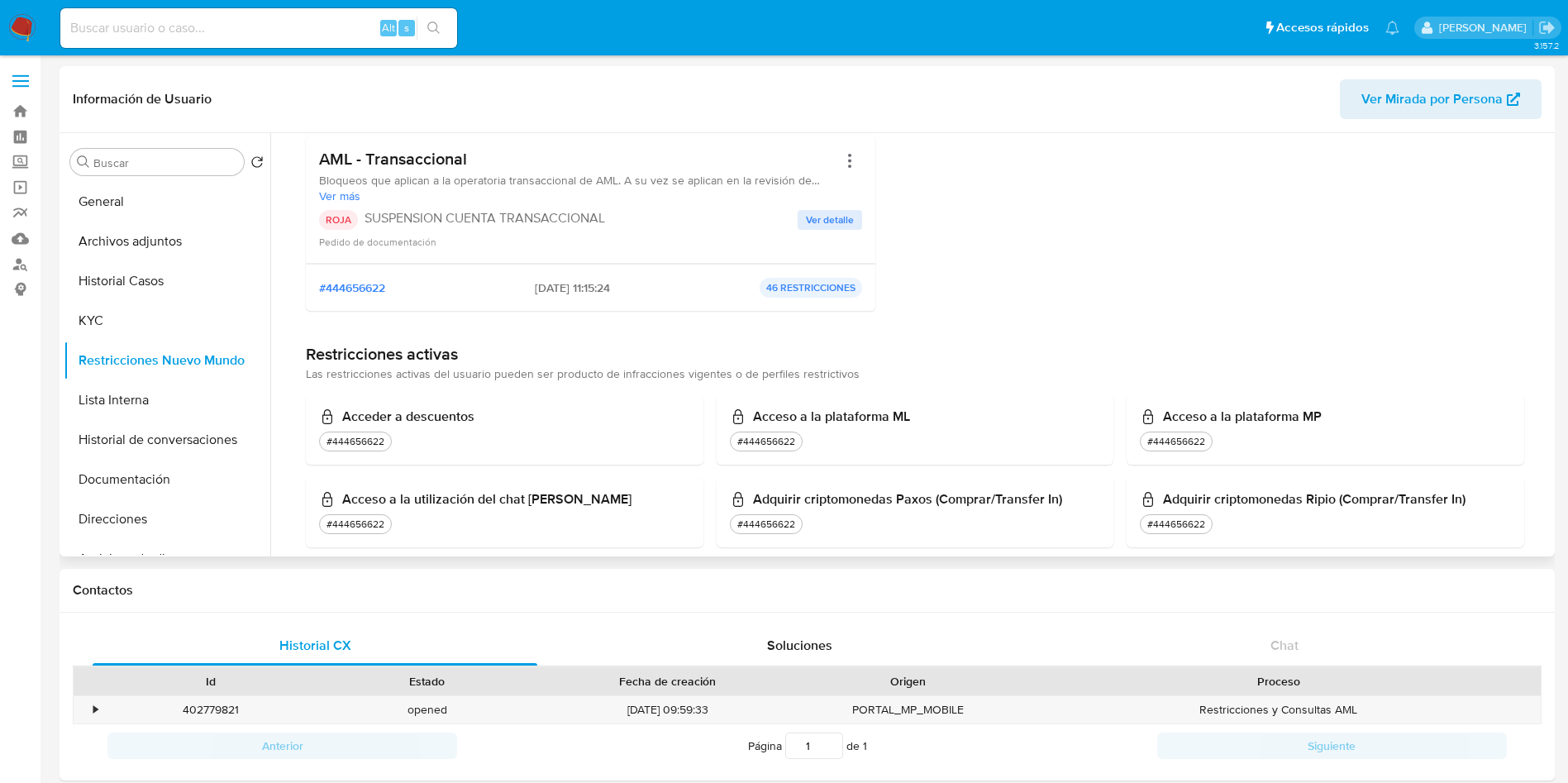
scroll to position [248, 0]
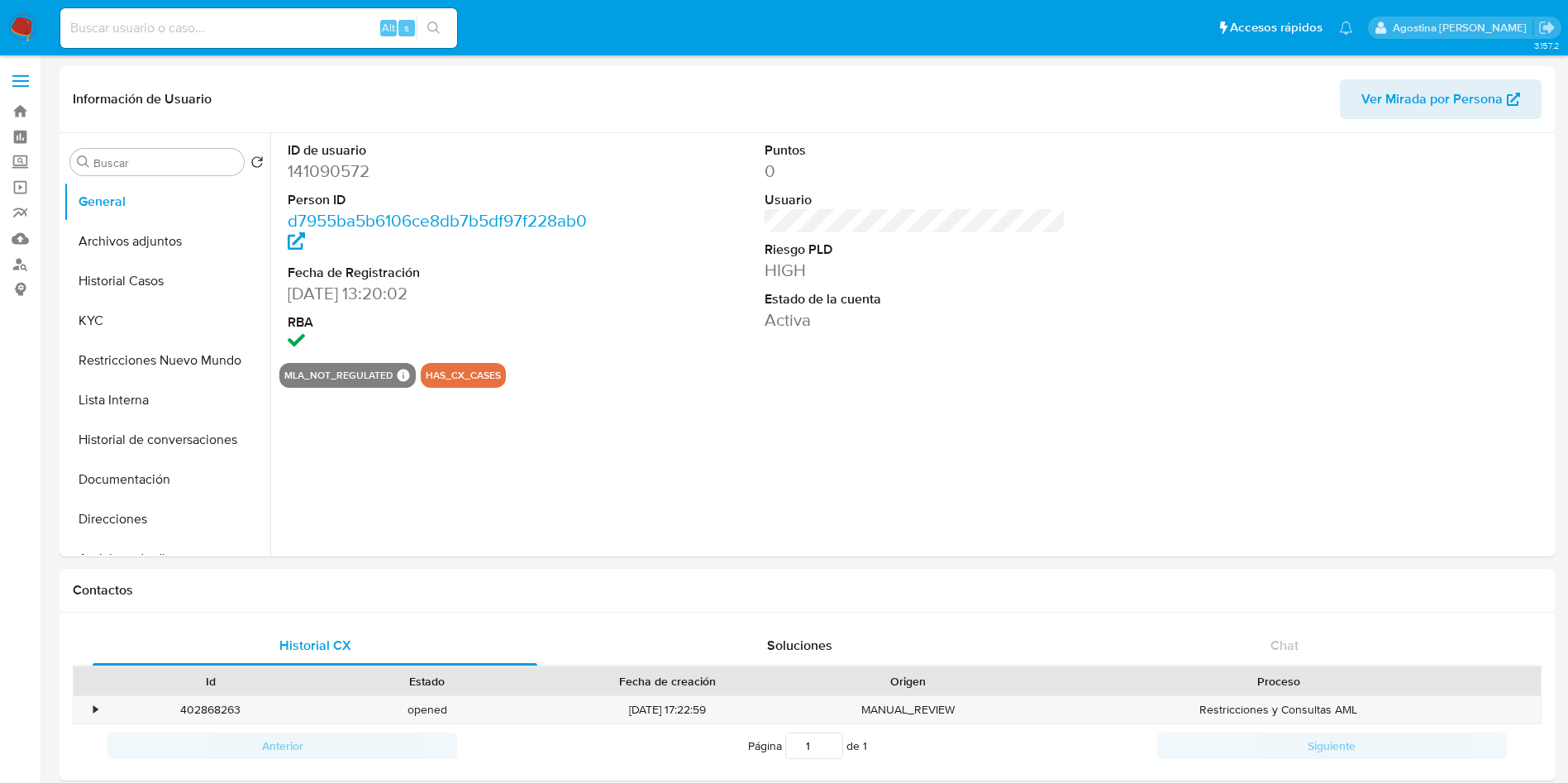
select select "10"
click at [143, 258] on button "Archivos adjuntos" at bounding box center [161, 242] width 194 height 39
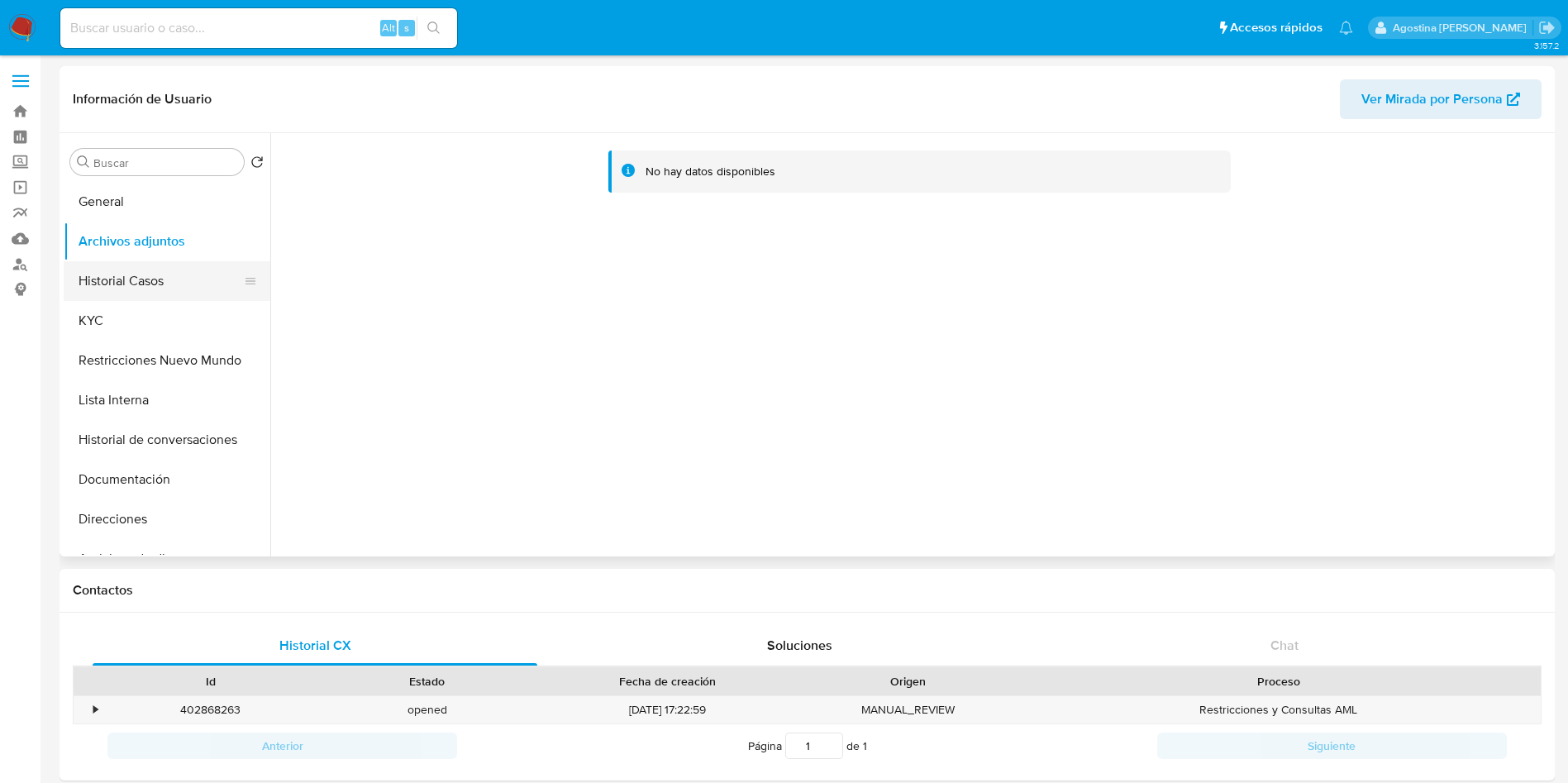
click at [144, 287] on button "Historial Casos" at bounding box center [161, 281] width 194 height 39
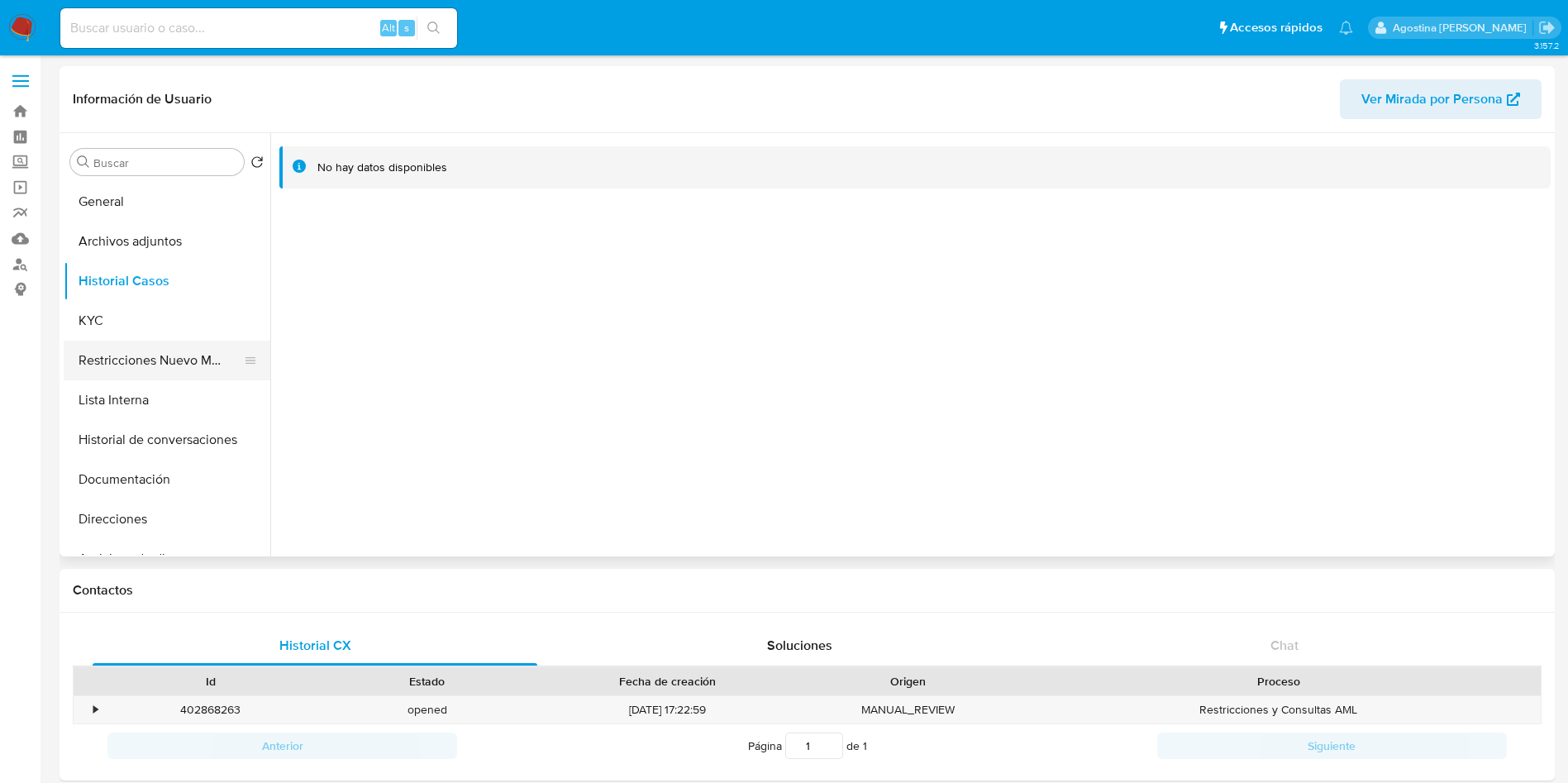
click at [189, 369] on button "Restricciones Nuevo Mundo" at bounding box center [161, 360] width 194 height 39
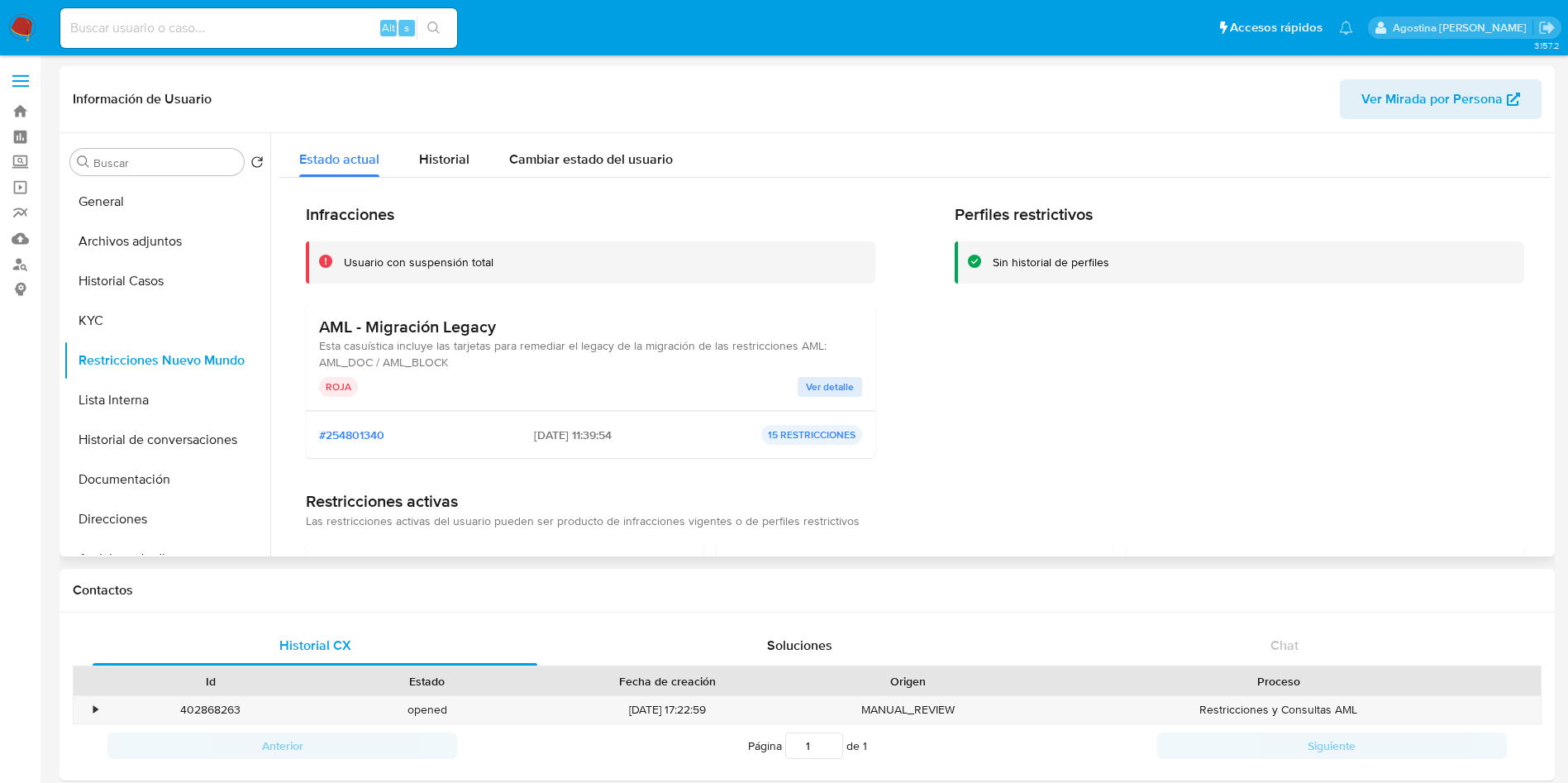
click at [838, 395] on span "Ver detalle" at bounding box center [830, 387] width 48 height 17
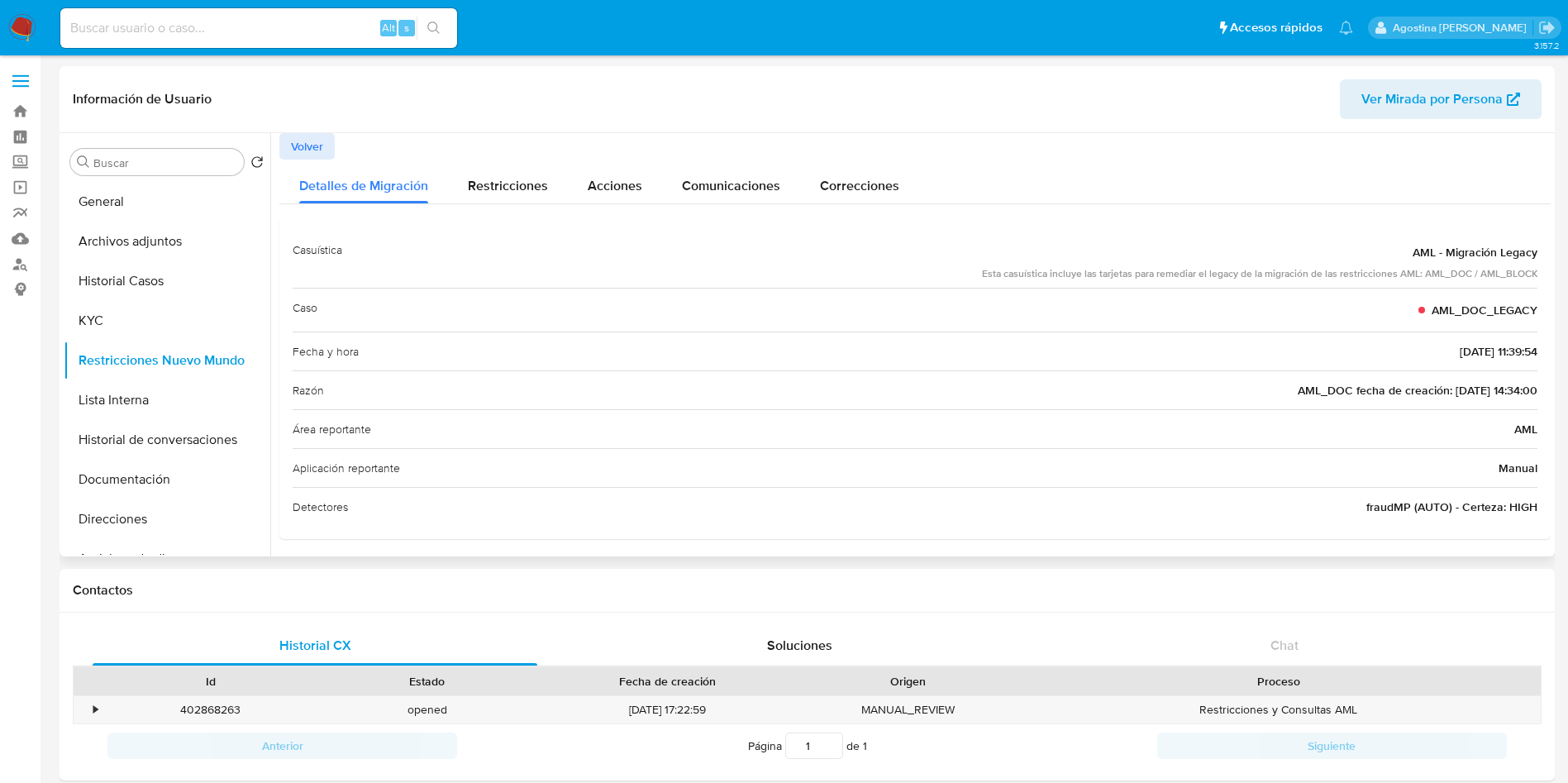
scroll to position [4, 0]
click at [313, 160] on div "Detalles de Migración" at bounding box center [363, 177] width 129 height 44
